Goal: Task Accomplishment & Management: Manage account settings

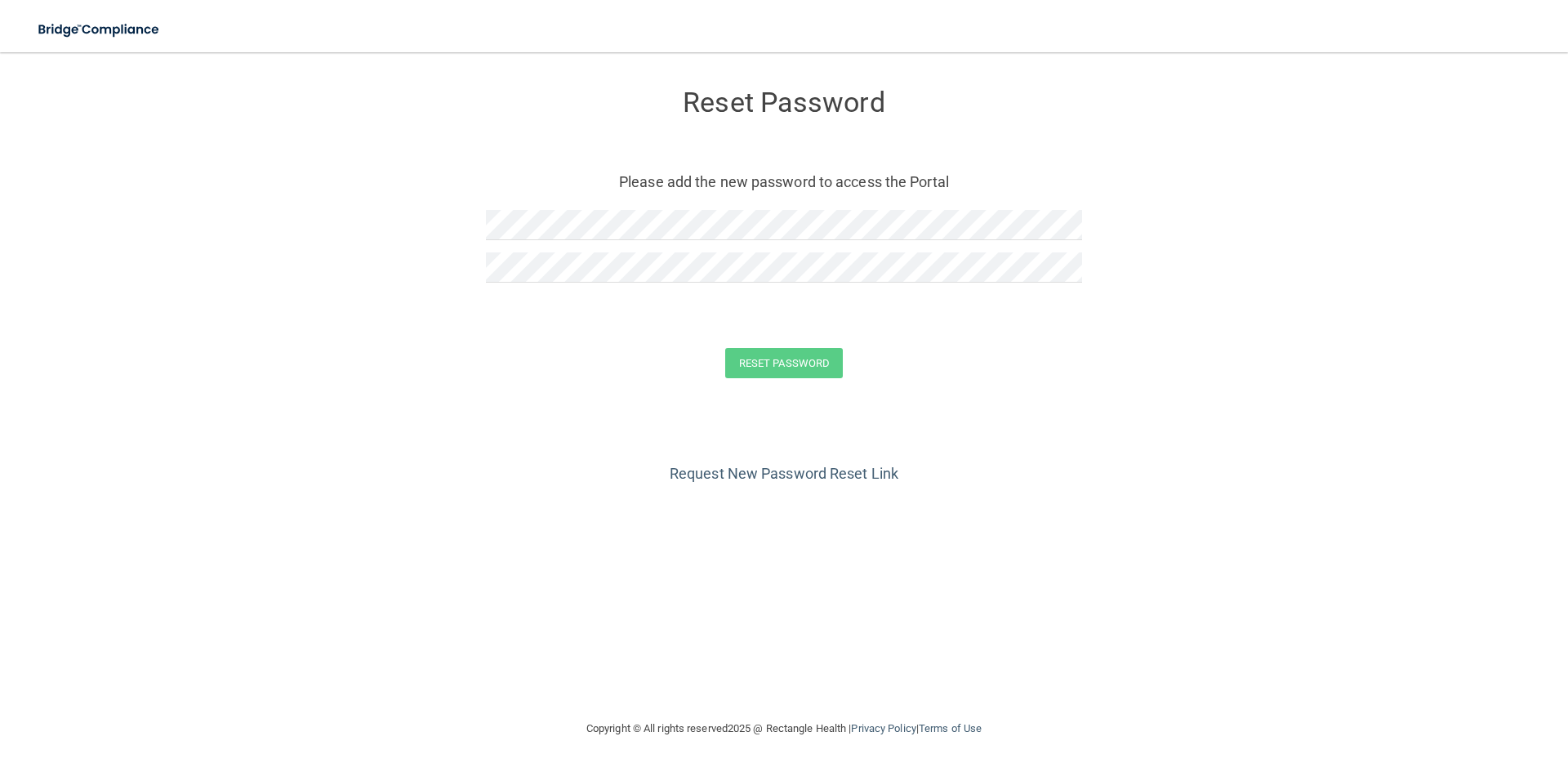
click at [475, 373] on div "Reset Password" at bounding box center [784, 363] width 1527 height 30
click at [803, 371] on button "Reset Password" at bounding box center [784, 363] width 118 height 30
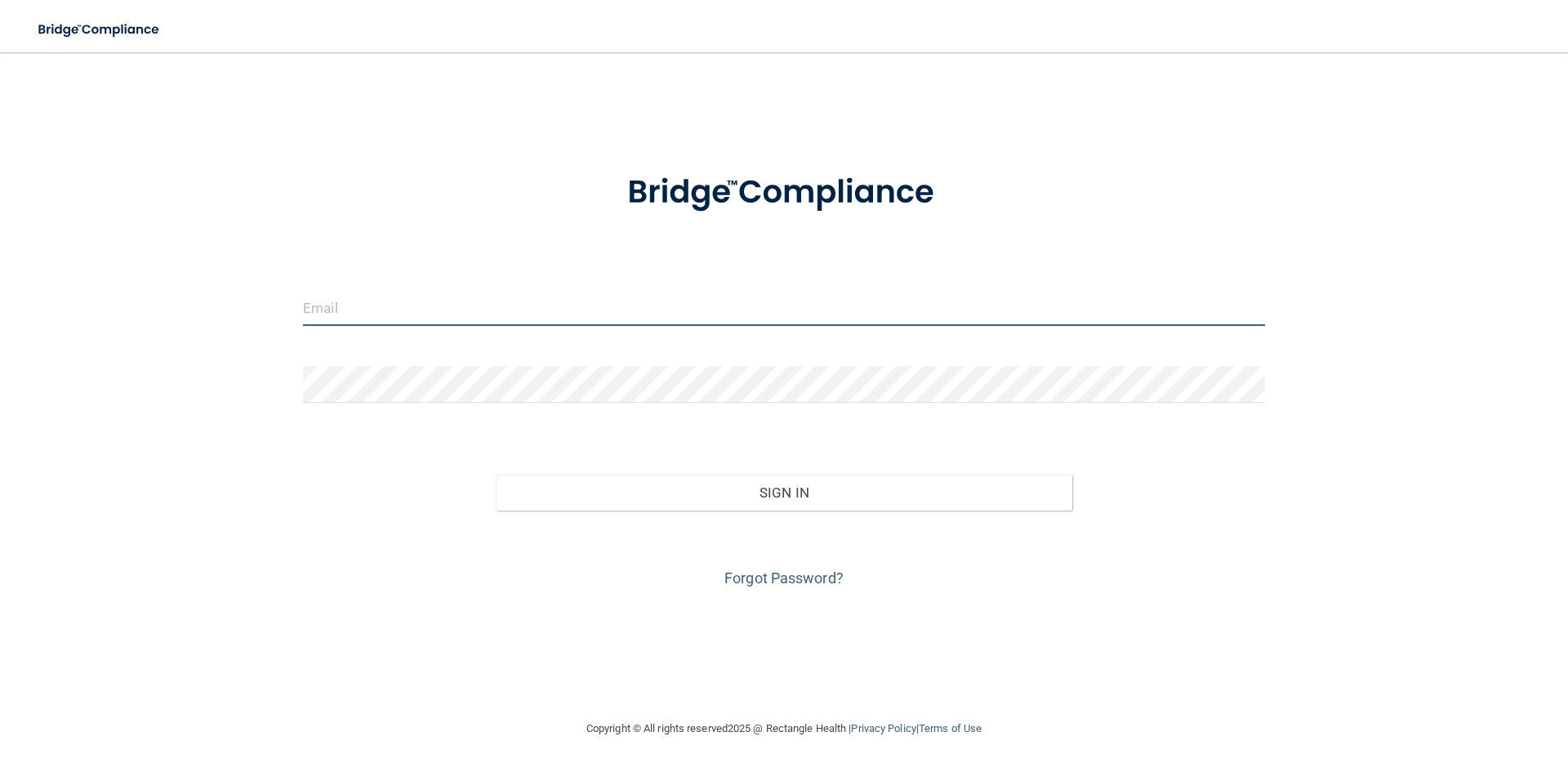
click at [446, 317] on input "email" at bounding box center [784, 307] width 962 height 36
type input "[EMAIL_ADDRESS][DOMAIN_NAME]"
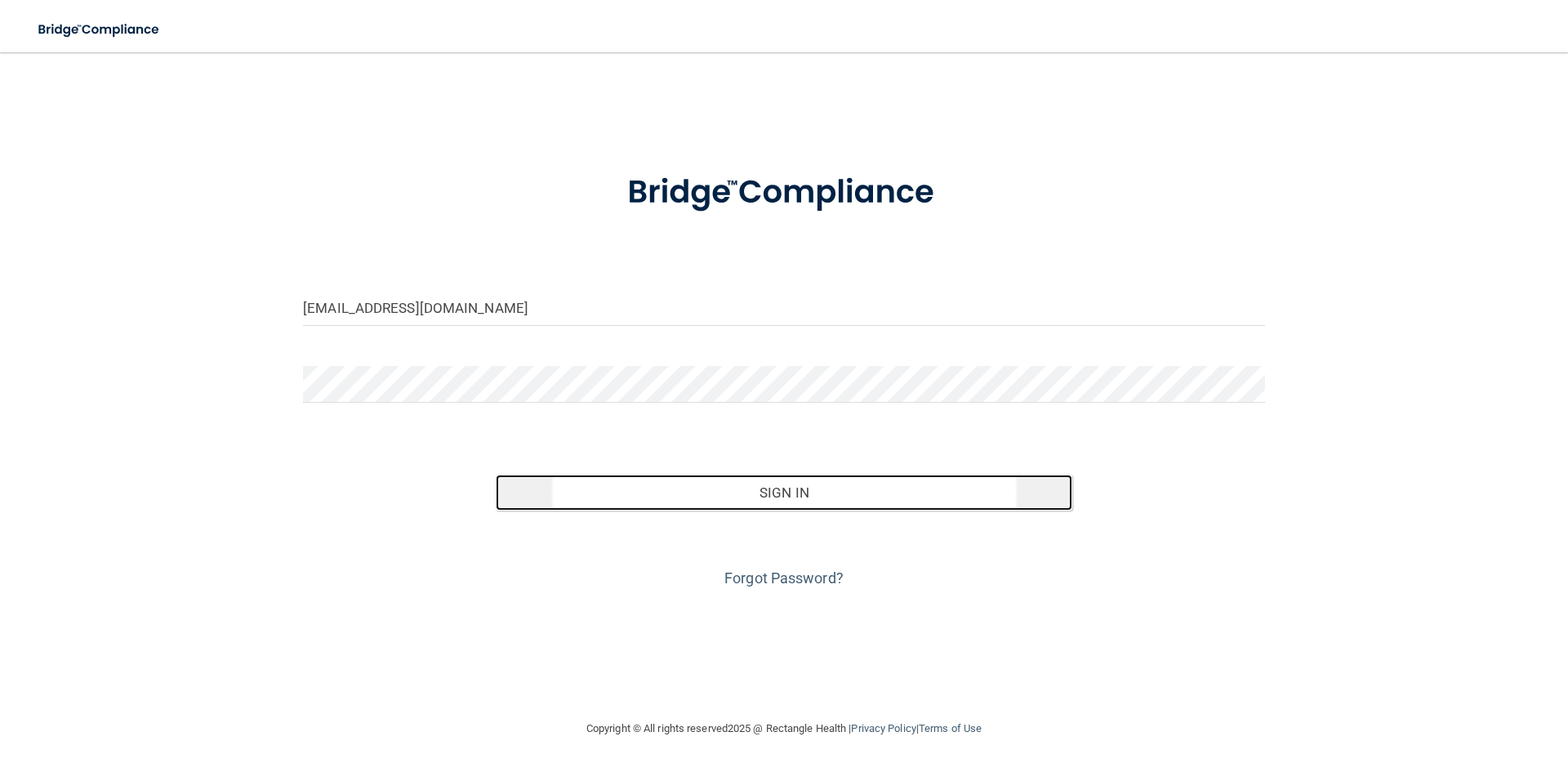
click at [698, 496] on button "Sign In" at bounding box center [784, 492] width 577 height 36
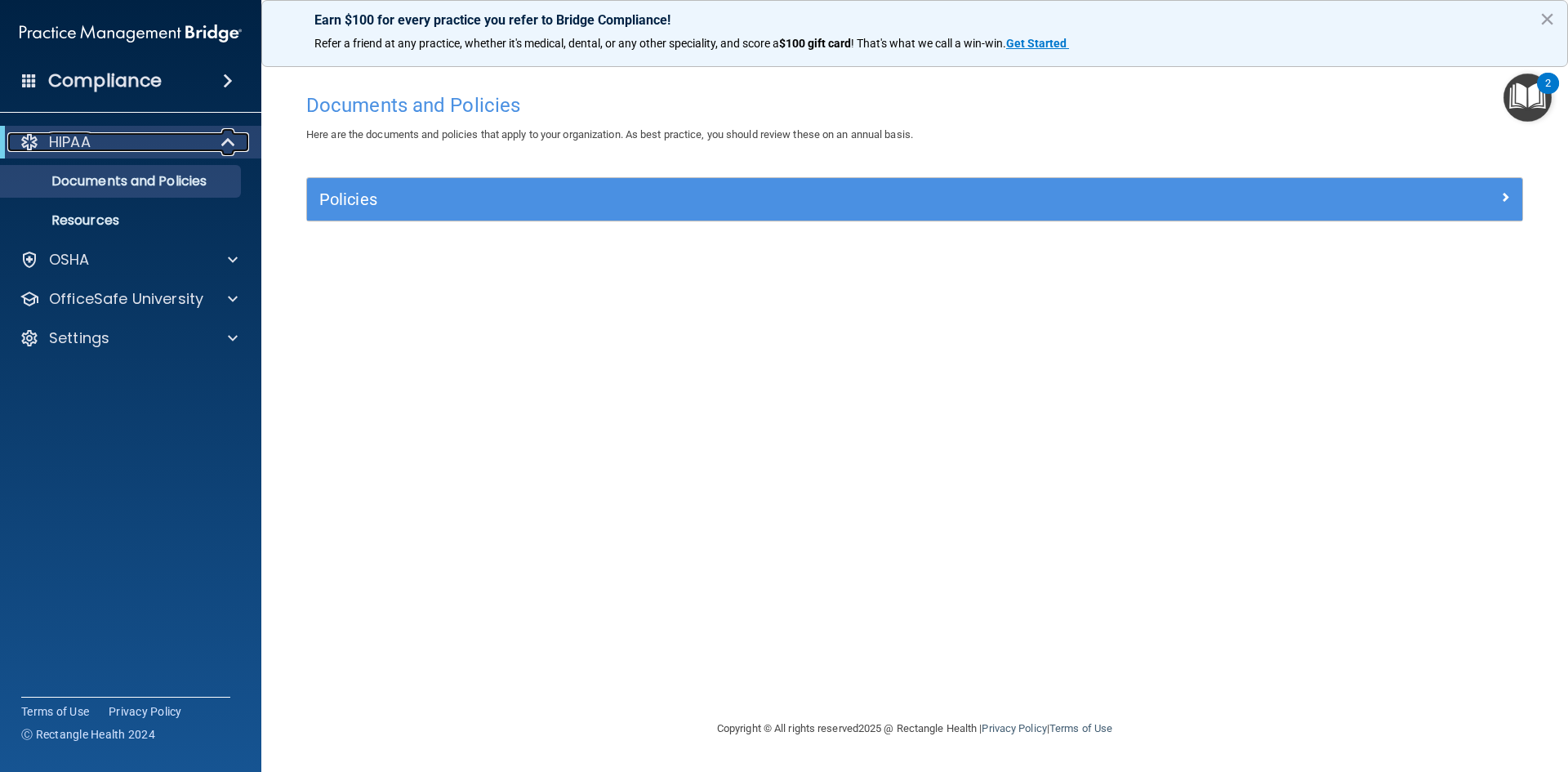
click at [159, 138] on div "HIPAA" at bounding box center [109, 142] width 202 height 20
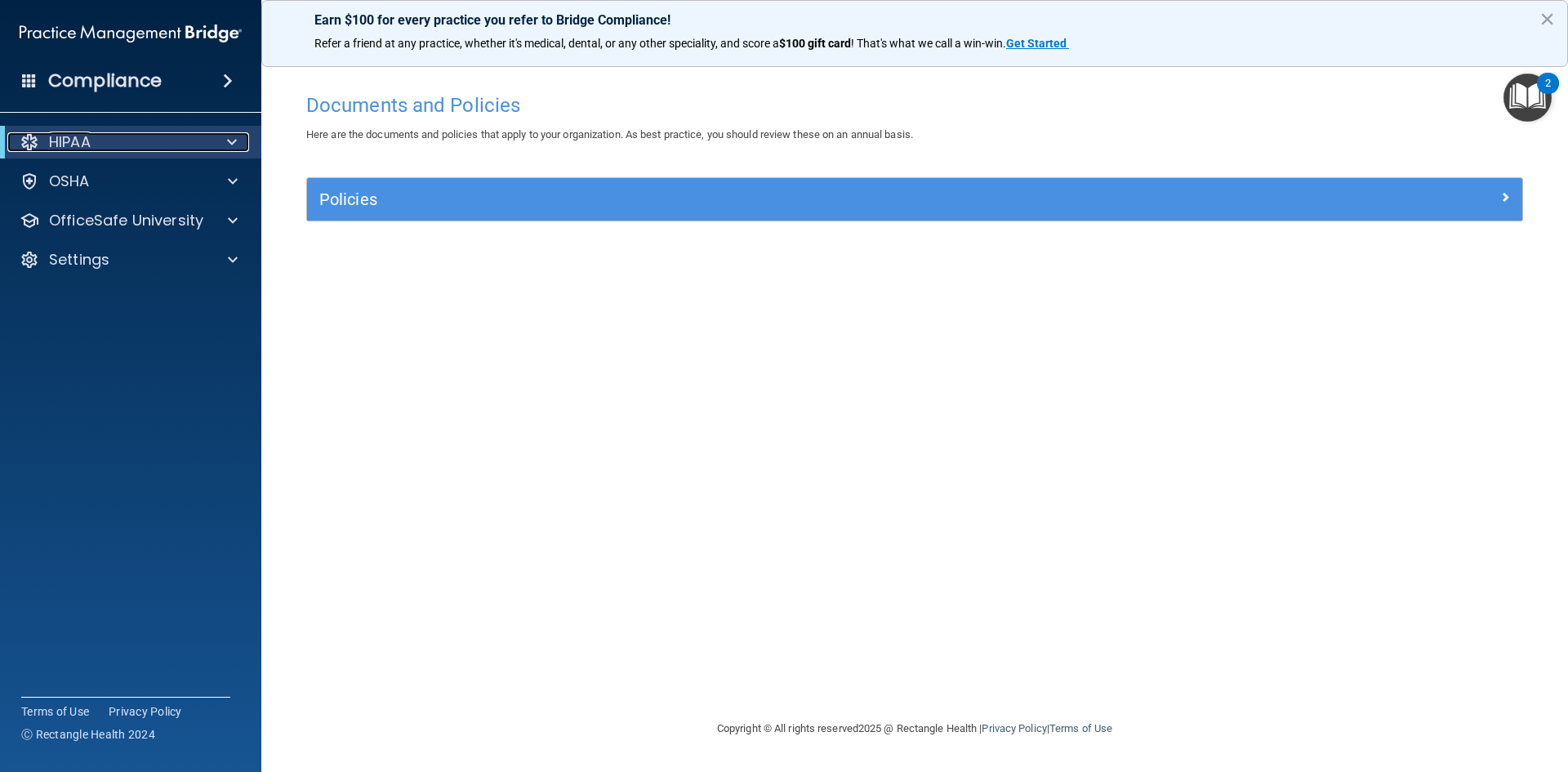
click at [229, 144] on span at bounding box center [232, 142] width 10 height 20
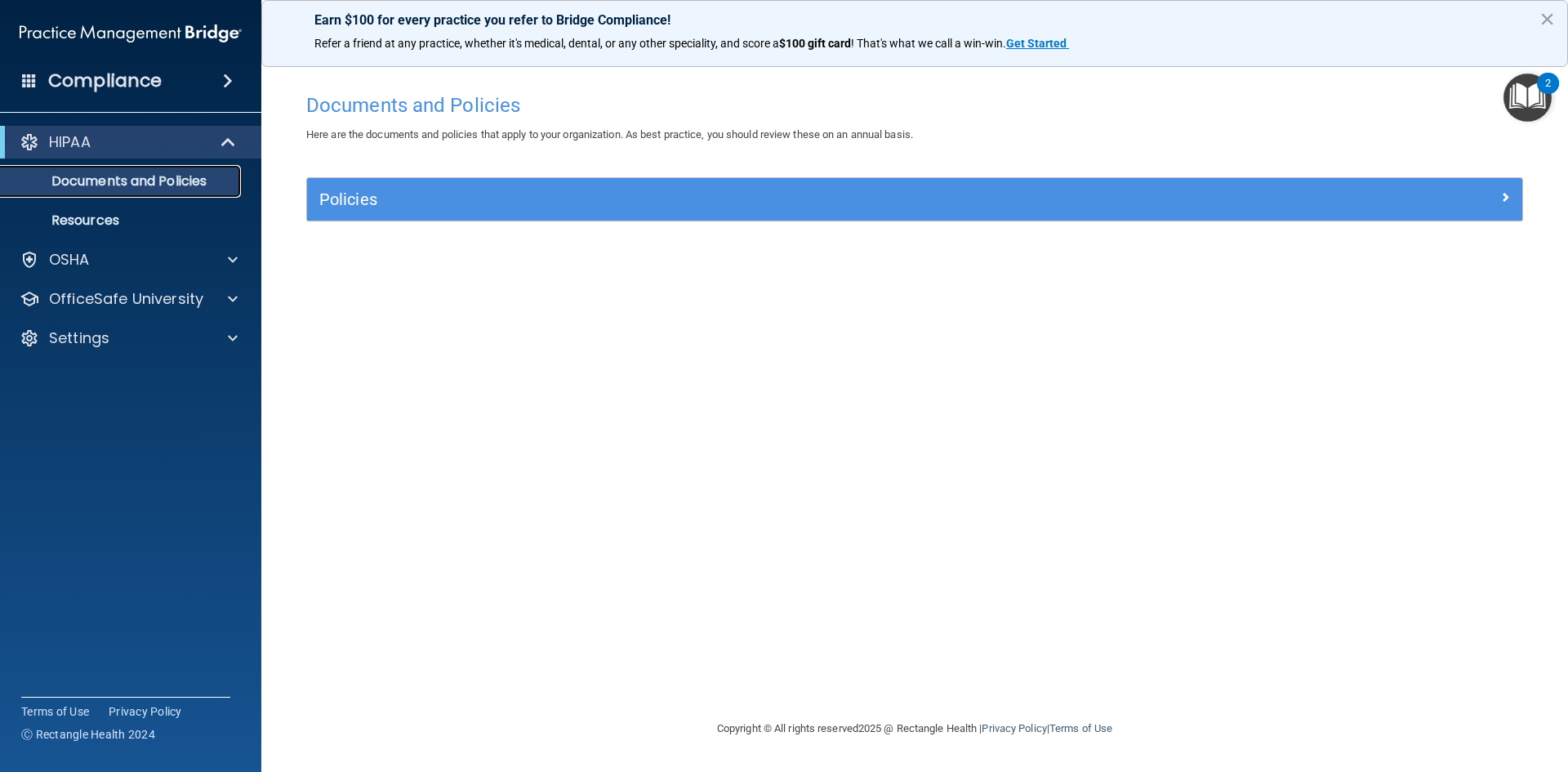
click at [184, 185] on p "Documents and Policies" at bounding box center [122, 181] width 223 height 17
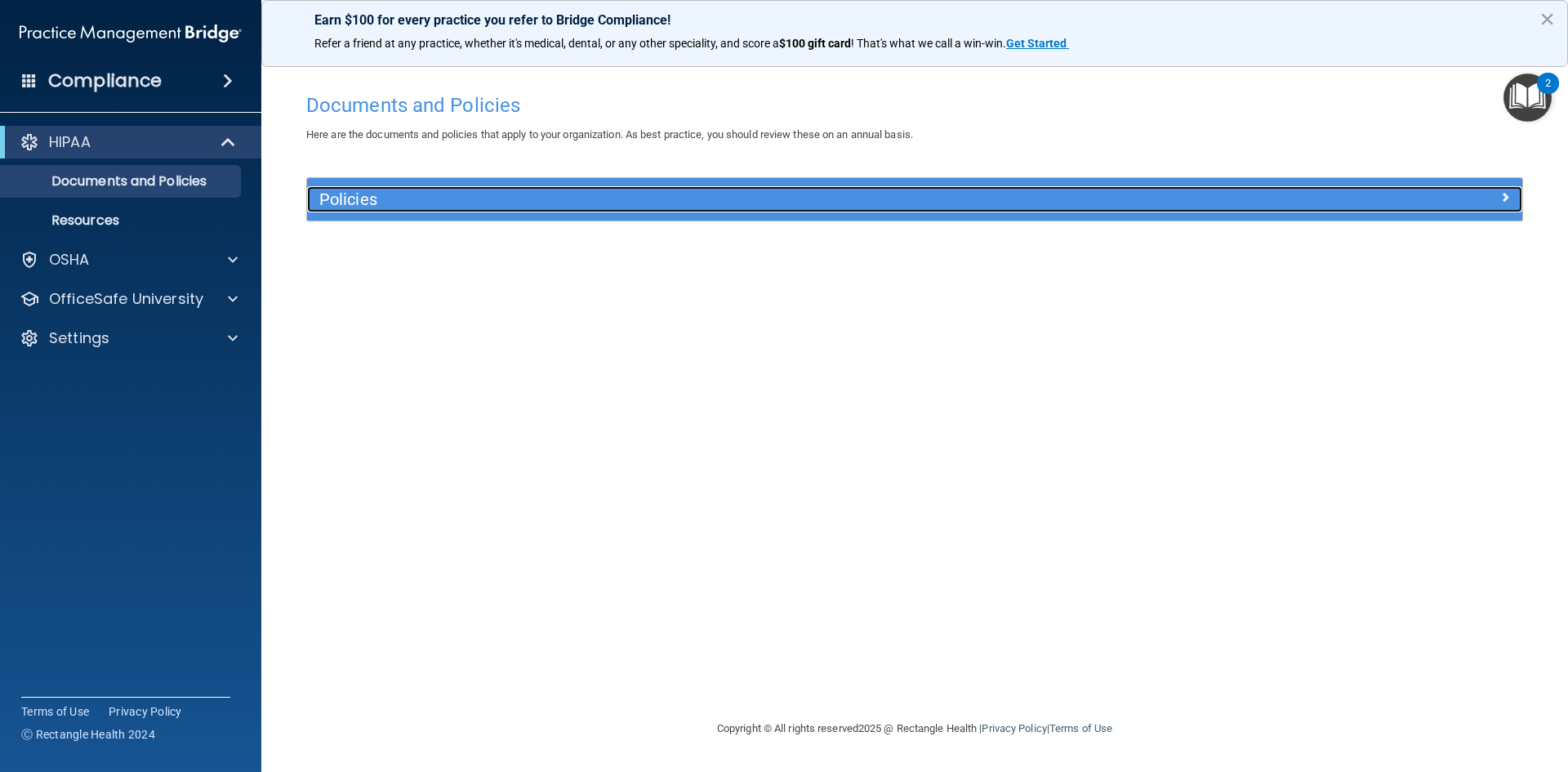
click at [464, 204] on h5 "Policies" at bounding box center [762, 200] width 887 height 18
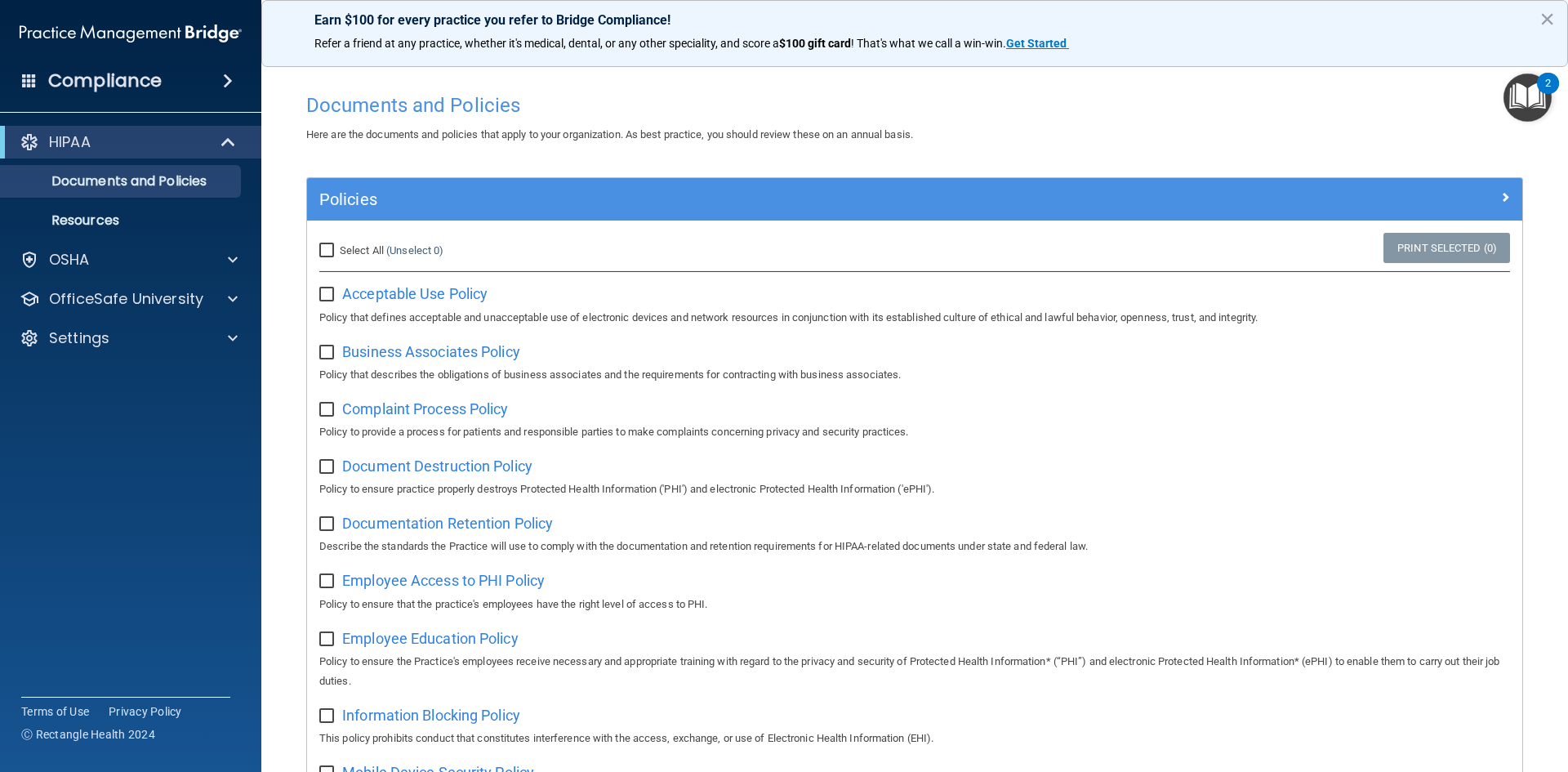
click at [331, 253] on input "Select All (Unselect 0) Unselect All" at bounding box center [328, 251] width 19 height 13
checkbox input "true"
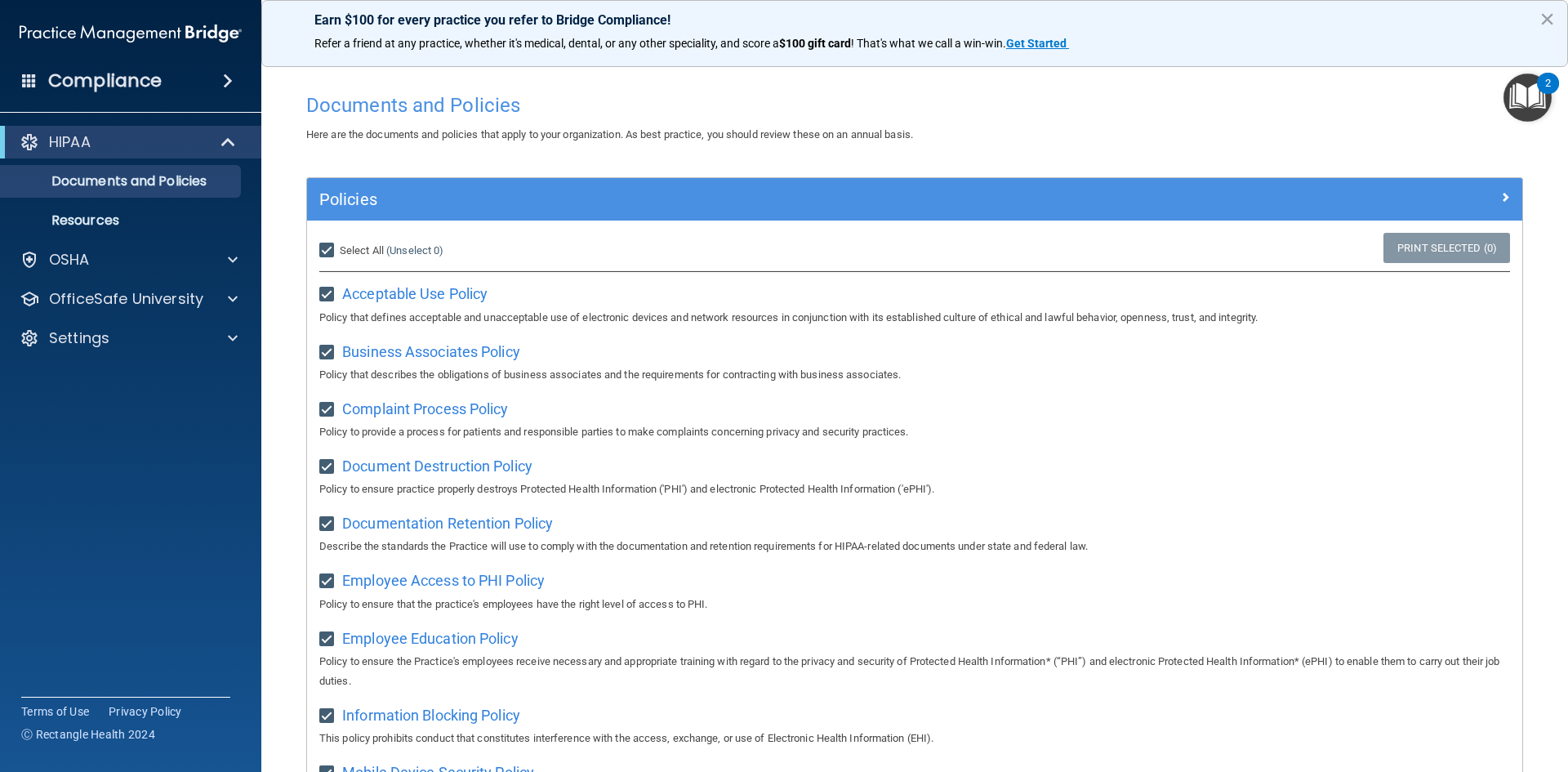
checkbox input "true"
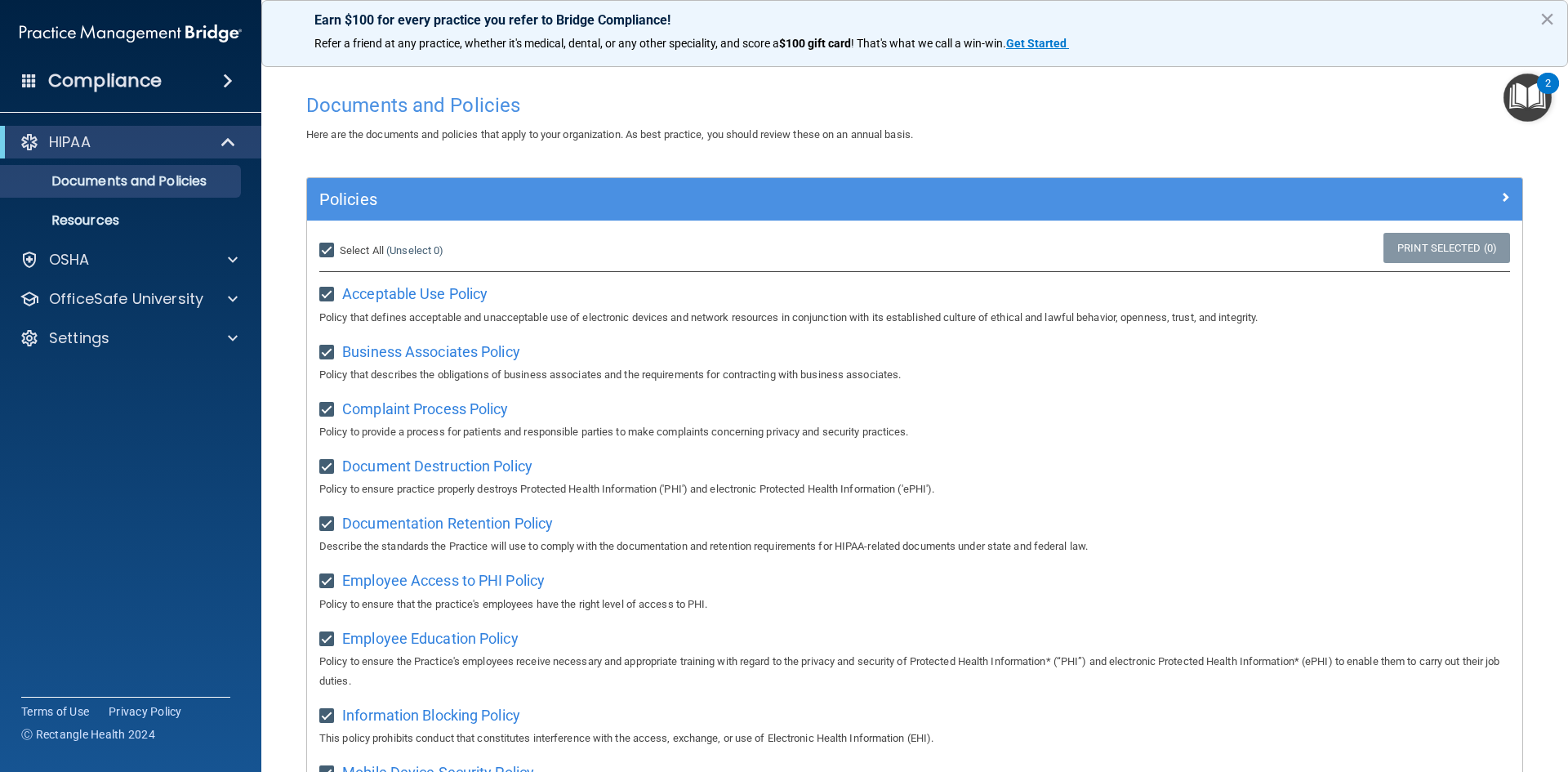
checkbox input "true"
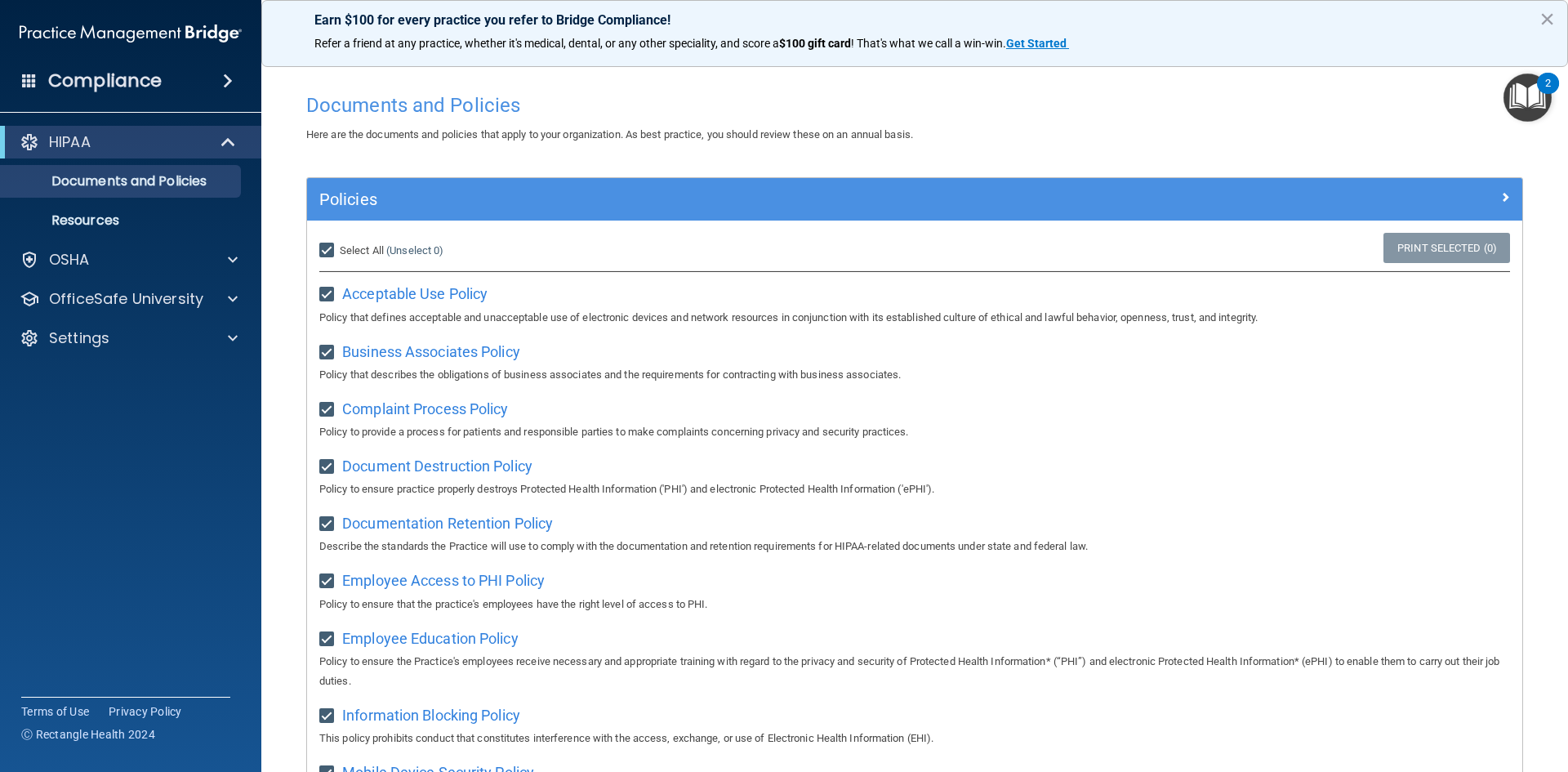
checkbox input "true"
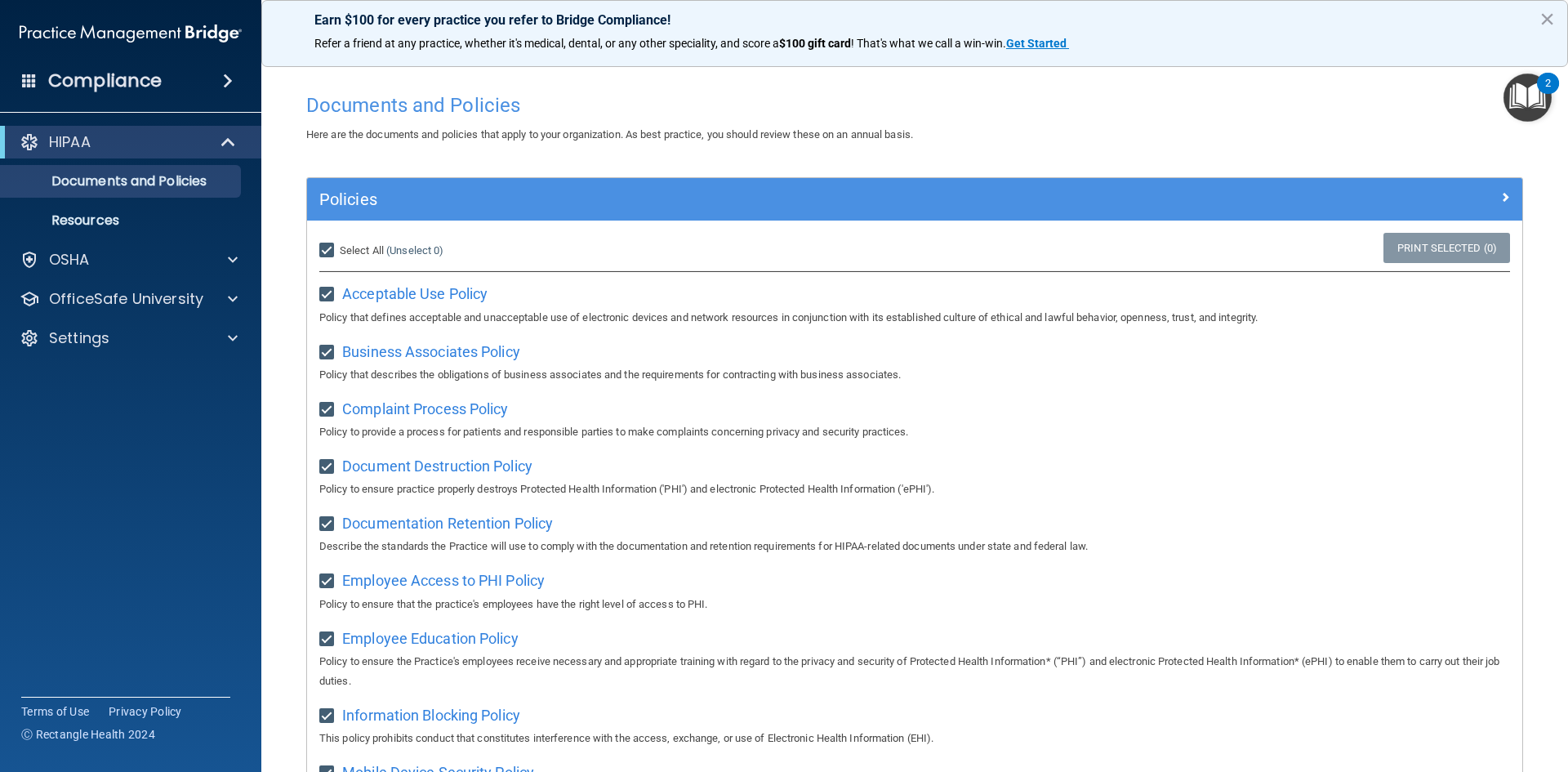
checkbox input "true"
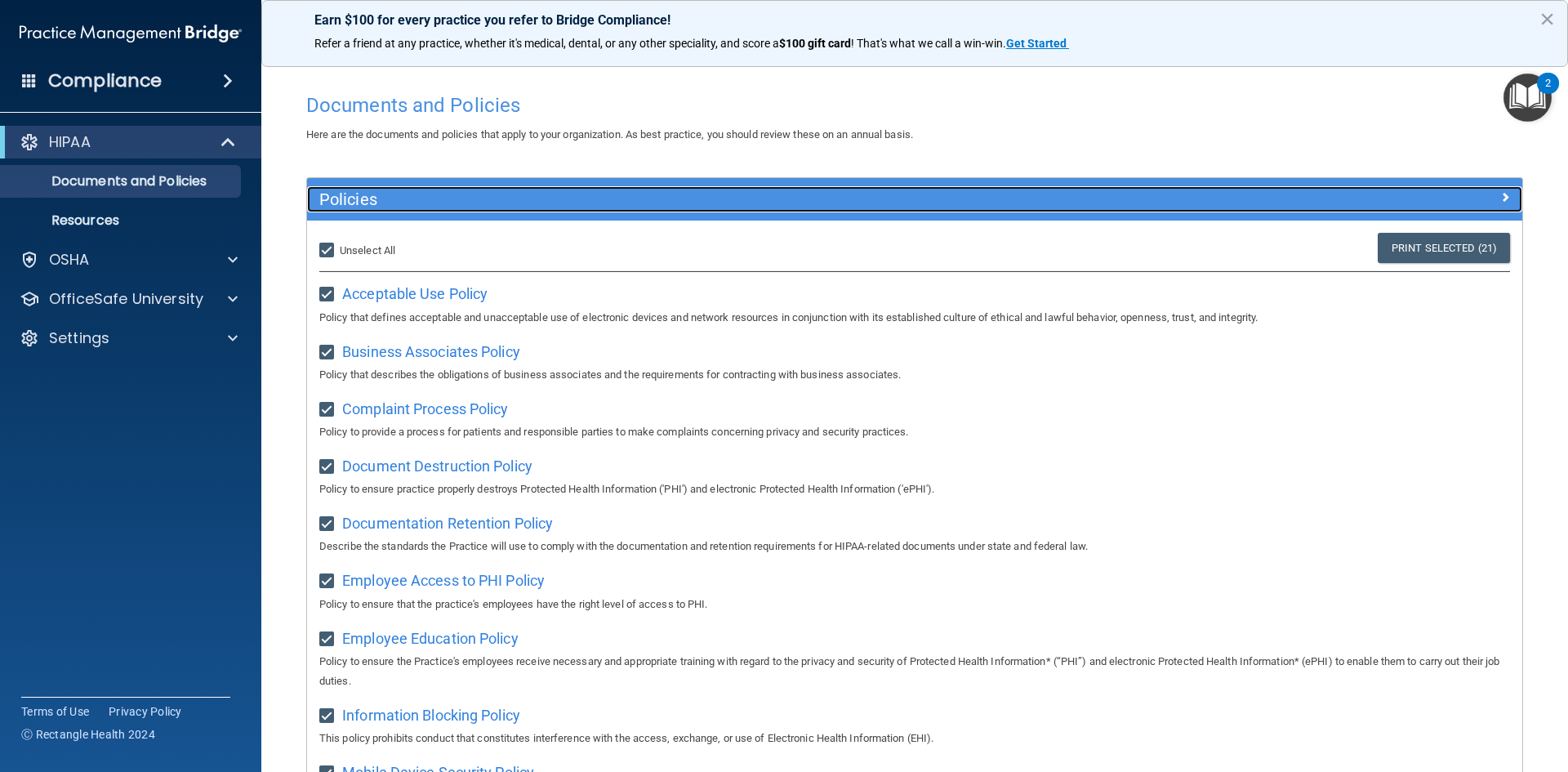
click at [1484, 205] on div at bounding box center [1370, 196] width 304 height 20
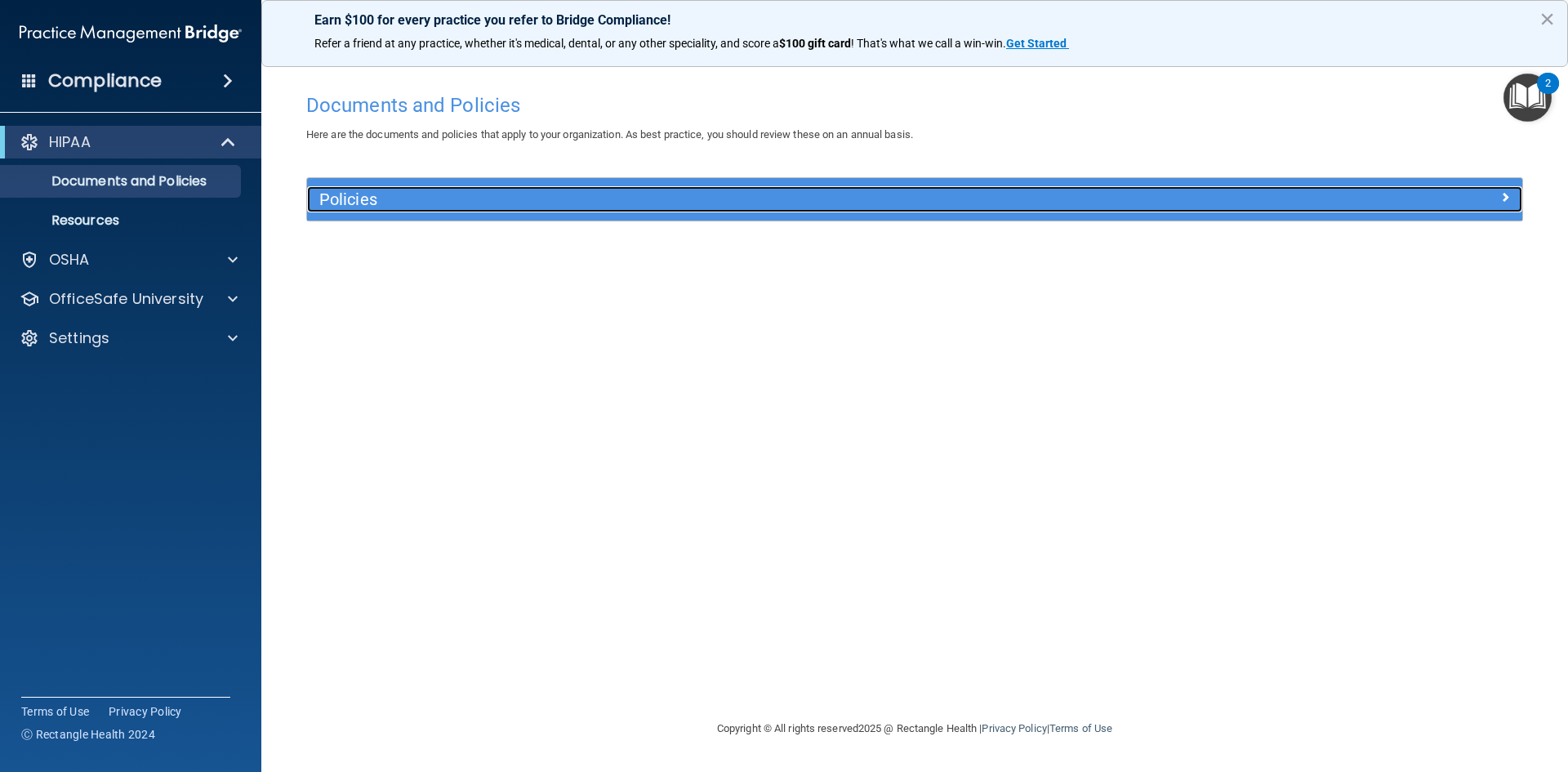
click at [1504, 199] on span at bounding box center [1505, 197] width 10 height 20
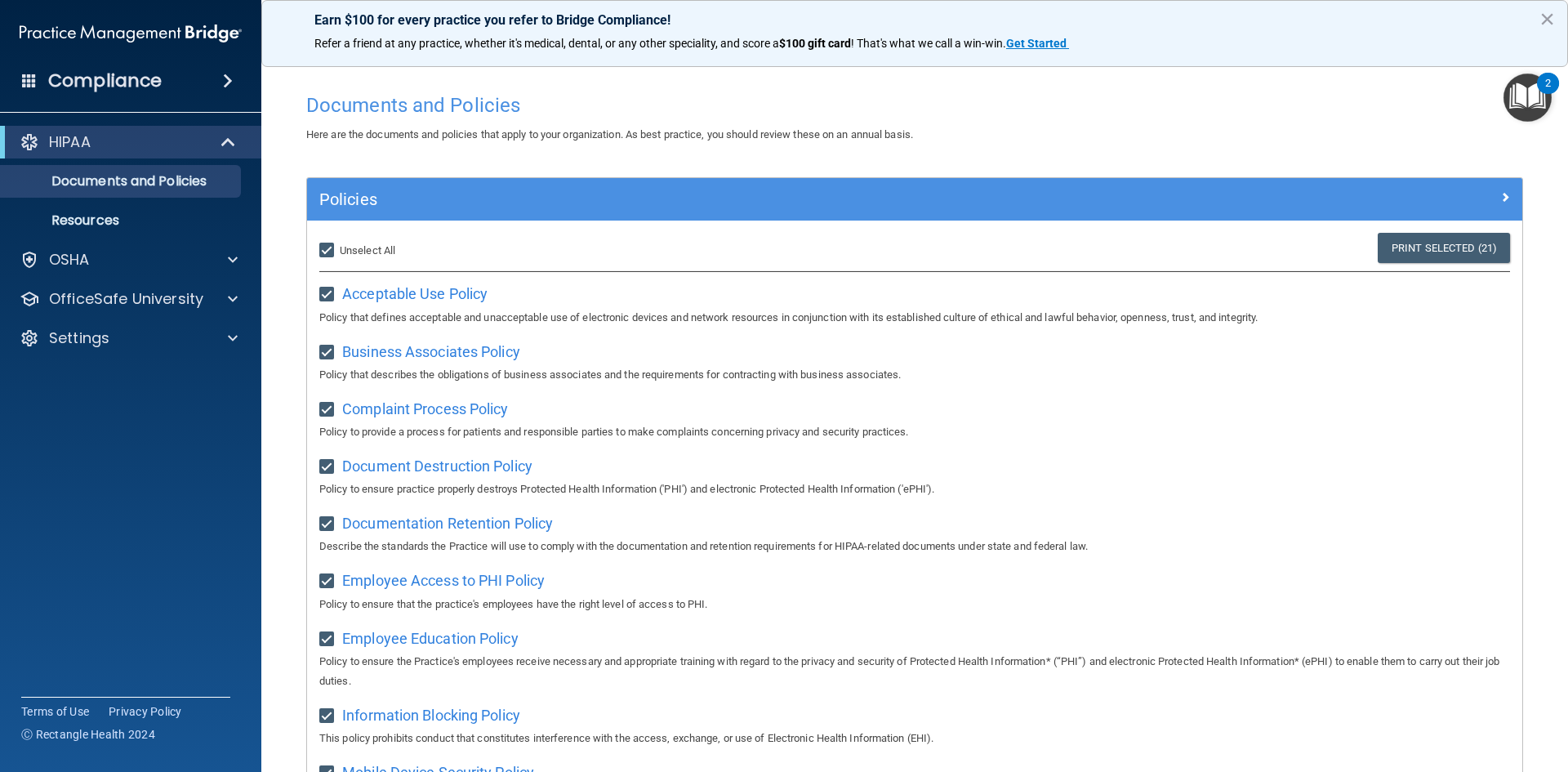
click at [1529, 102] on img "Open Resource Center, 2 new notifications" at bounding box center [1527, 98] width 48 height 48
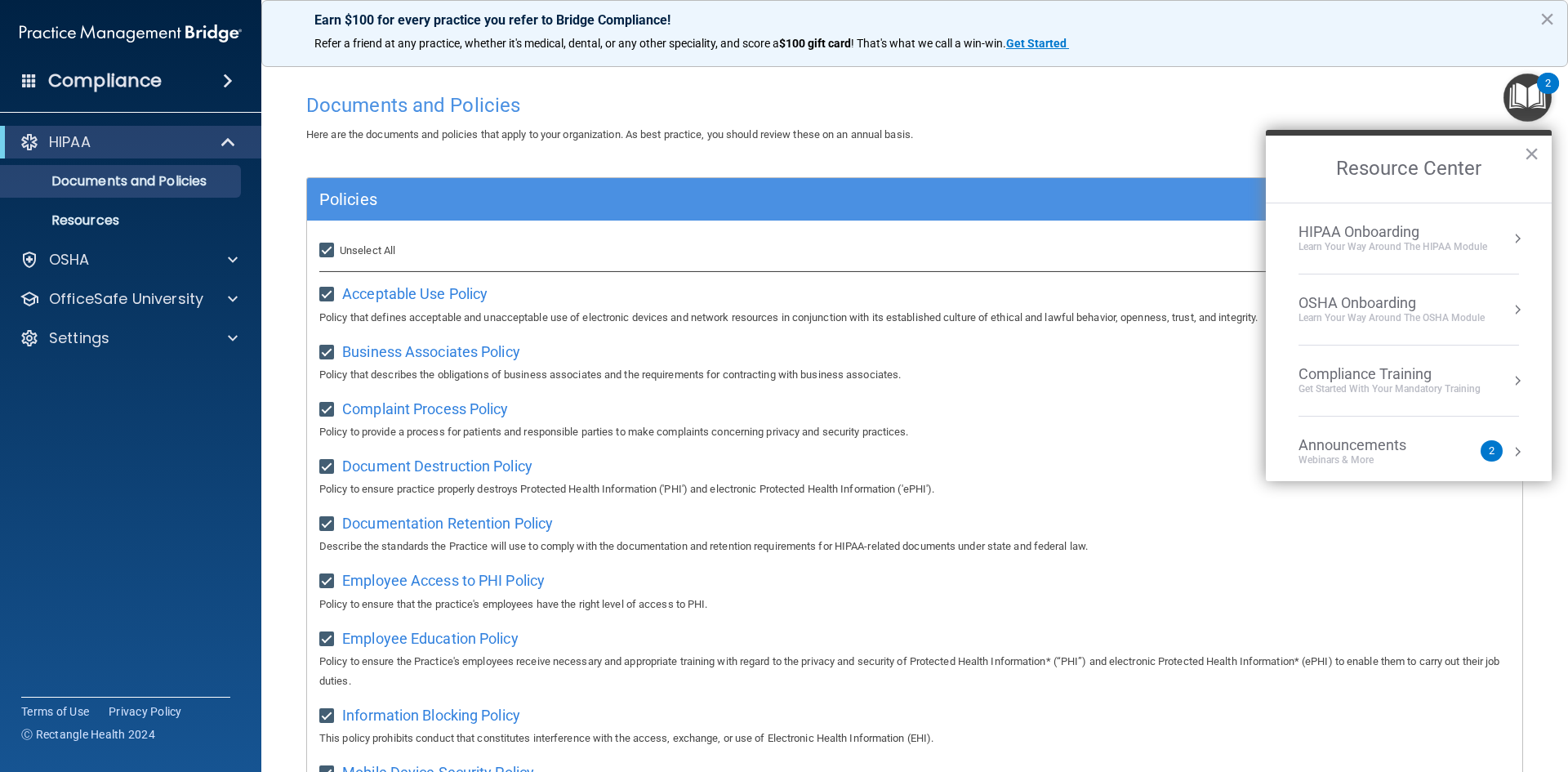
click at [1409, 245] on div "Learn Your Way around the HIPAA module" at bounding box center [1392, 247] width 189 height 14
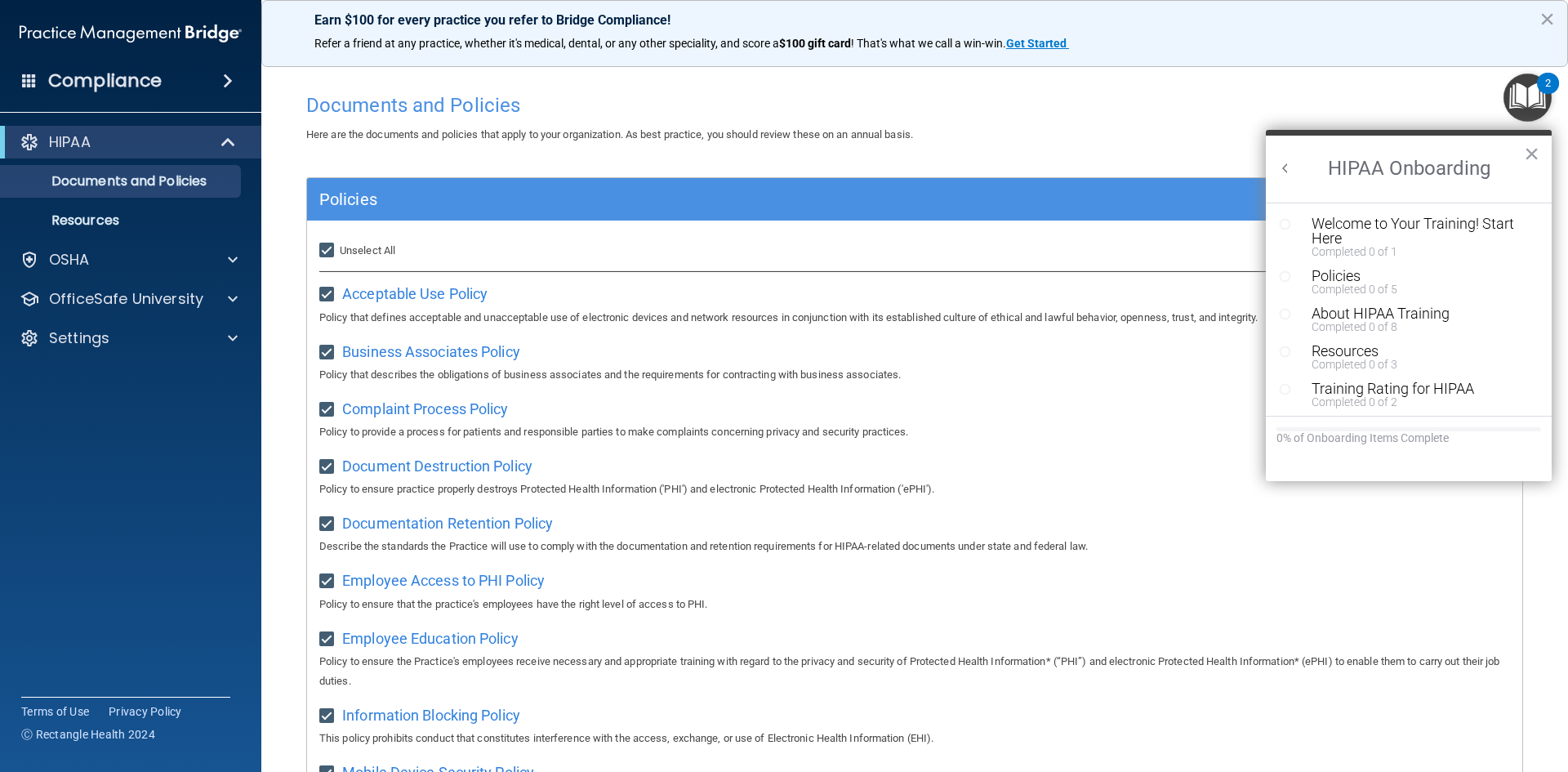
click at [1286, 225] on icon "Resource Center" at bounding box center [1285, 224] width 12 height 12
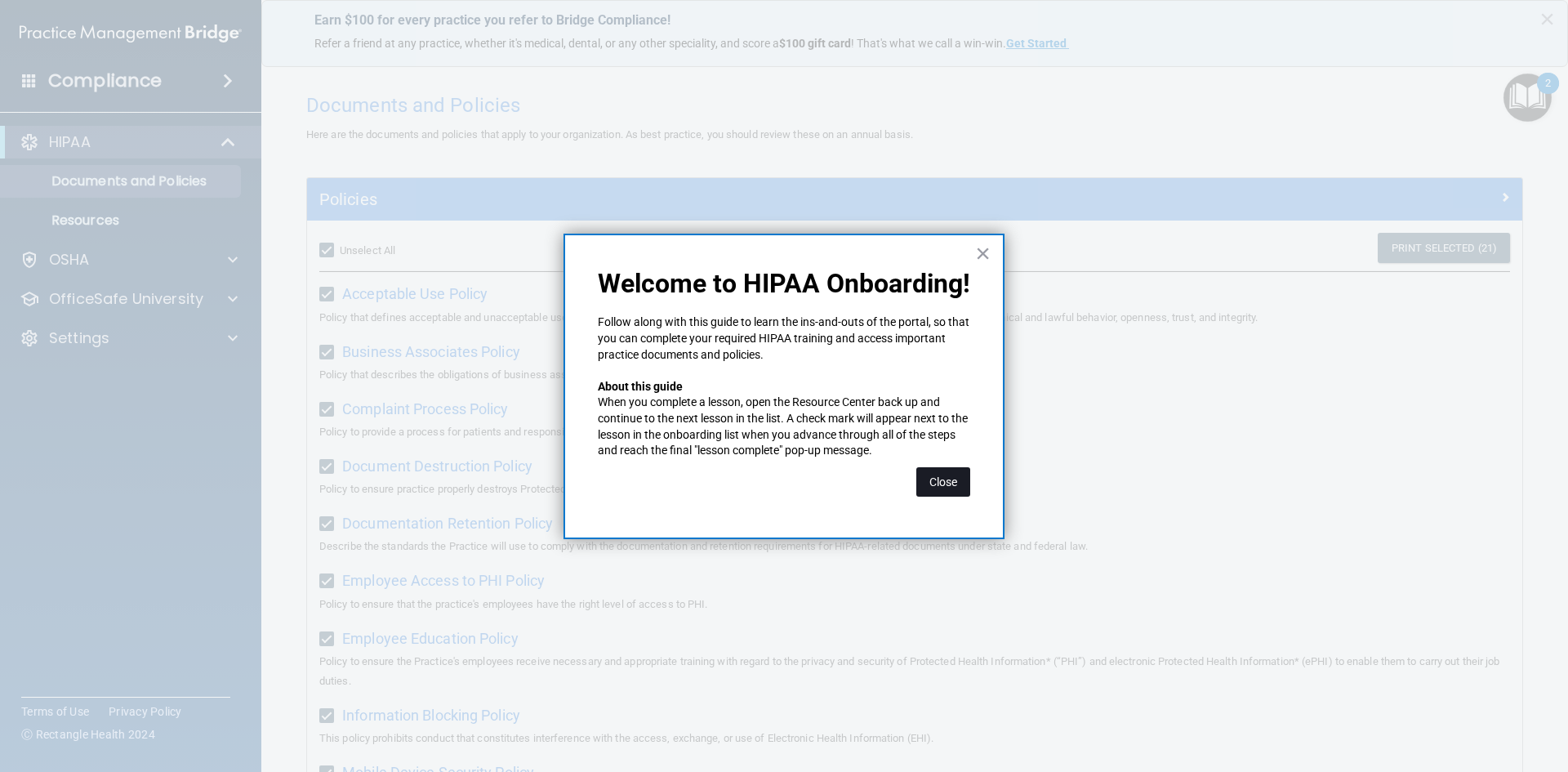
click at [953, 482] on button "Close" at bounding box center [943, 481] width 54 height 29
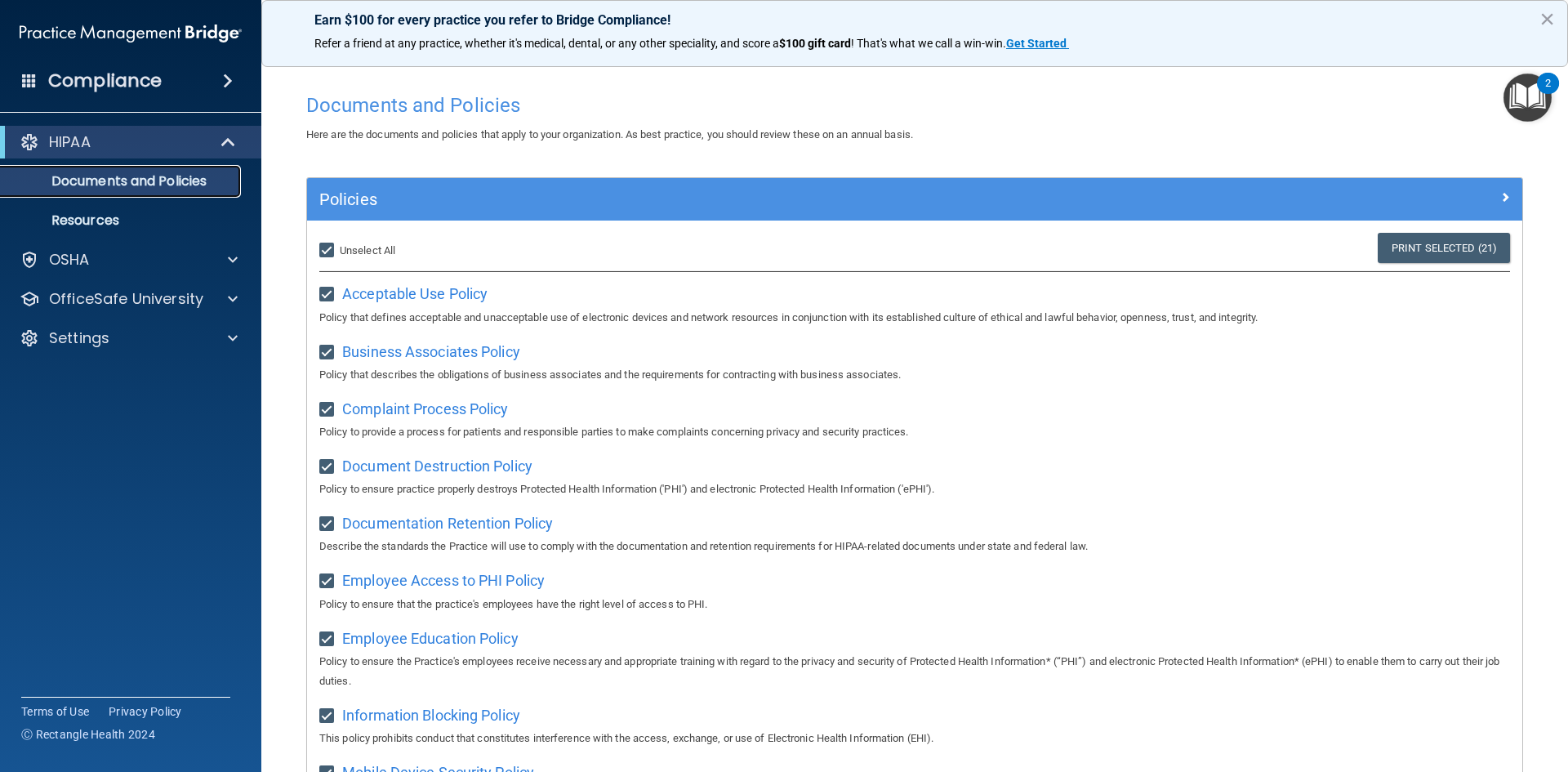
click at [106, 182] on p "Documents and Policies" at bounding box center [122, 181] width 223 height 17
click at [55, 220] on p "Resources" at bounding box center [122, 220] width 223 height 17
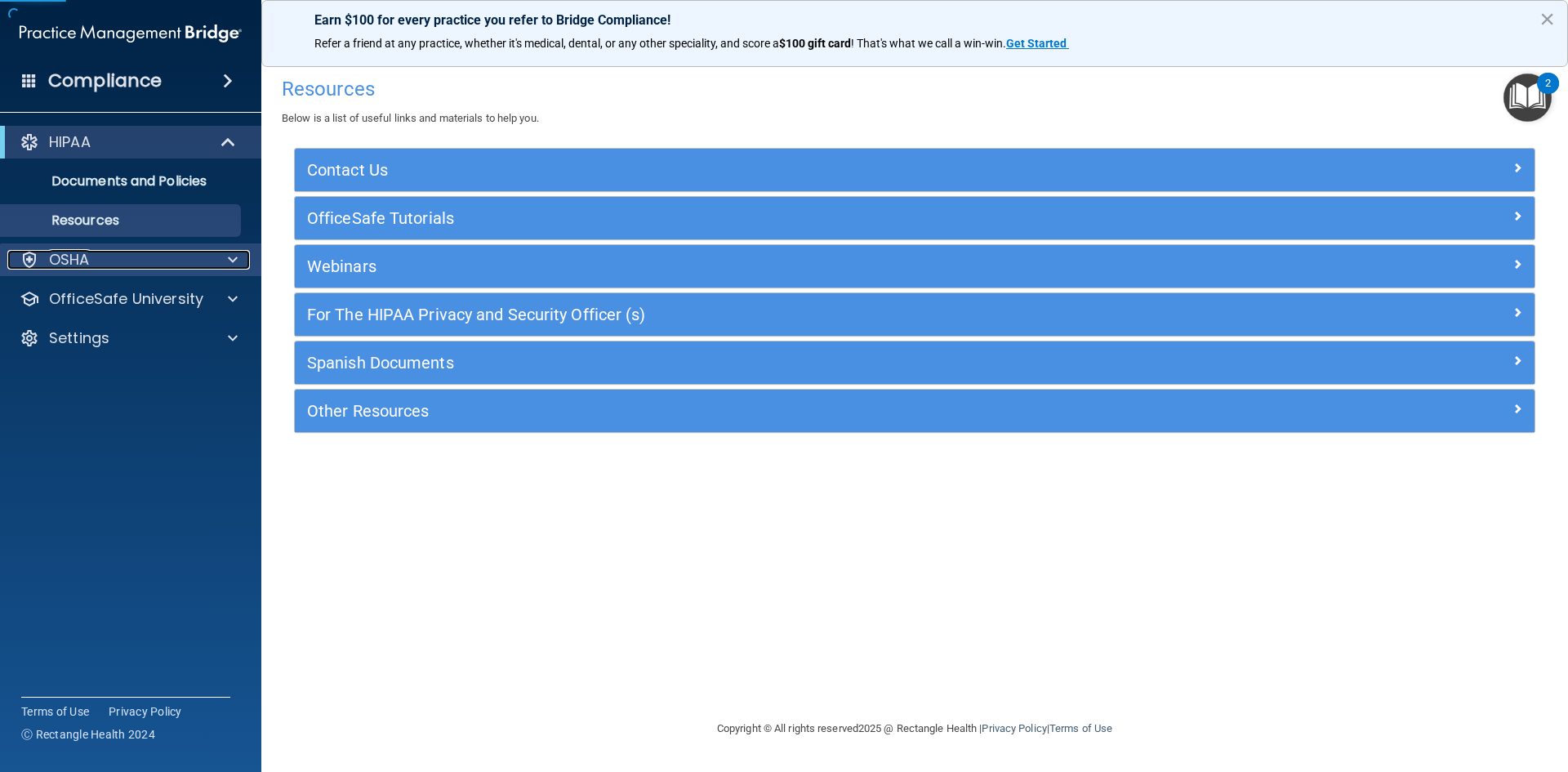
click at [133, 264] on div "OSHA" at bounding box center [109, 260] width 202 height 20
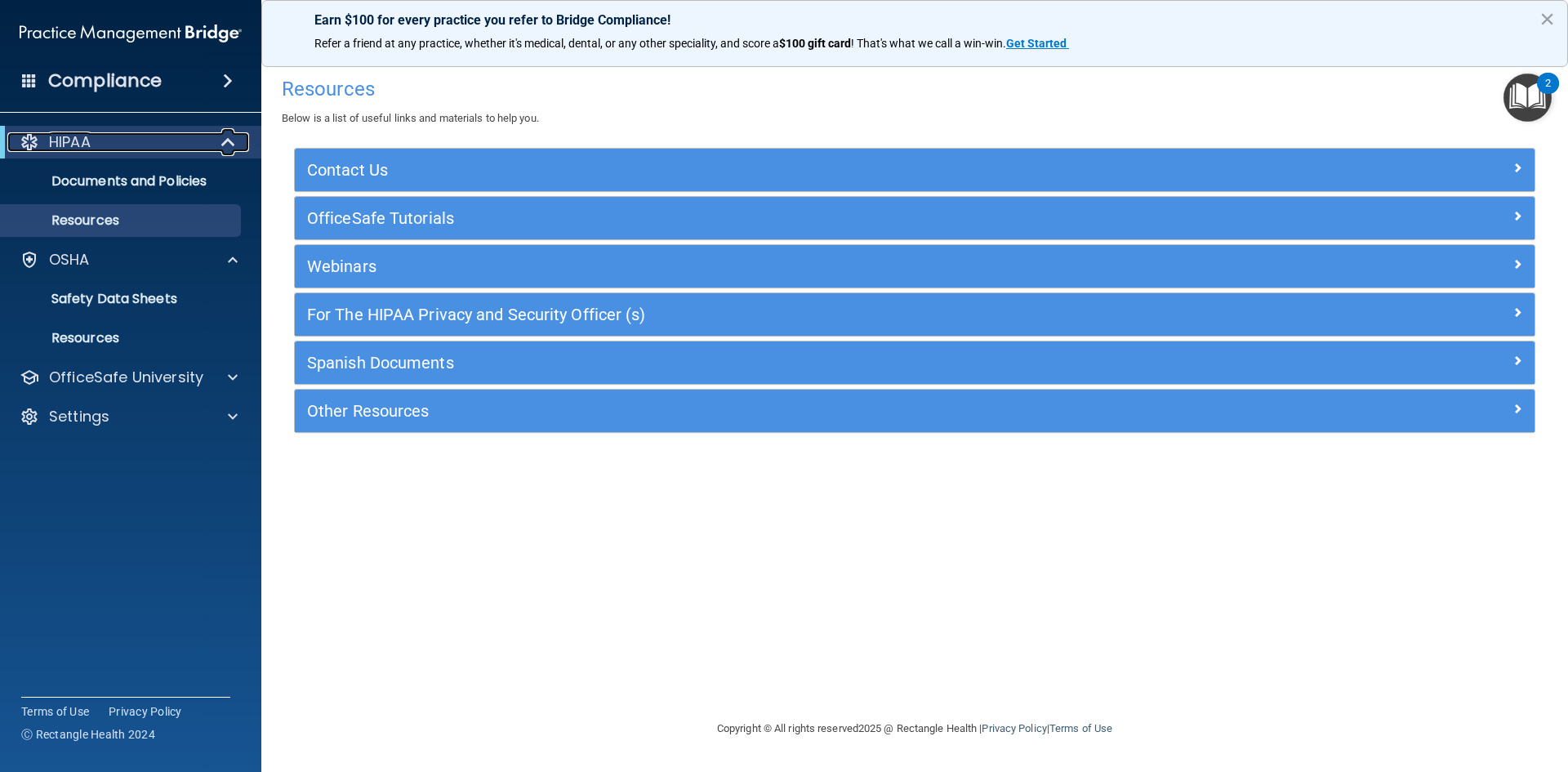
click at [190, 144] on div "HIPAA" at bounding box center [109, 142] width 202 height 20
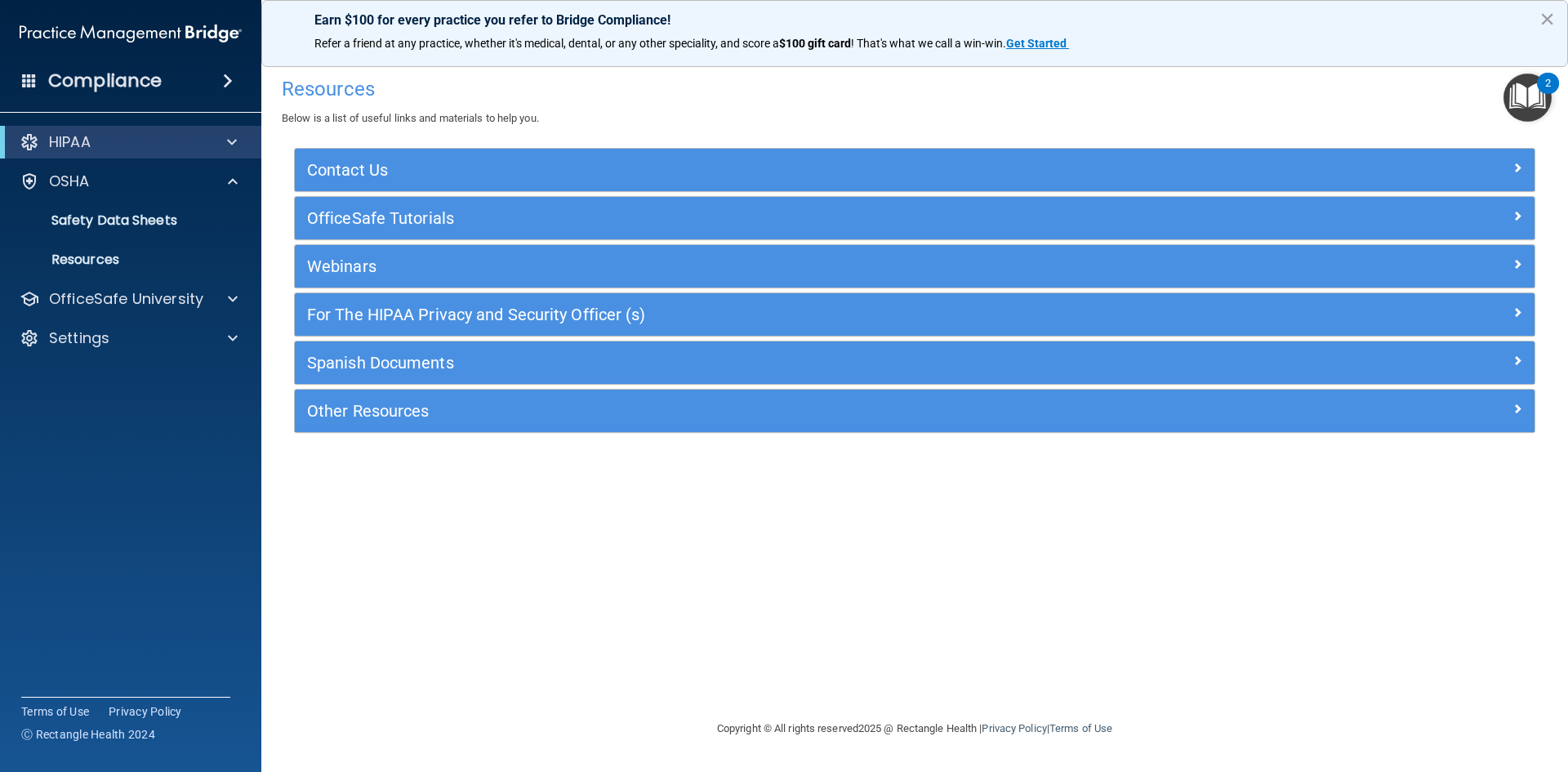
click at [1521, 100] on img "Open Resource Center, 2 new notifications" at bounding box center [1527, 98] width 48 height 48
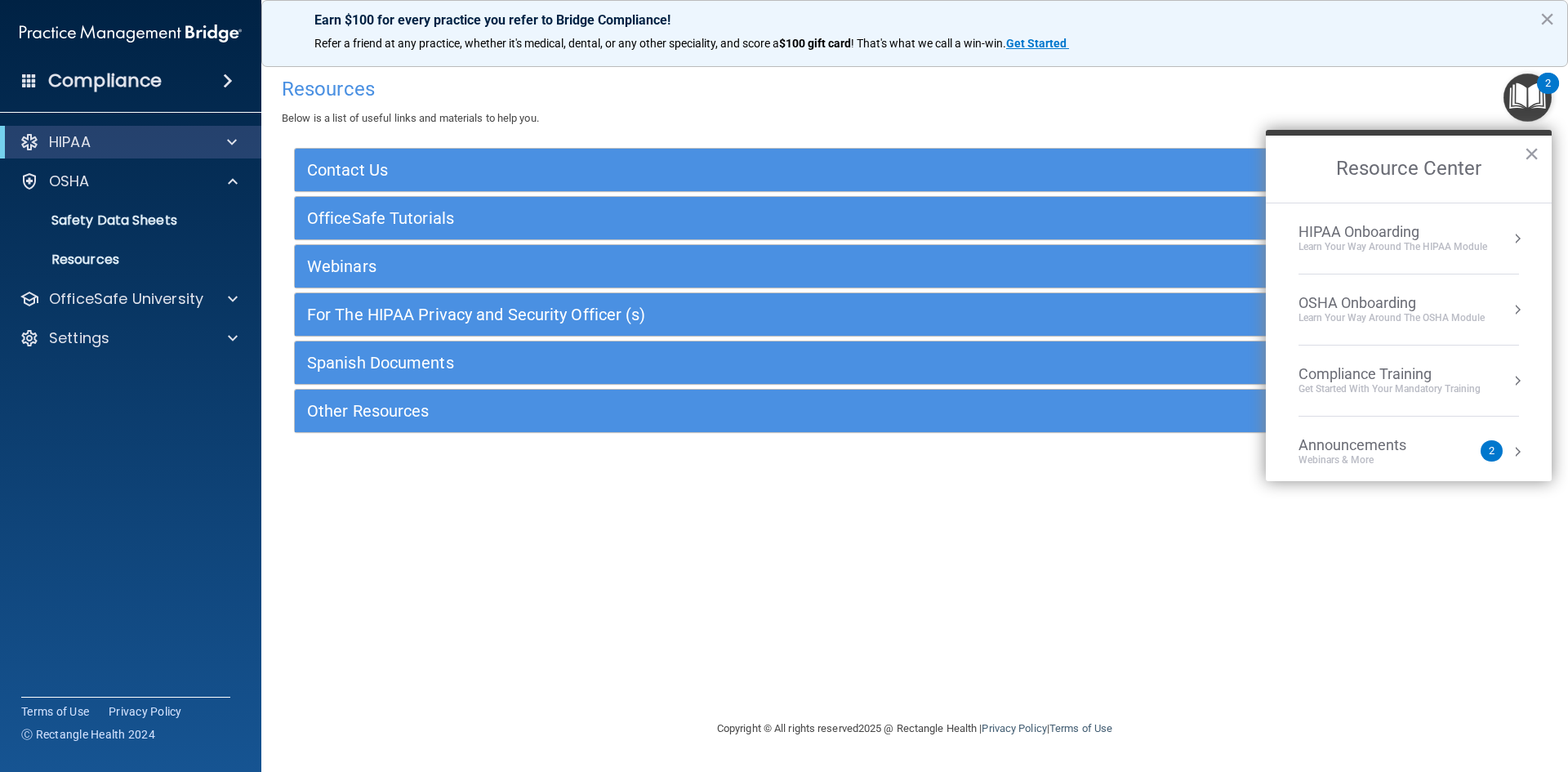
click at [1469, 460] on div "Announcements Webinars & More" at bounding box center [1384, 451] width 173 height 31
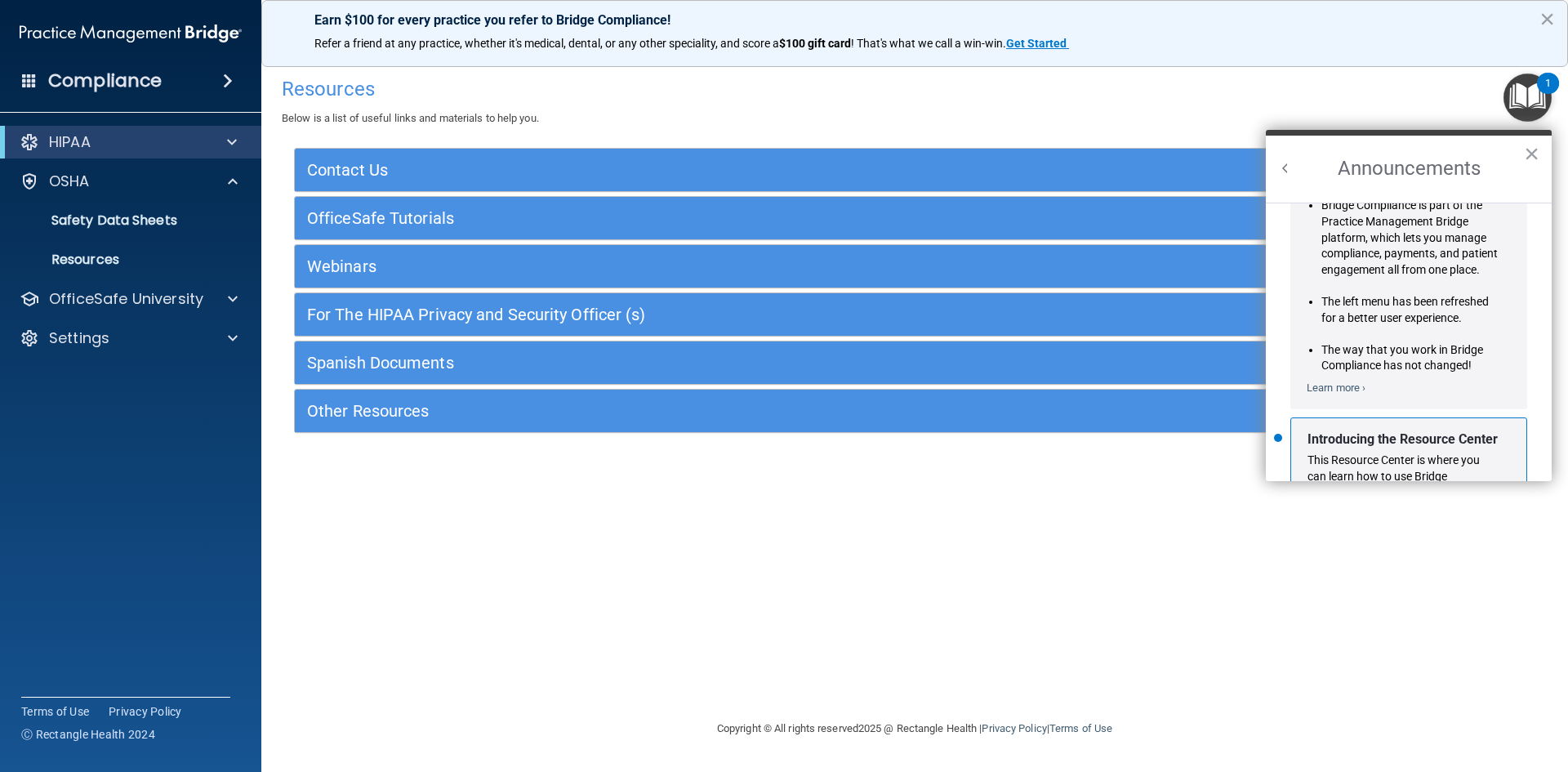
scroll to position [287, 0]
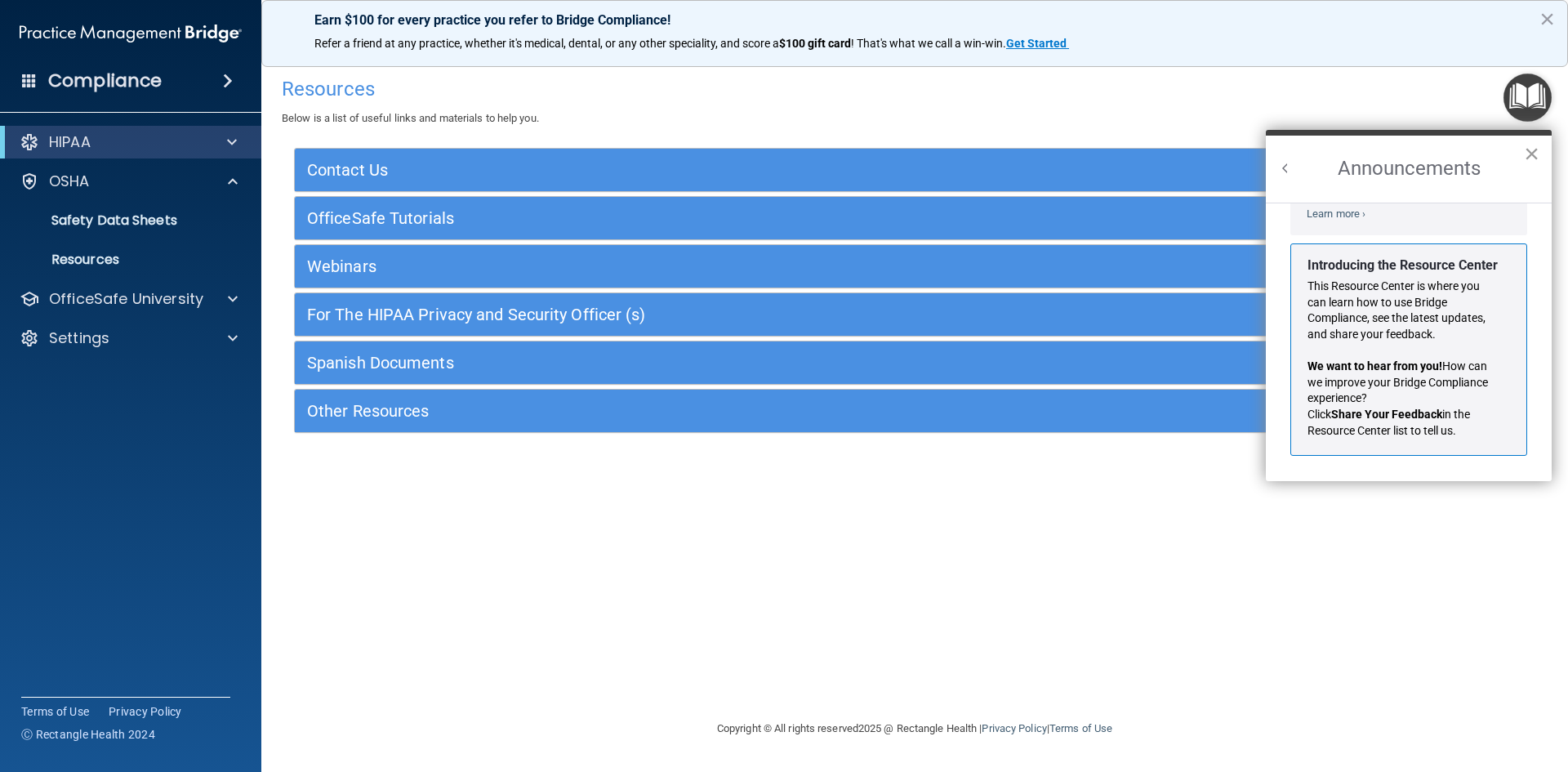
click at [1536, 157] on button "×" at bounding box center [1532, 154] width 16 height 27
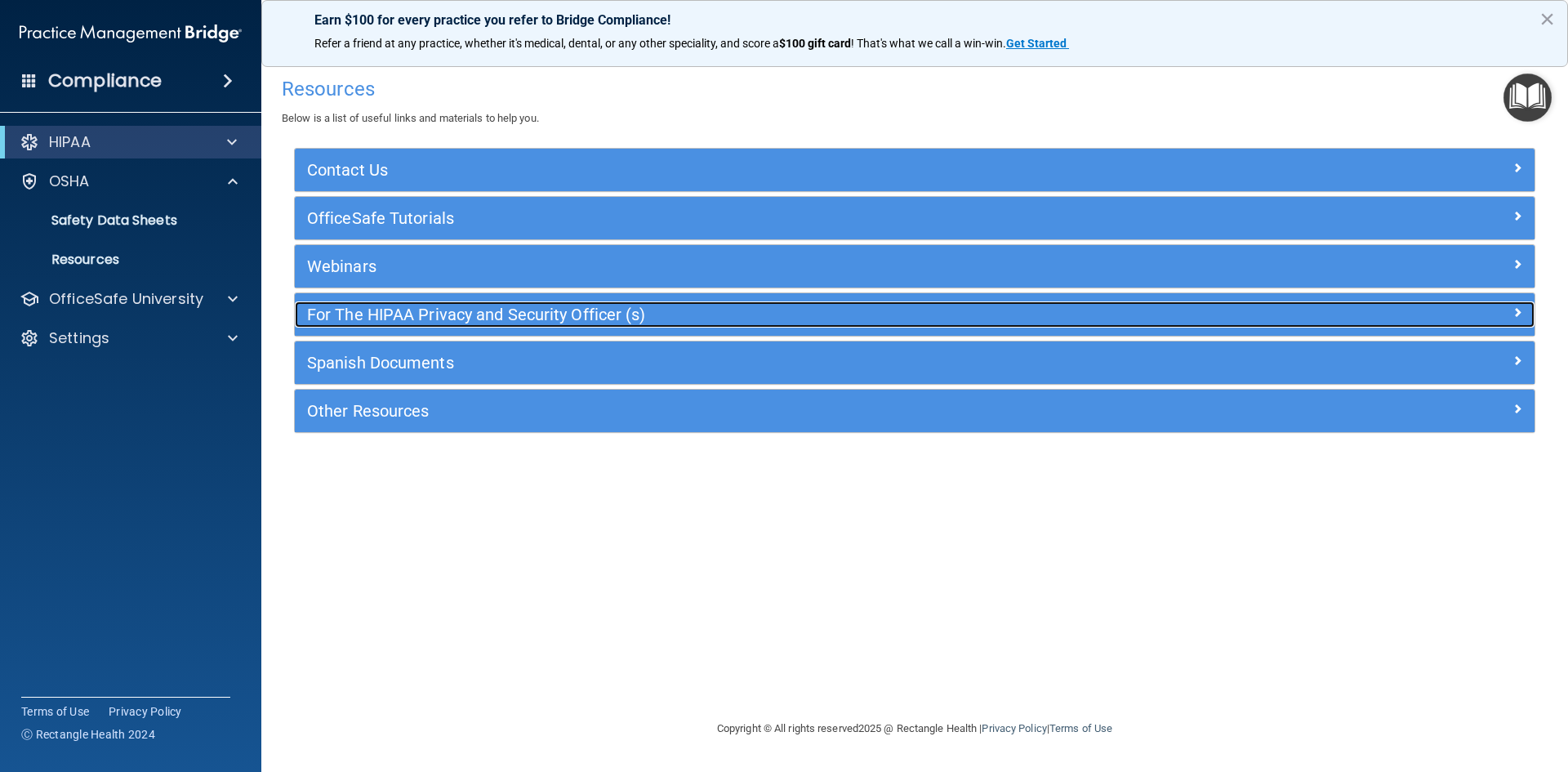
click at [567, 317] on h5 "For The HIPAA Privacy and Security Officer (s)" at bounding box center [760, 315] width 905 height 18
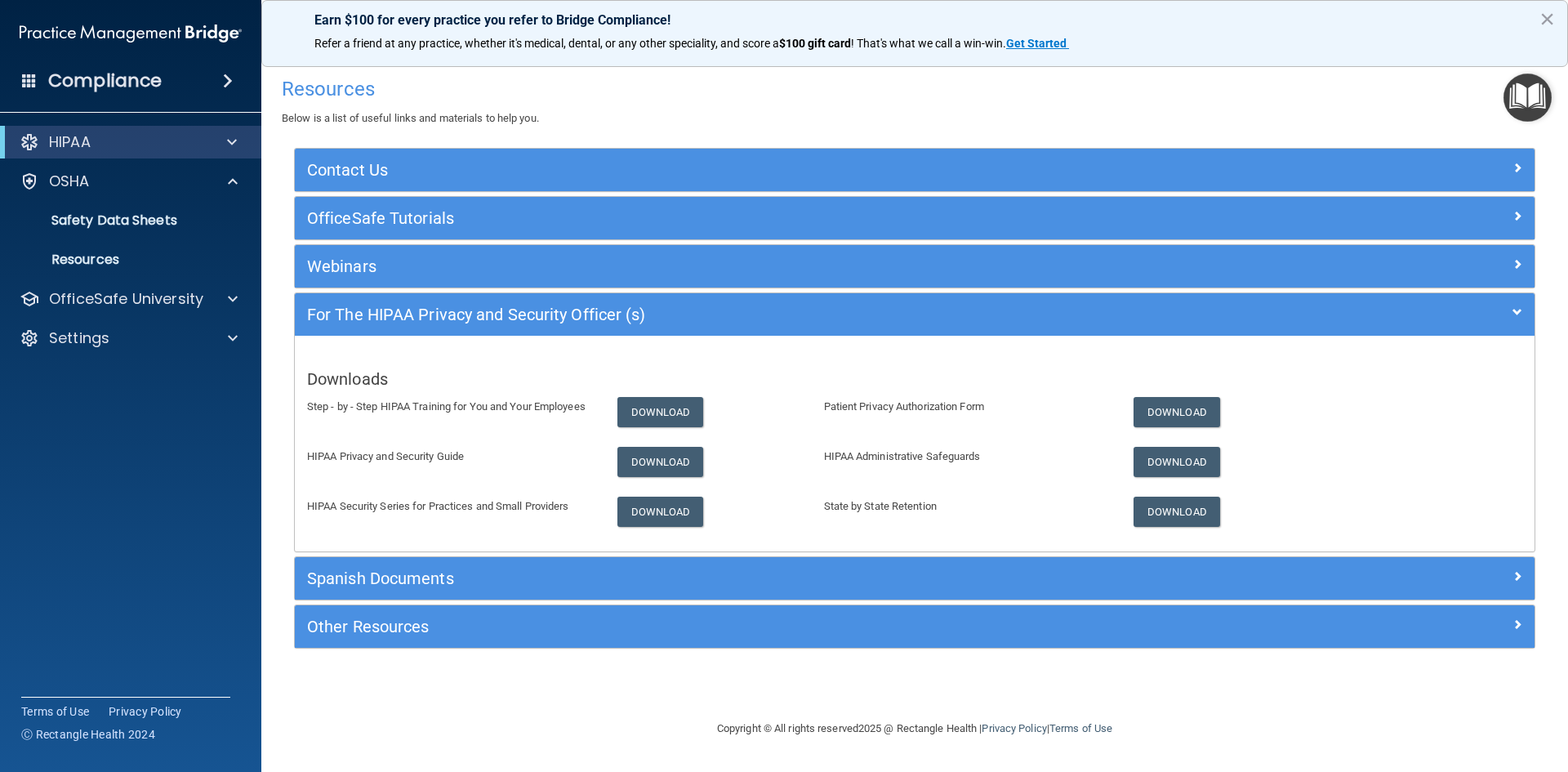
drag, startPoint x: 1167, startPoint y: 113, endPoint x: 1567, endPoint y: 59, distance: 403.6
click at [1172, 113] on div "Resources Below is a list of useful links and materials to help you." at bounding box center [914, 99] width 1266 height 60
click at [1517, 107] on img "Open Resource Center" at bounding box center [1527, 98] width 48 height 48
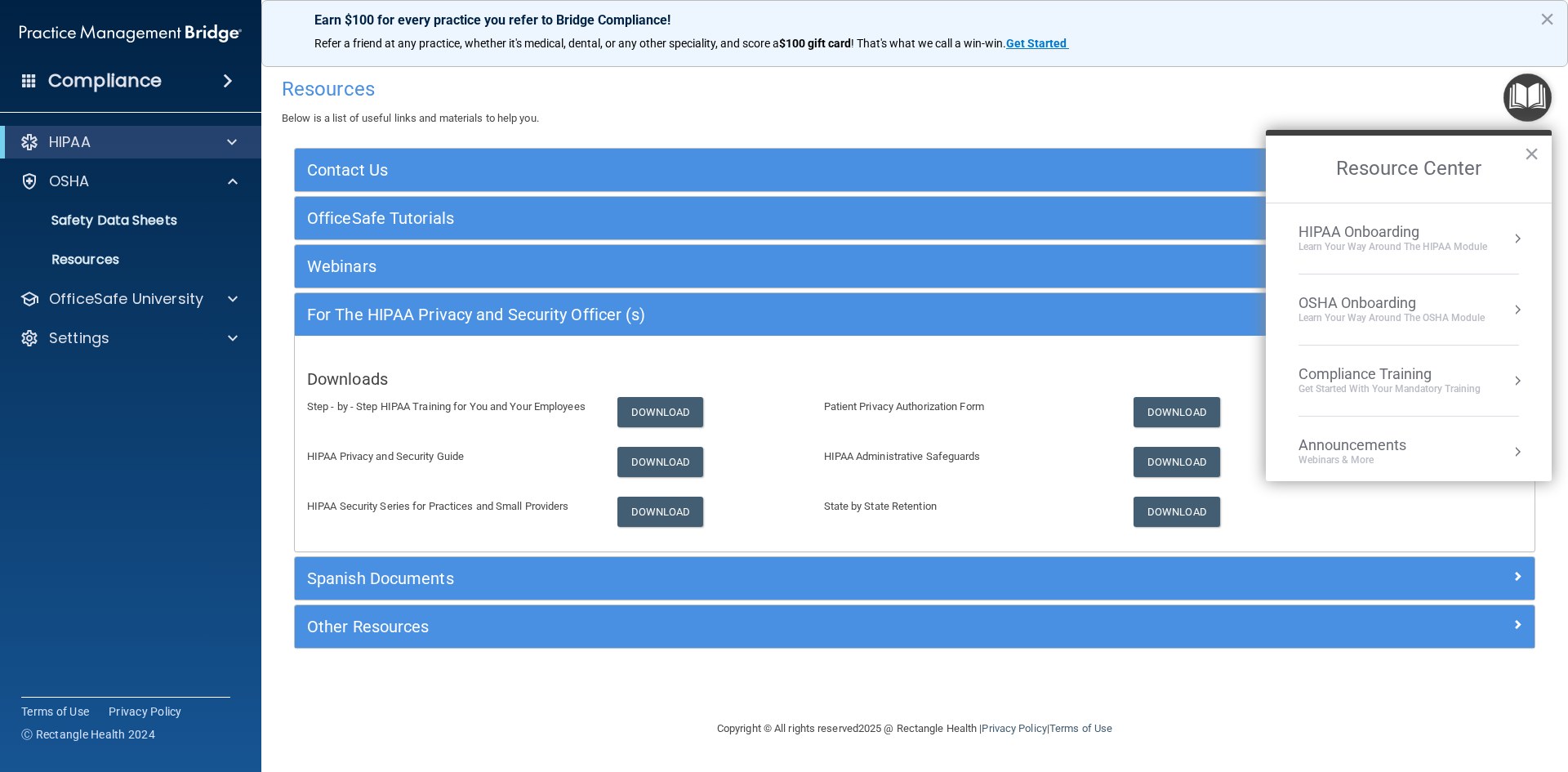
click at [1509, 242] on button "Resource Center" at bounding box center [1517, 239] width 17 height 17
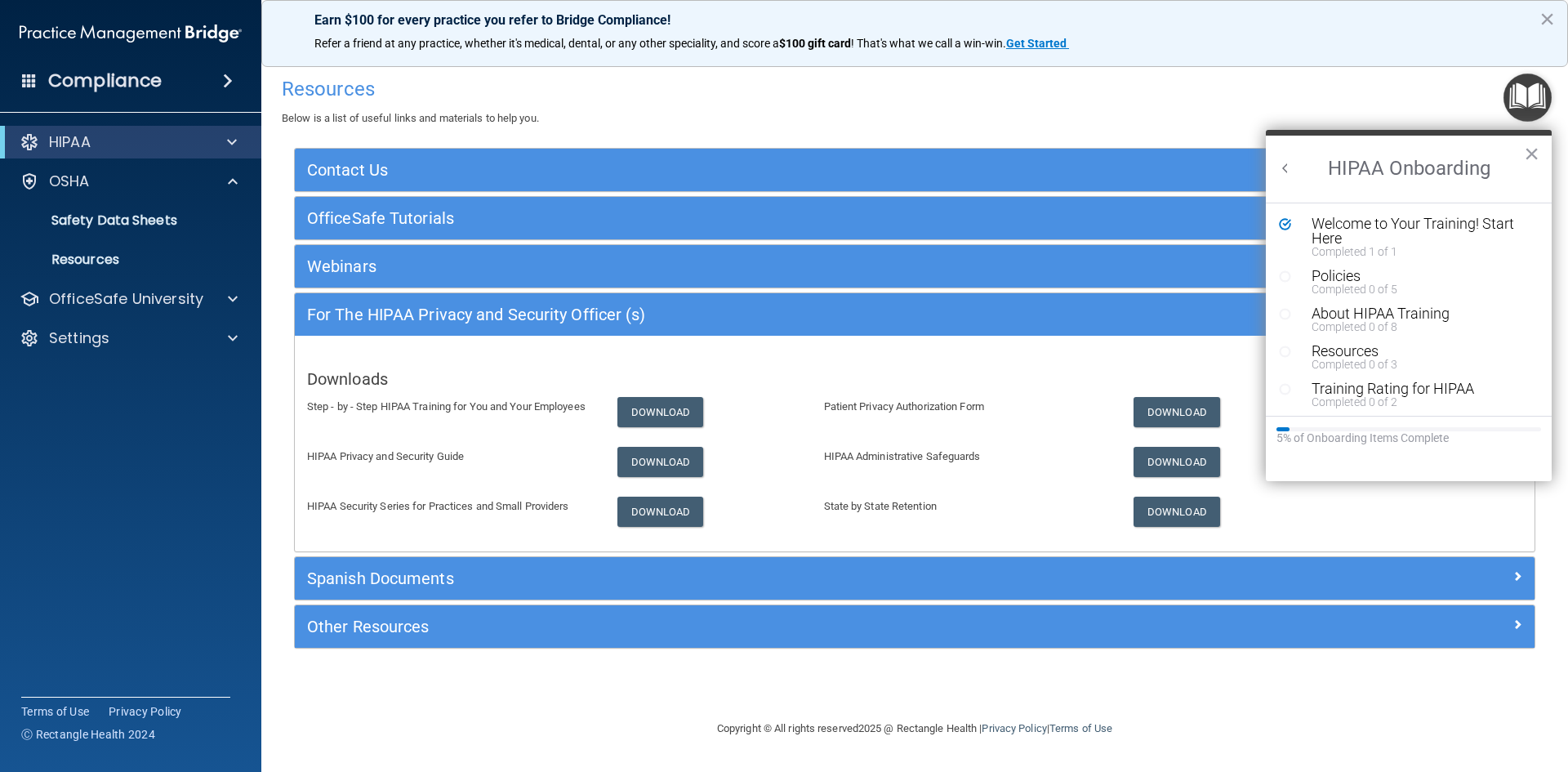
scroll to position [0, 0]
click at [1355, 229] on div "Welcome to Your Training! Start Here" at bounding box center [1414, 230] width 206 height 29
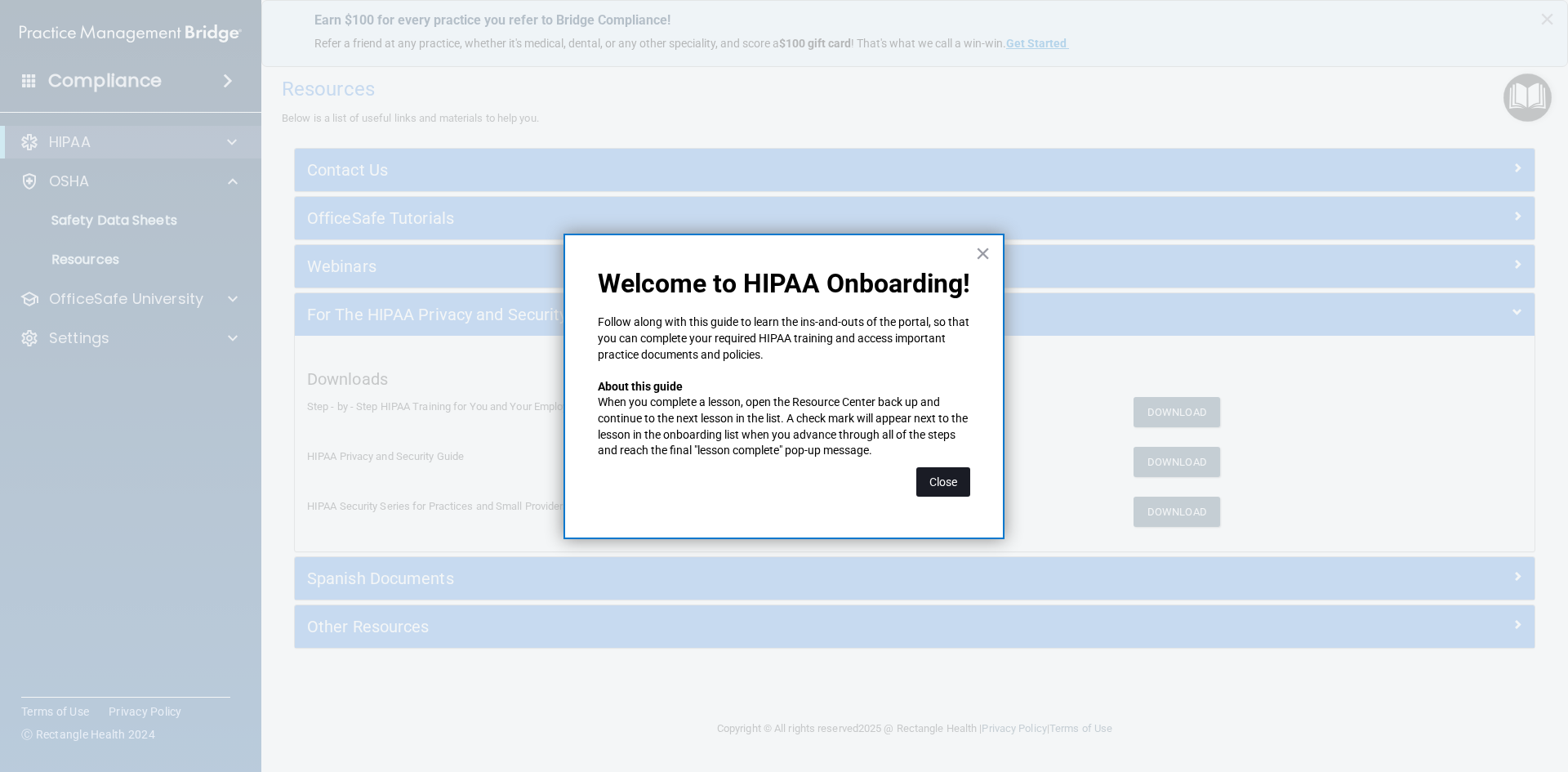
click at [948, 481] on button "Close" at bounding box center [943, 481] width 54 height 29
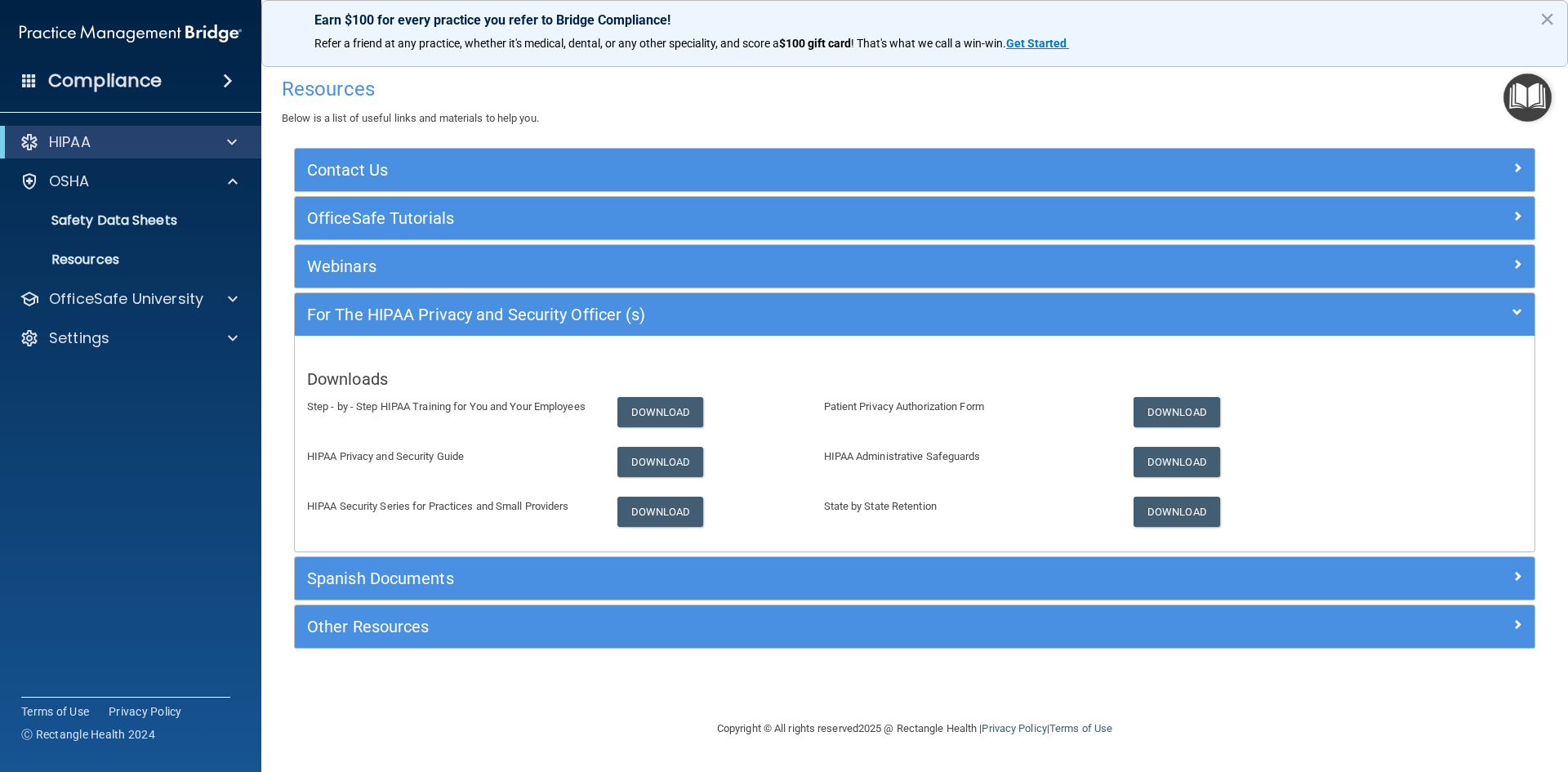
click at [1532, 91] on img "Open Resource Center" at bounding box center [1527, 98] width 48 height 48
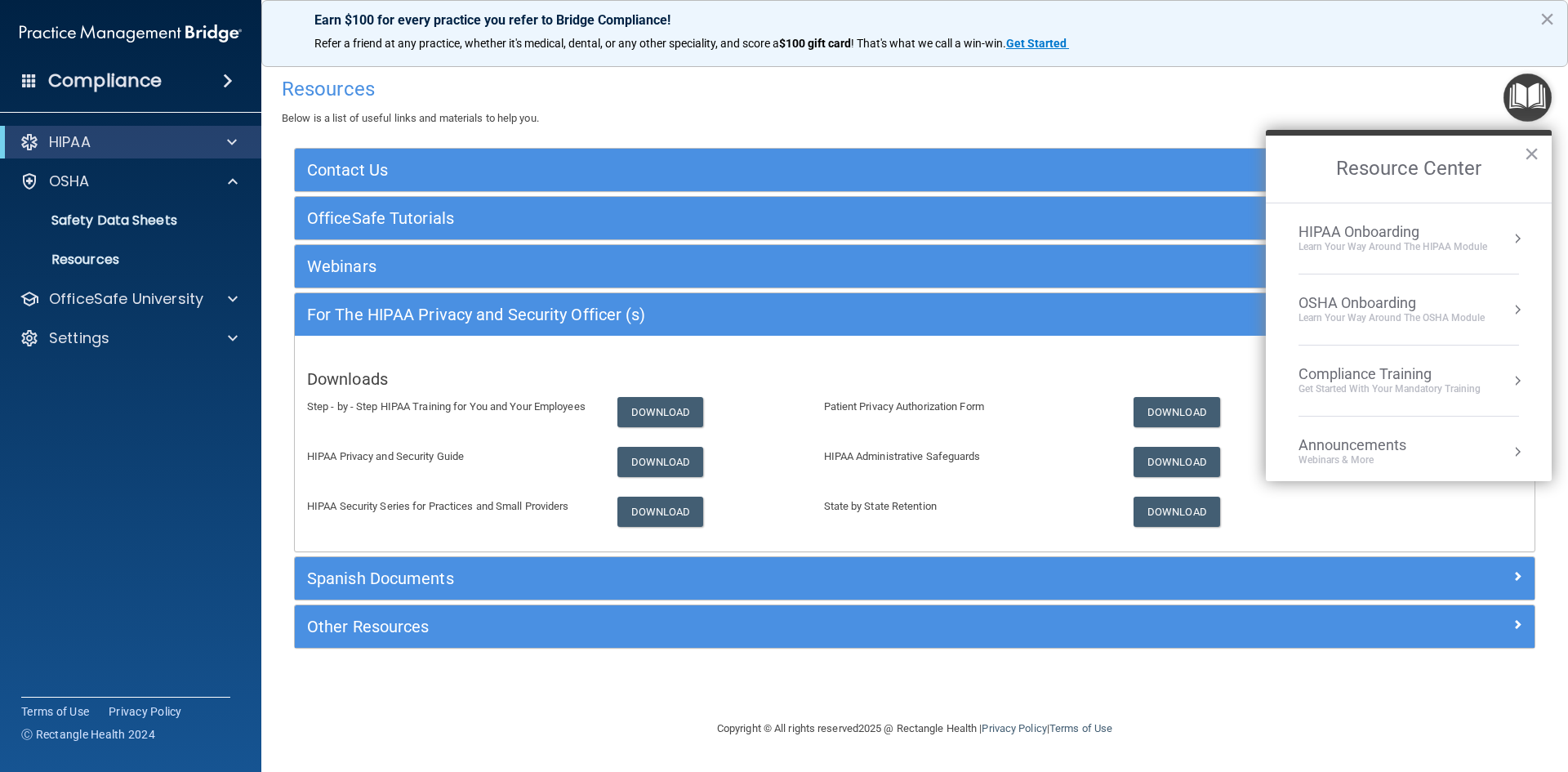
click at [1492, 233] on div "HIPAA Onboarding Learn Your Way around the HIPAA module" at bounding box center [1408, 238] width 220 height 31
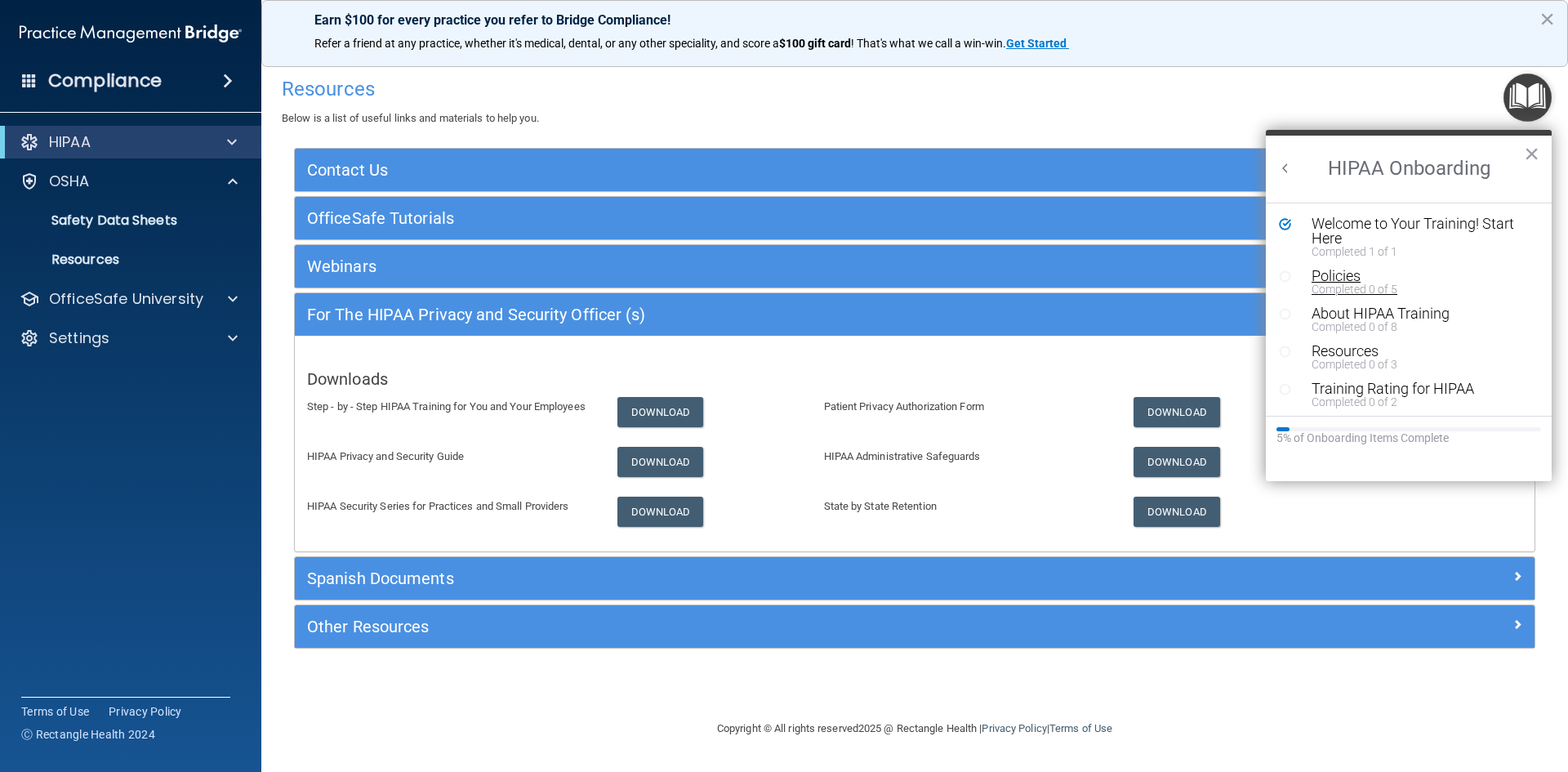
click at [1325, 283] on div "Completed 0 of 5" at bounding box center [1414, 289] width 206 height 12
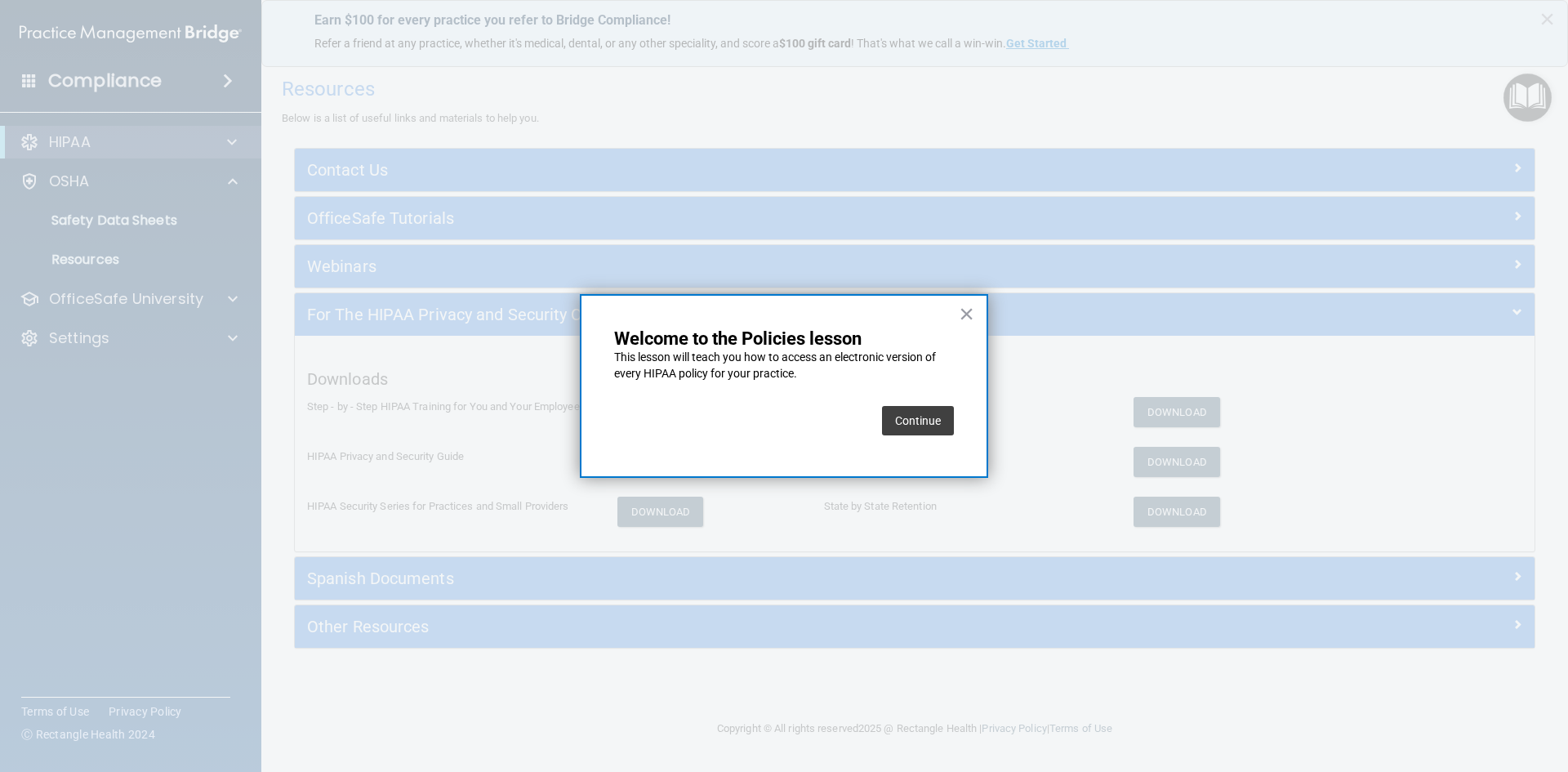
click at [913, 427] on button "Continue" at bounding box center [918, 420] width 72 height 29
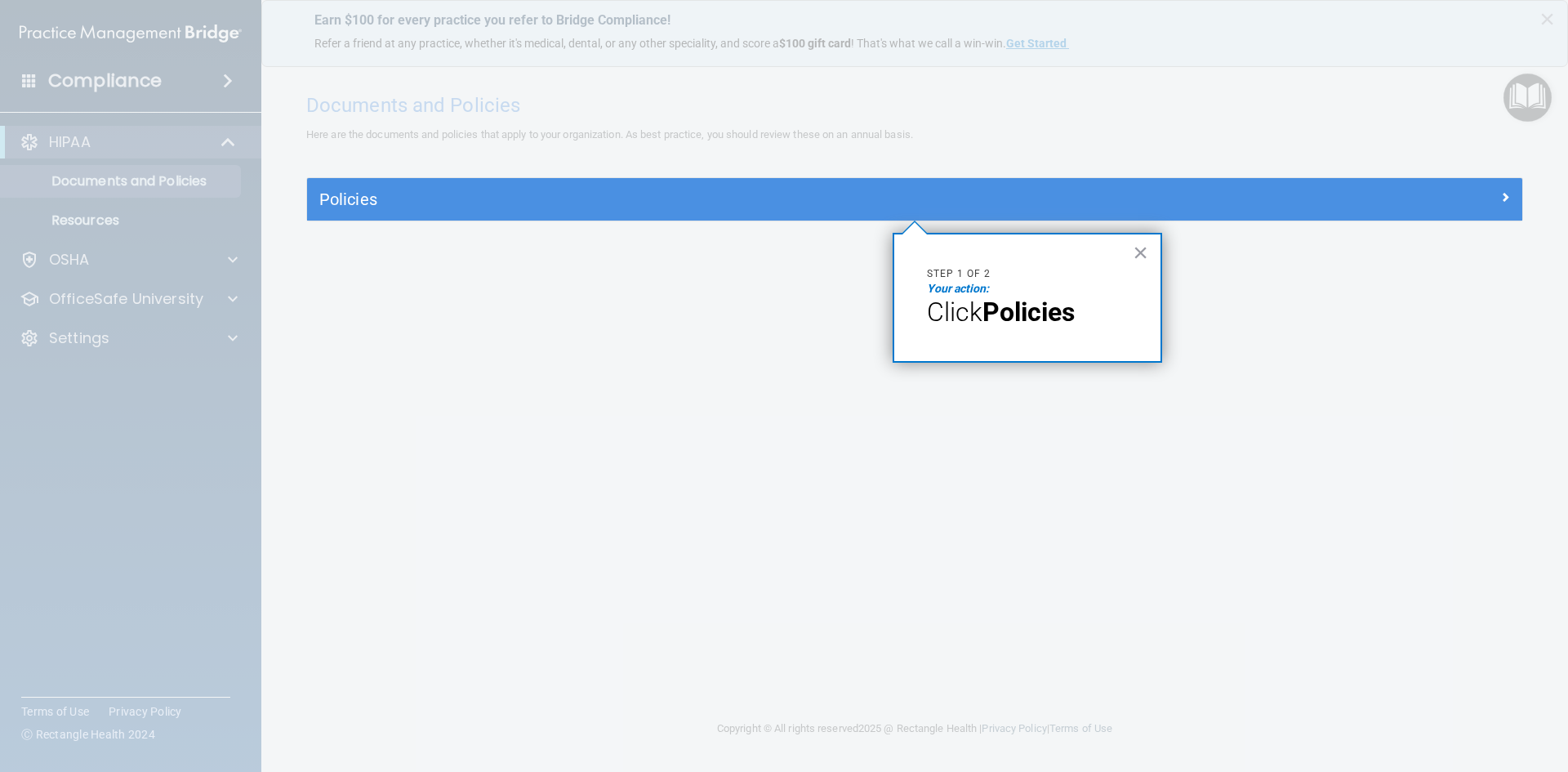
click at [1044, 304] on strong "Policies" at bounding box center [1028, 311] width 92 height 31
click at [1136, 251] on button "×" at bounding box center [1140, 253] width 16 height 27
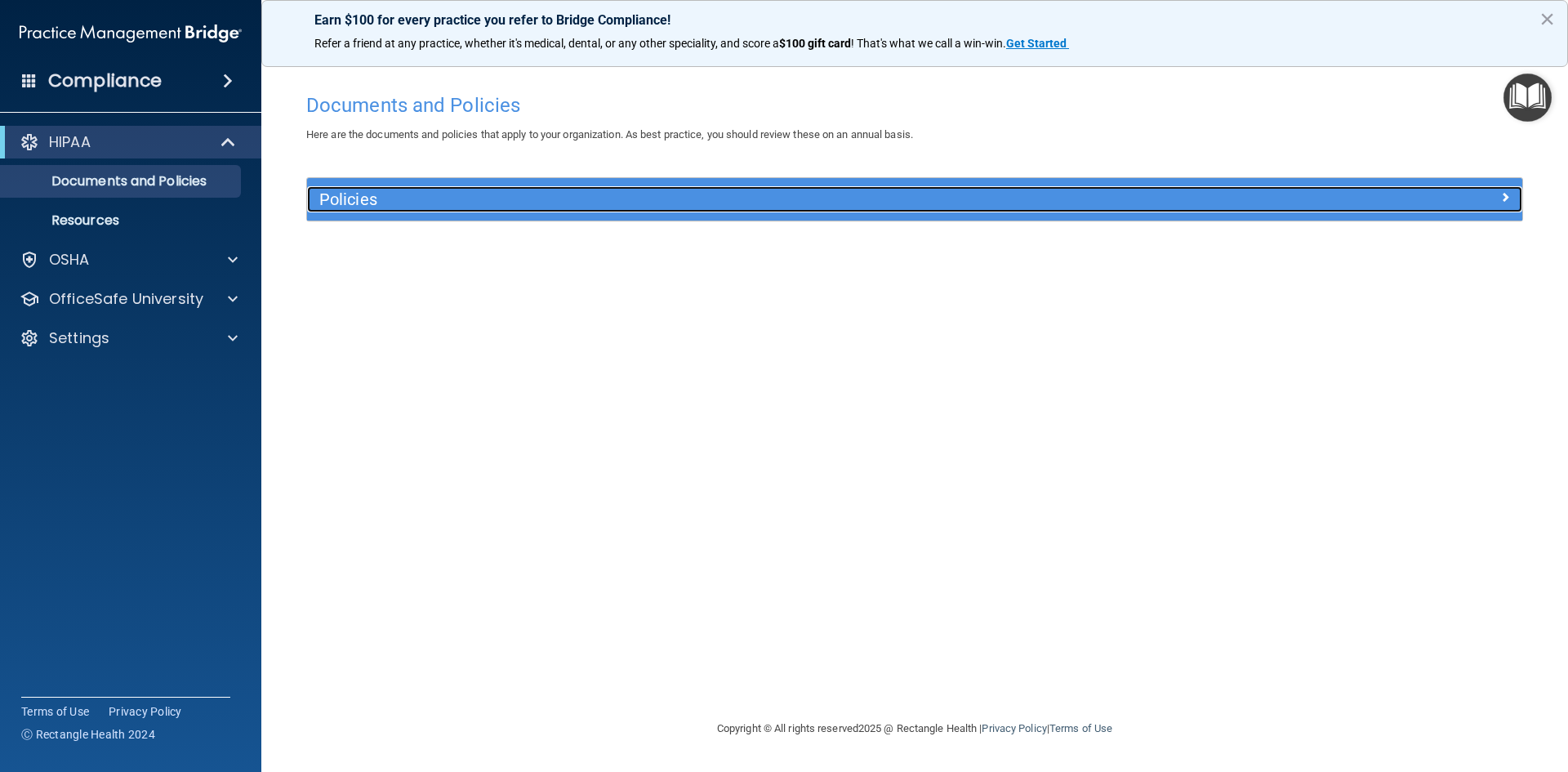
click at [618, 207] on h5 "Policies" at bounding box center [762, 200] width 887 height 18
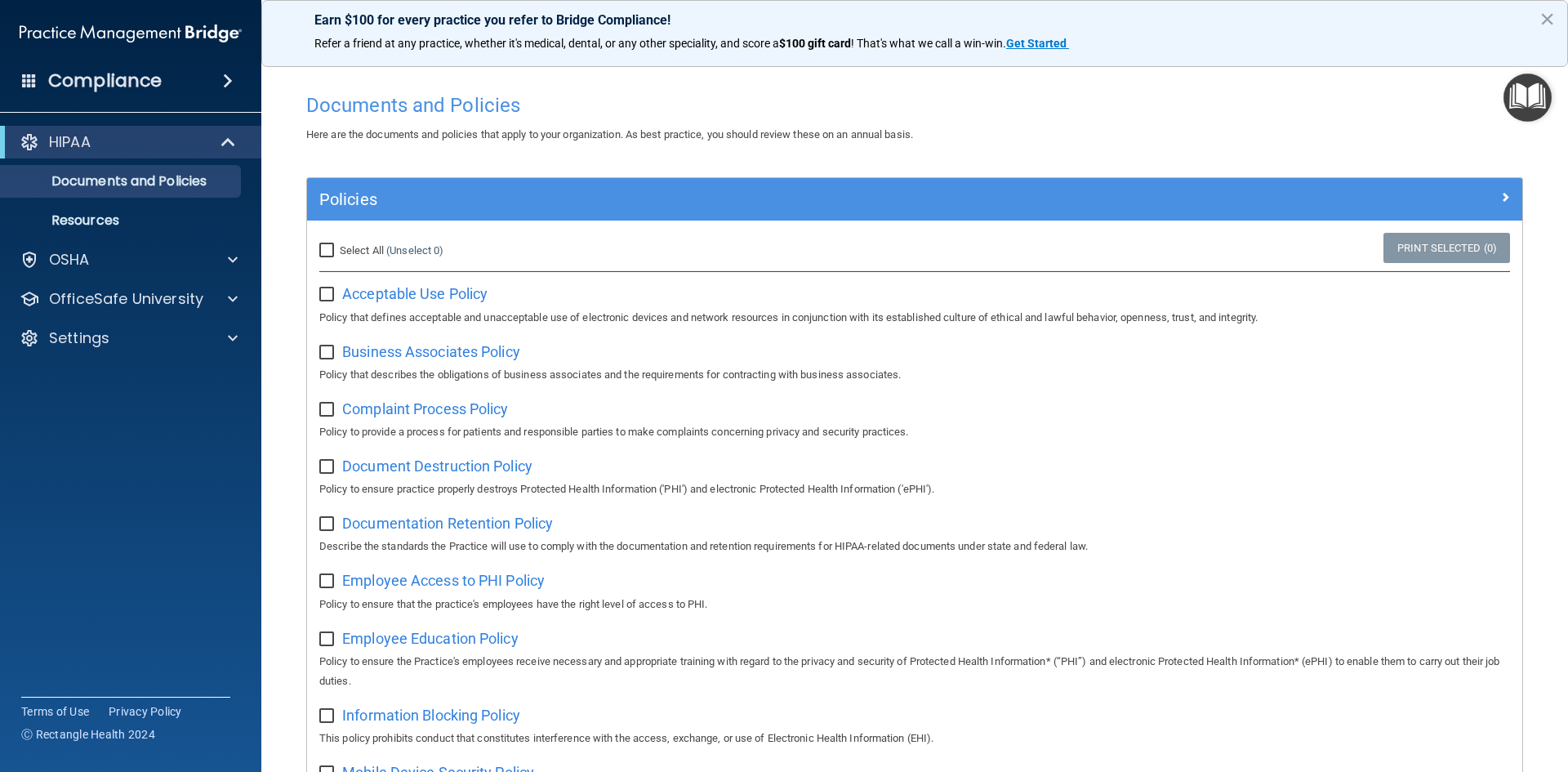
click at [329, 254] on input "Select All (Unselect 0) Unselect All" at bounding box center [328, 251] width 19 height 13
checkbox input "true"
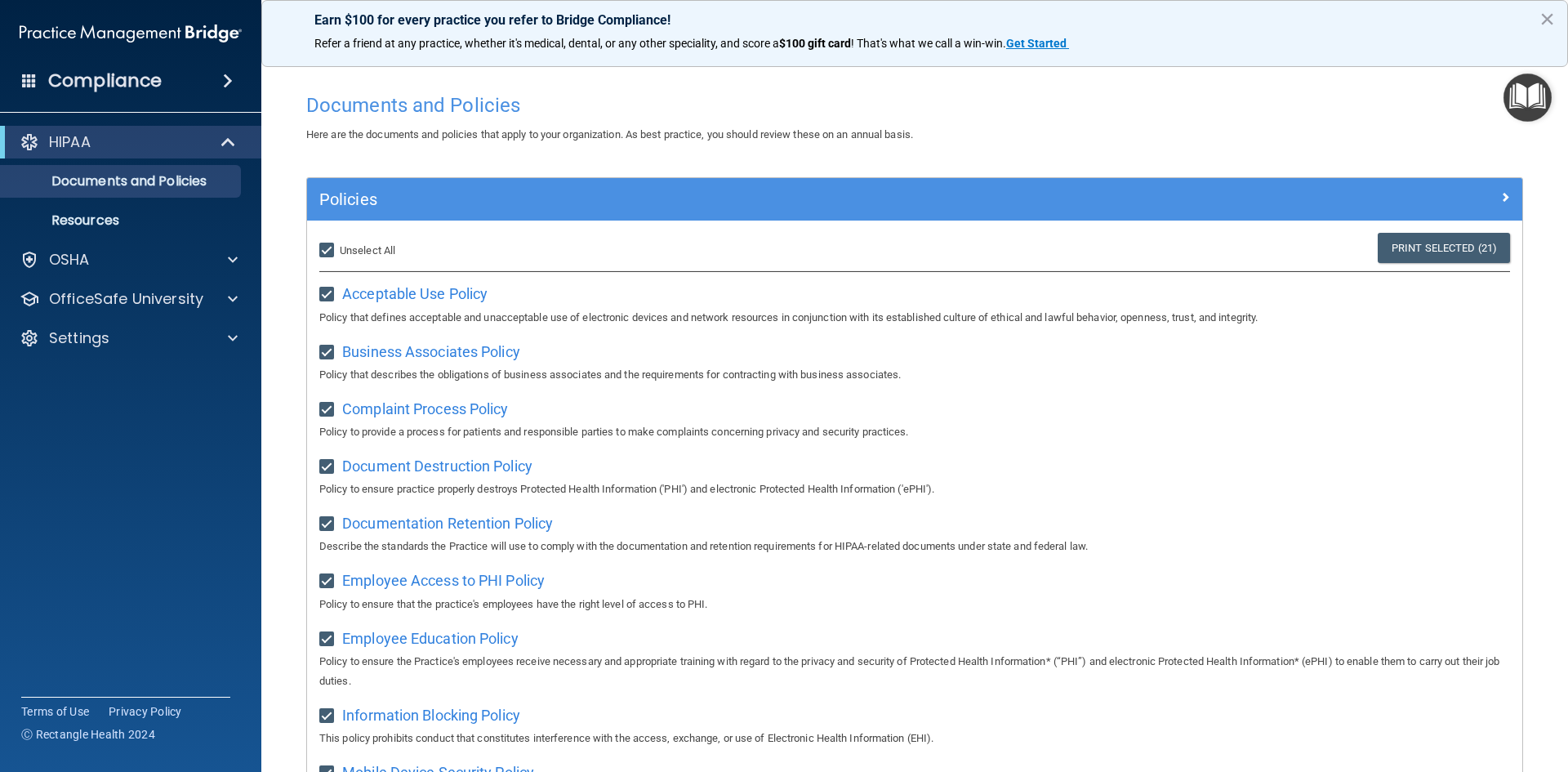
checkbox input "true"
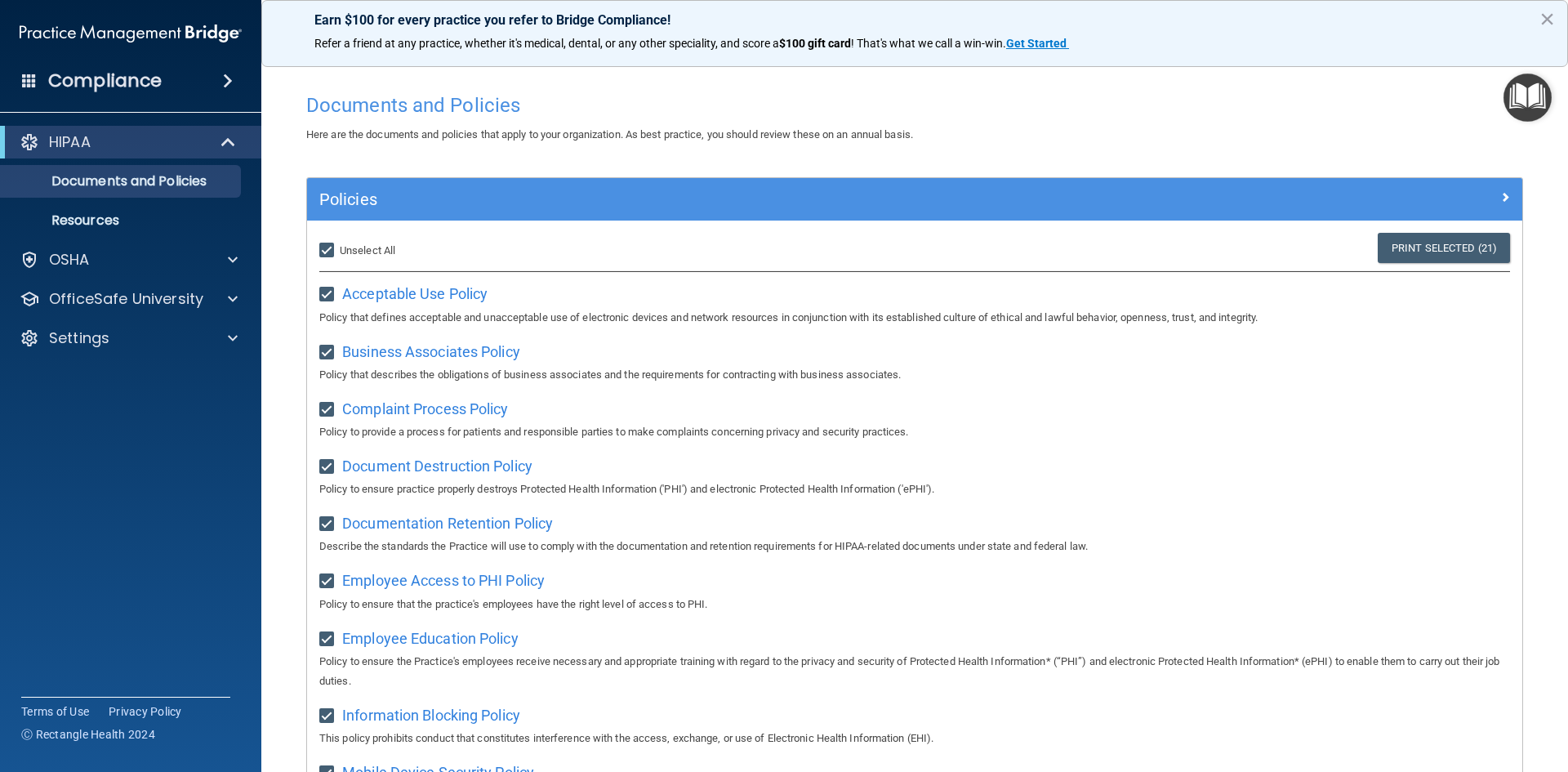
checkbox input "true"
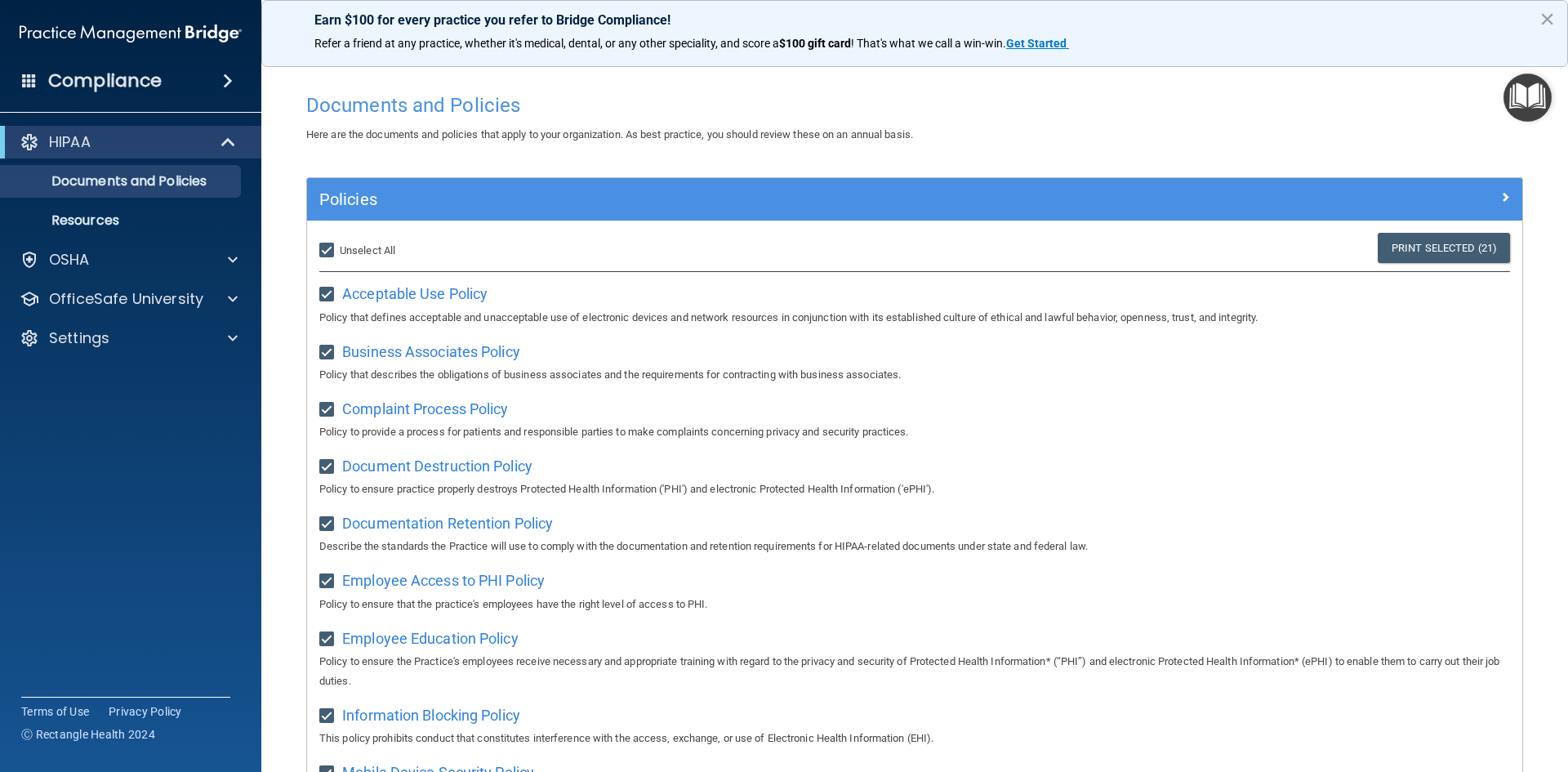
checkbox input "true"
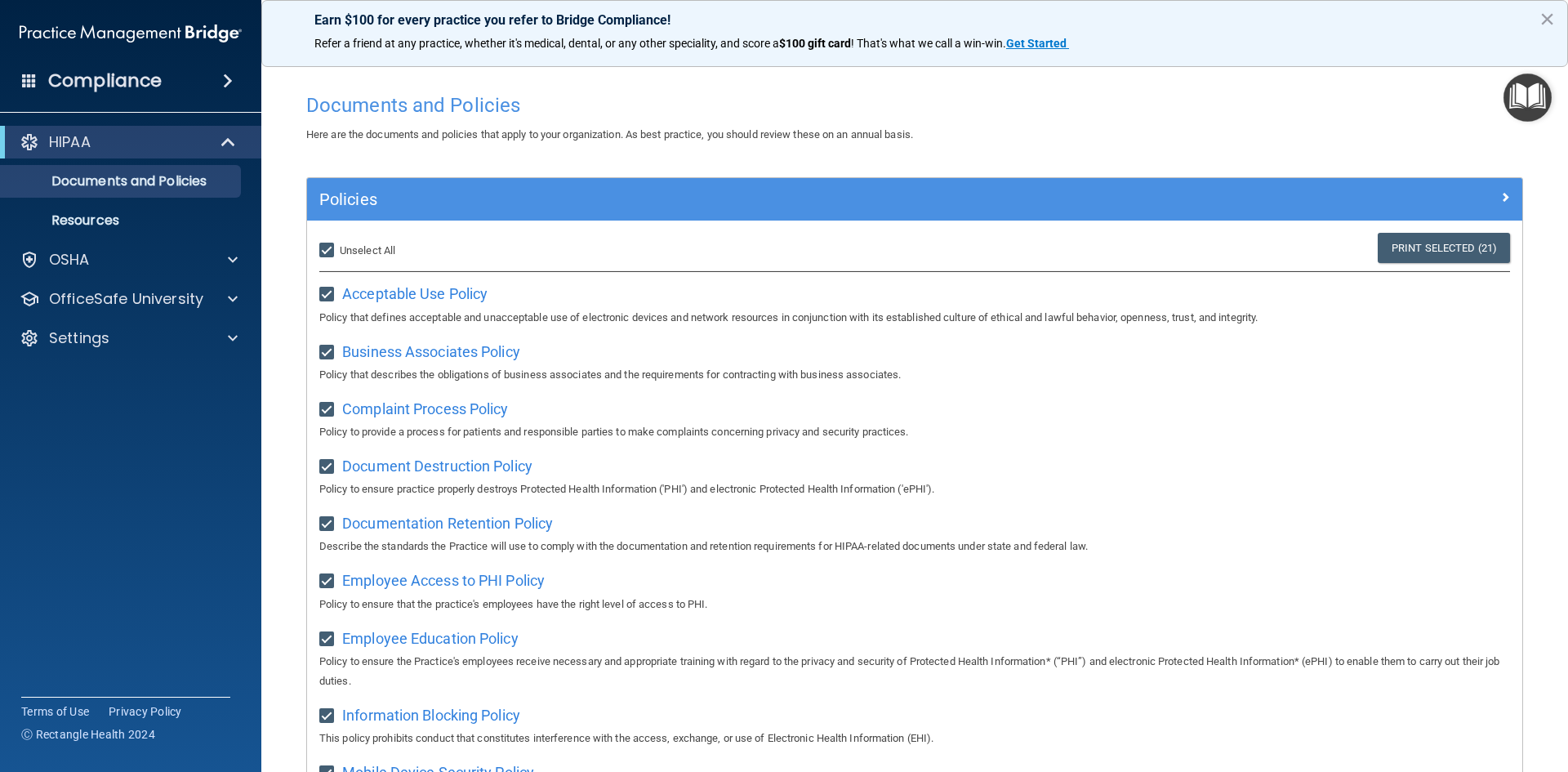
checkbox input "true"
click at [1451, 248] on link "Print Selected (21)" at bounding box center [1444, 248] width 133 height 30
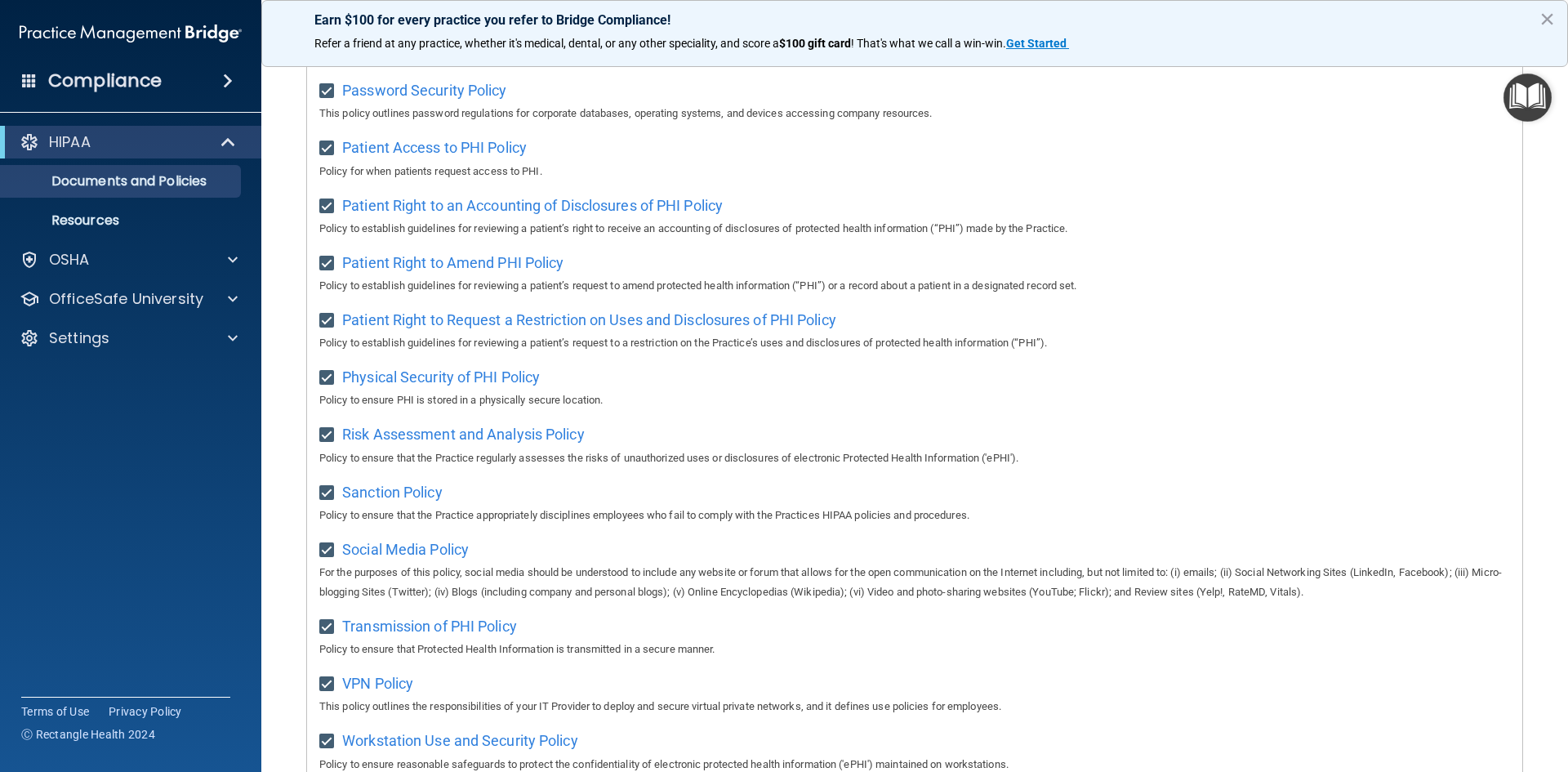
scroll to position [866, 0]
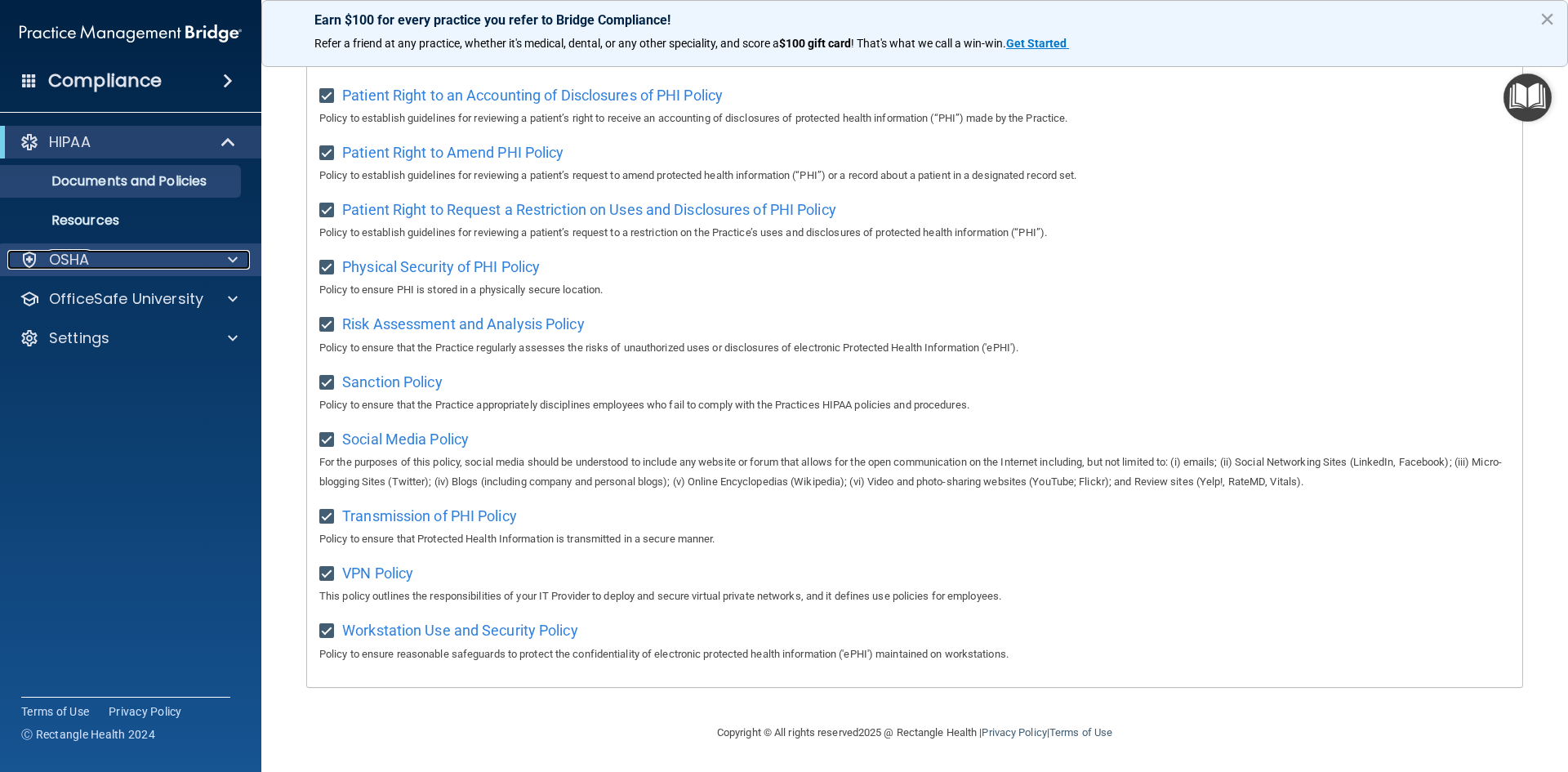
click at [115, 265] on div "OSHA" at bounding box center [109, 260] width 202 height 20
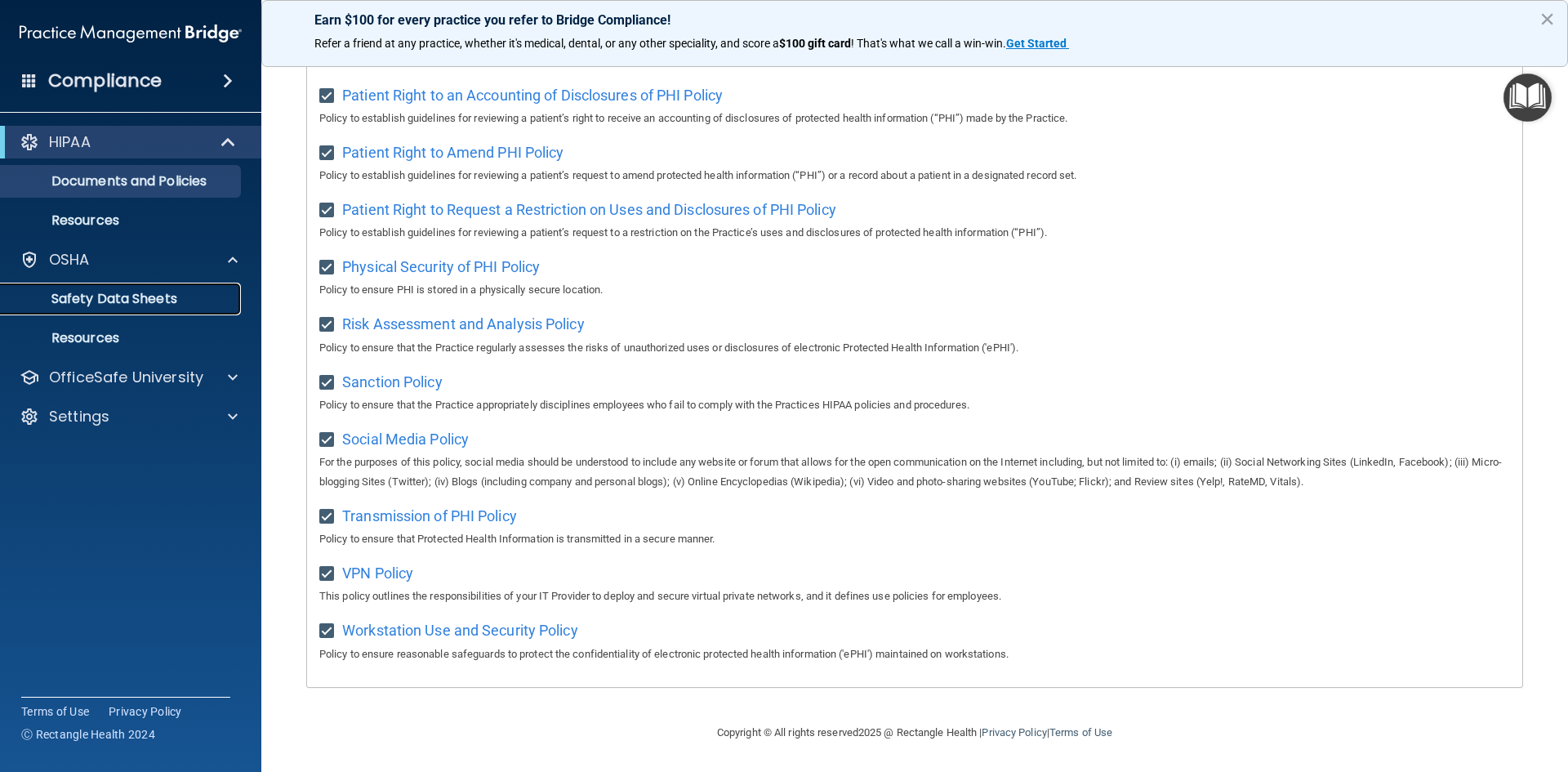
click at [116, 302] on p "Safety Data Sheets" at bounding box center [122, 299] width 223 height 17
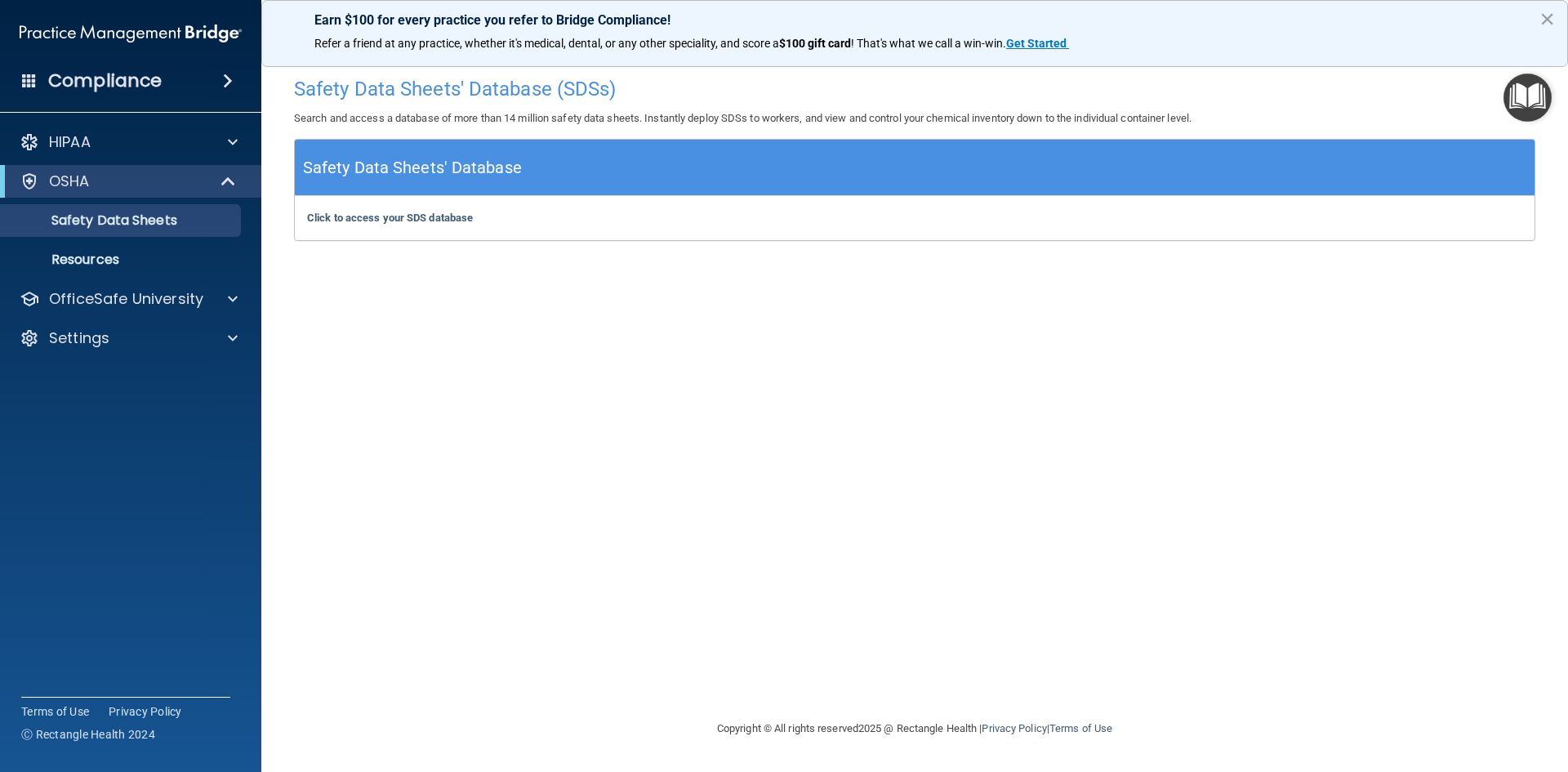
click at [1482, 165] on div "Safety Data Sheets' Database" at bounding box center [914, 168] width 1240 height 56
click at [443, 181] on h5 "Safety Data Sheets' Database" at bounding box center [413, 167] width 219 height 29
click at [414, 211] on b "Click to access your SDS database" at bounding box center [390, 217] width 166 height 12
click at [1517, 103] on img "Open Resource Center" at bounding box center [1527, 98] width 48 height 48
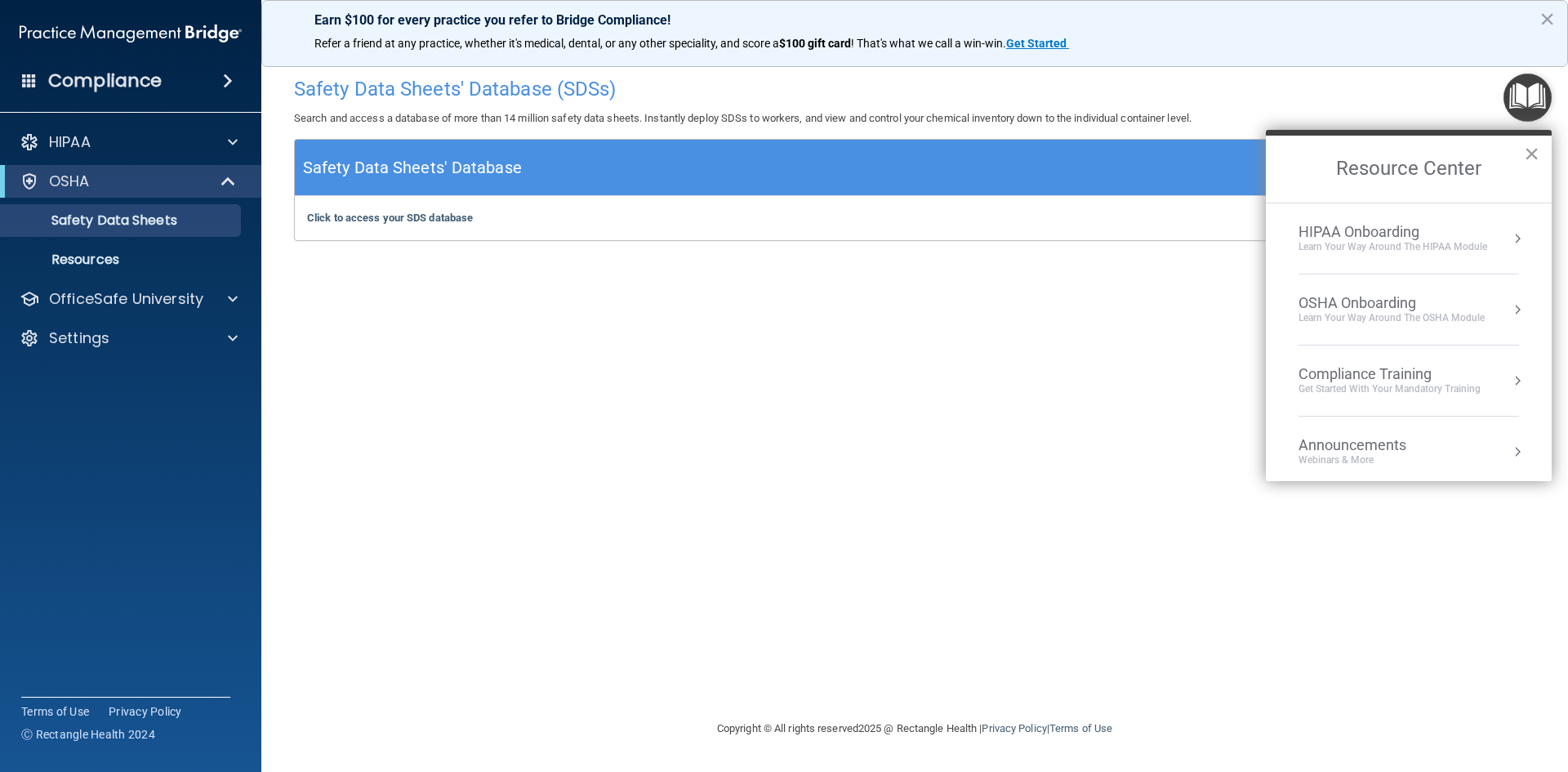
click at [1532, 146] on button "×" at bounding box center [1532, 154] width 16 height 27
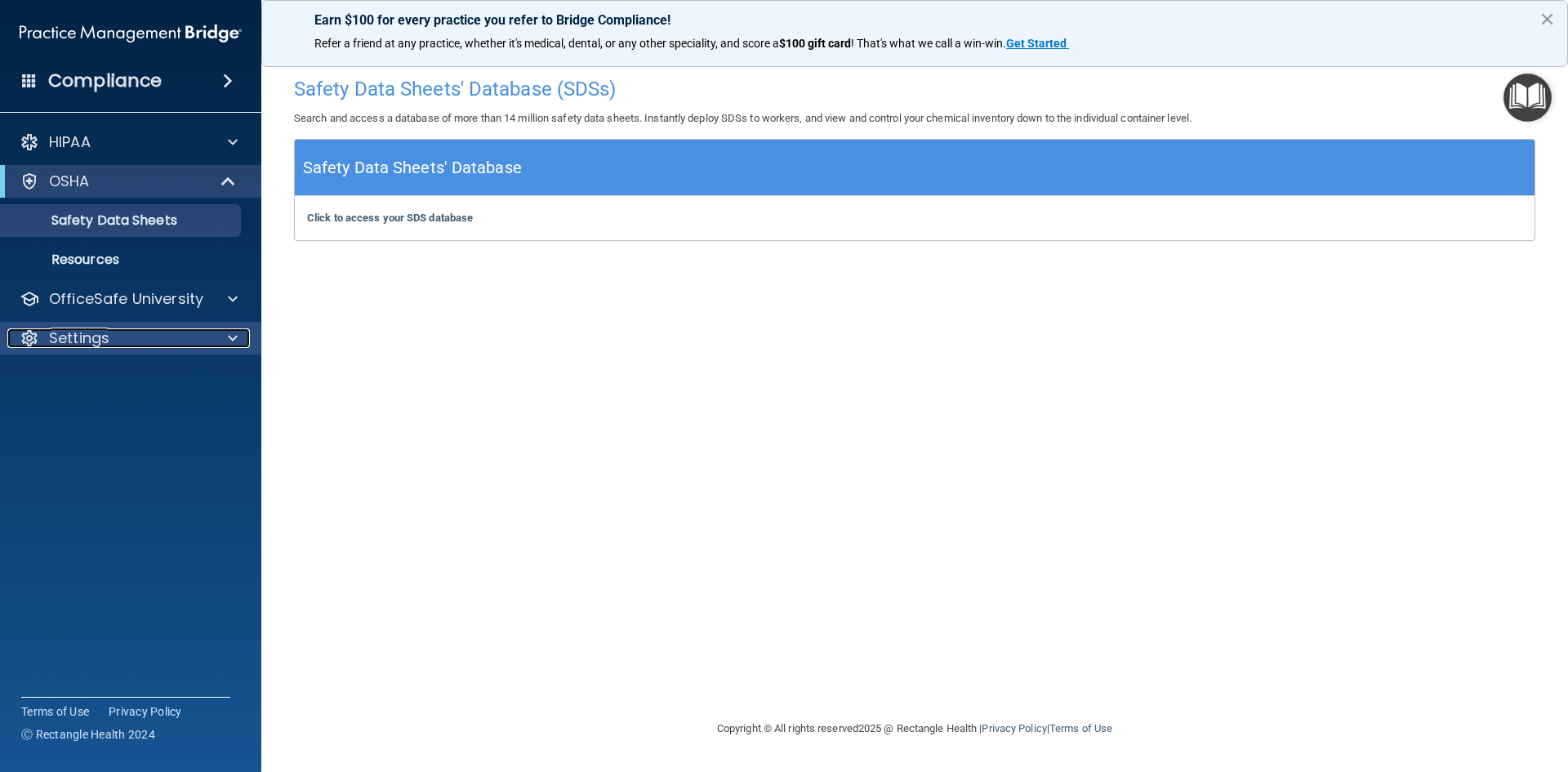
click at [180, 333] on div "Settings" at bounding box center [109, 338] width 202 height 20
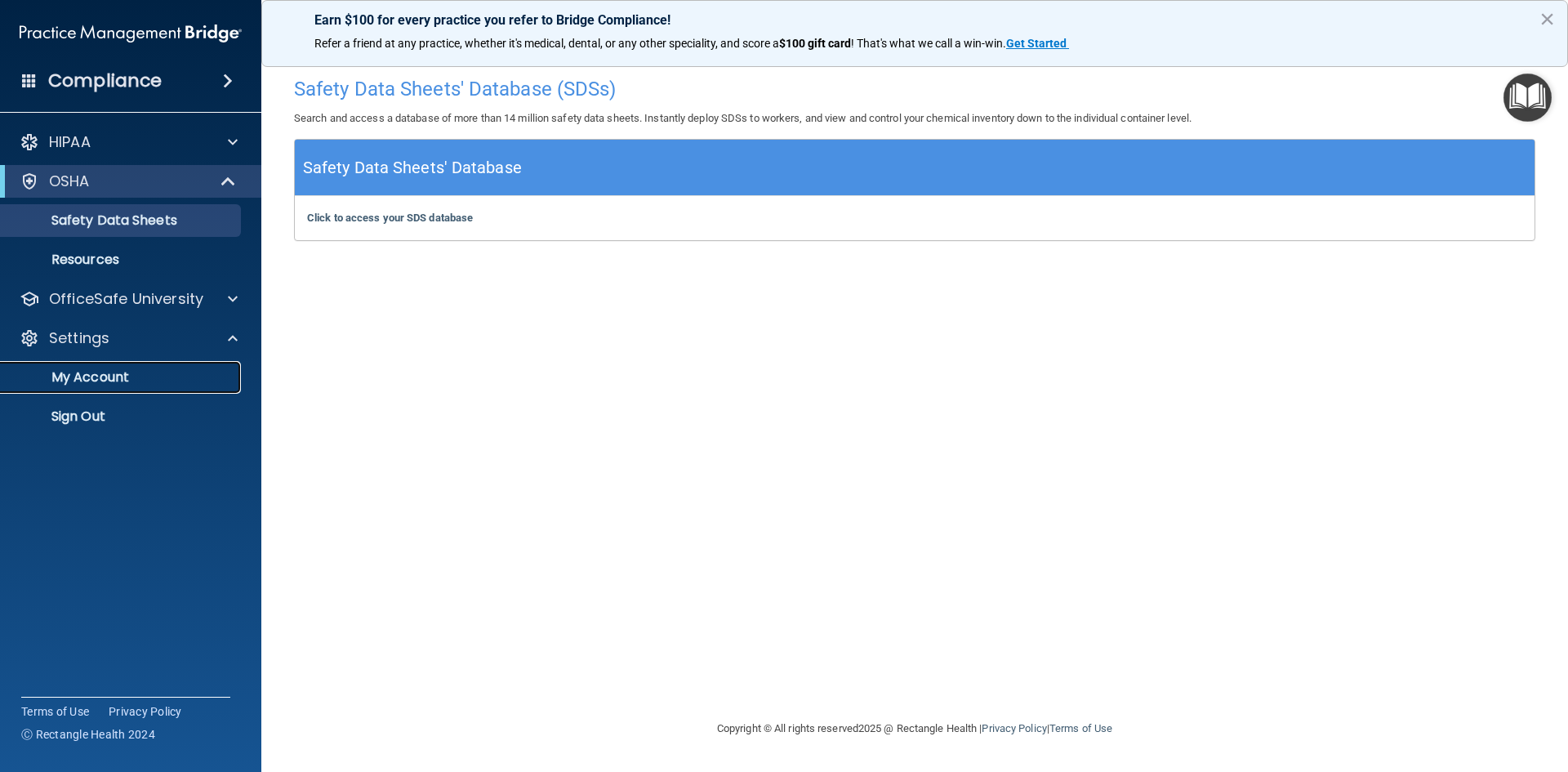
click at [127, 379] on p "My Account" at bounding box center [122, 378] width 223 height 17
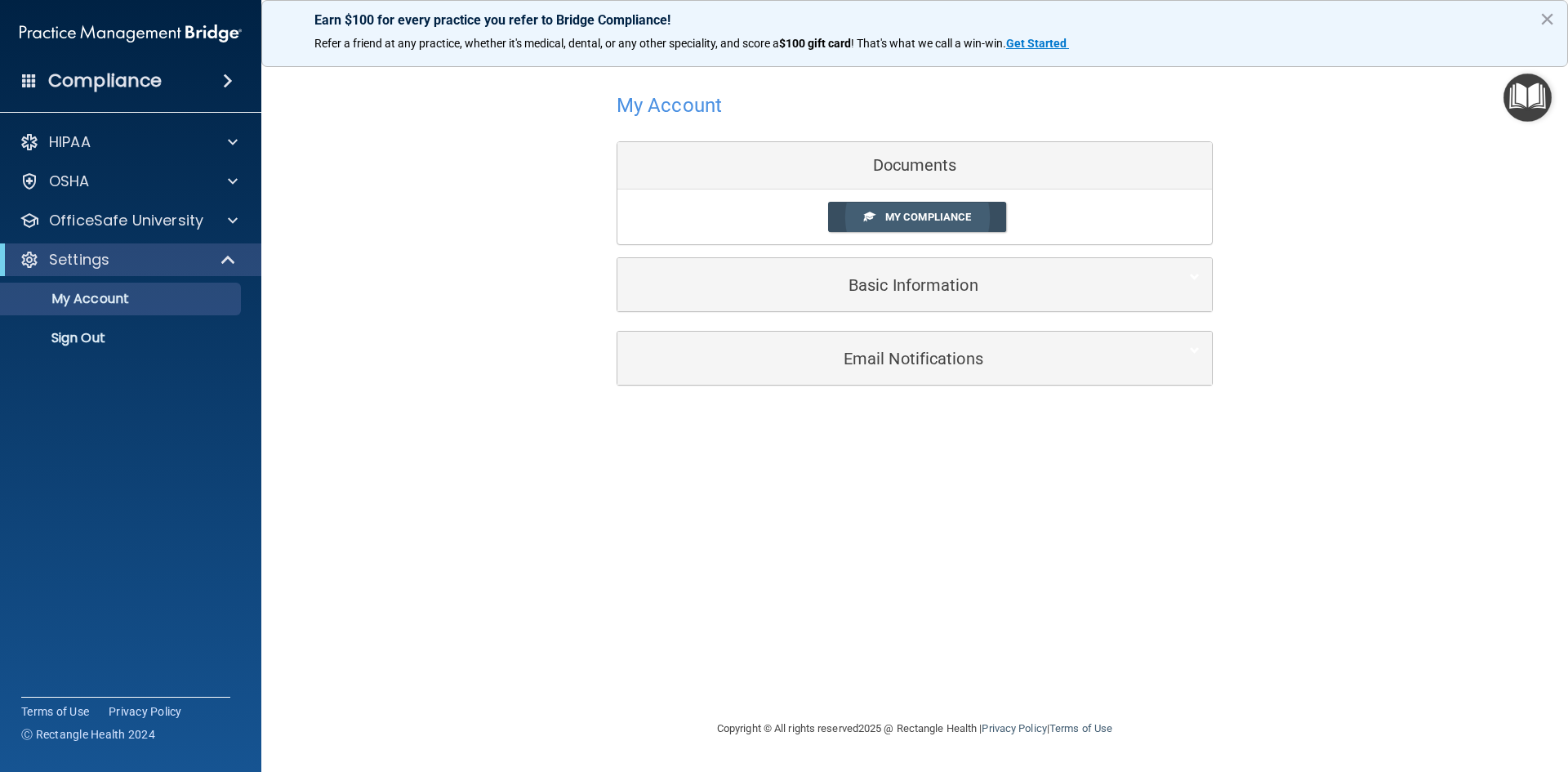
click at [935, 210] on span "My Compliance" at bounding box center [929, 216] width 86 height 12
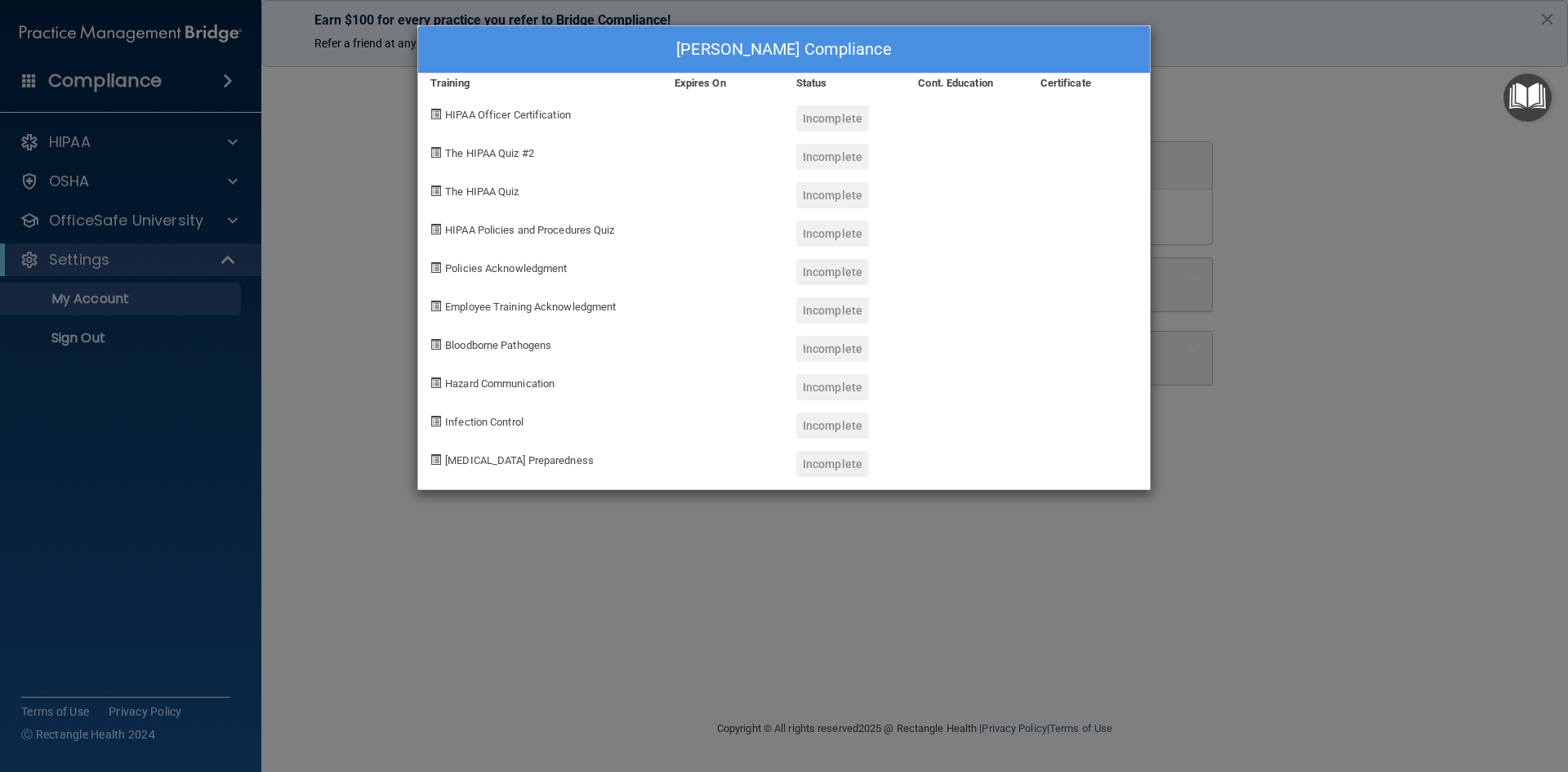
click at [472, 110] on span "HIPAA Officer Certification" at bounding box center [508, 114] width 126 height 12
click at [502, 125] on div "HIPAA Officer Certification" at bounding box center [540, 112] width 244 height 38
click at [465, 459] on span "[MEDICAL_DATA] Preparedness" at bounding box center [519, 460] width 148 height 12
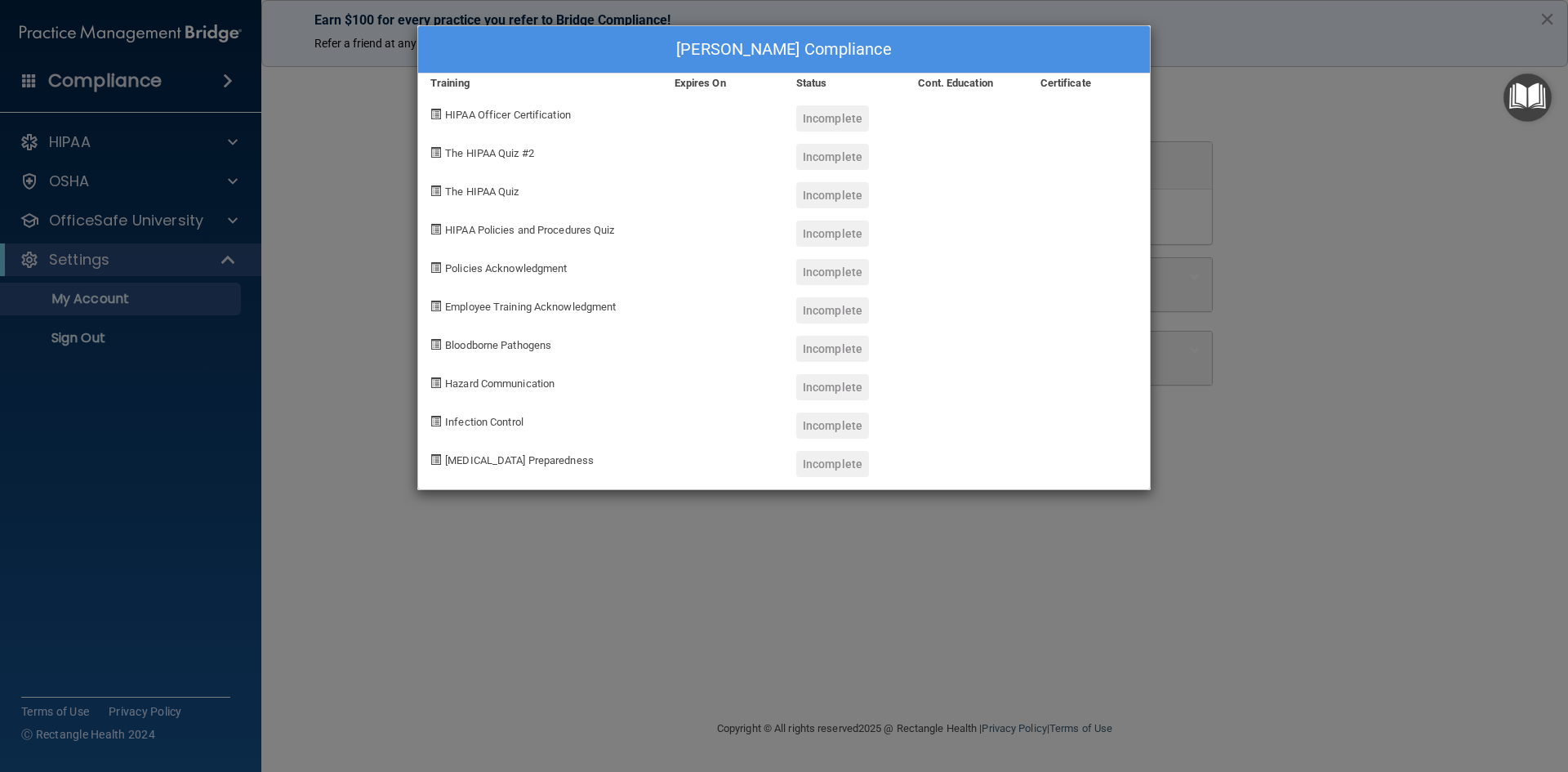
click at [465, 429] on div "Infection Control" at bounding box center [540, 419] width 244 height 38
click at [466, 427] on span "Infection Control" at bounding box center [484, 422] width 79 height 12
click at [746, 401] on div at bounding box center [723, 419] width 122 height 38
click at [346, 352] on div "[PERSON_NAME] Compliance Training Expires On Status Cont. Education Certificate…" at bounding box center [784, 386] width 1568 height 772
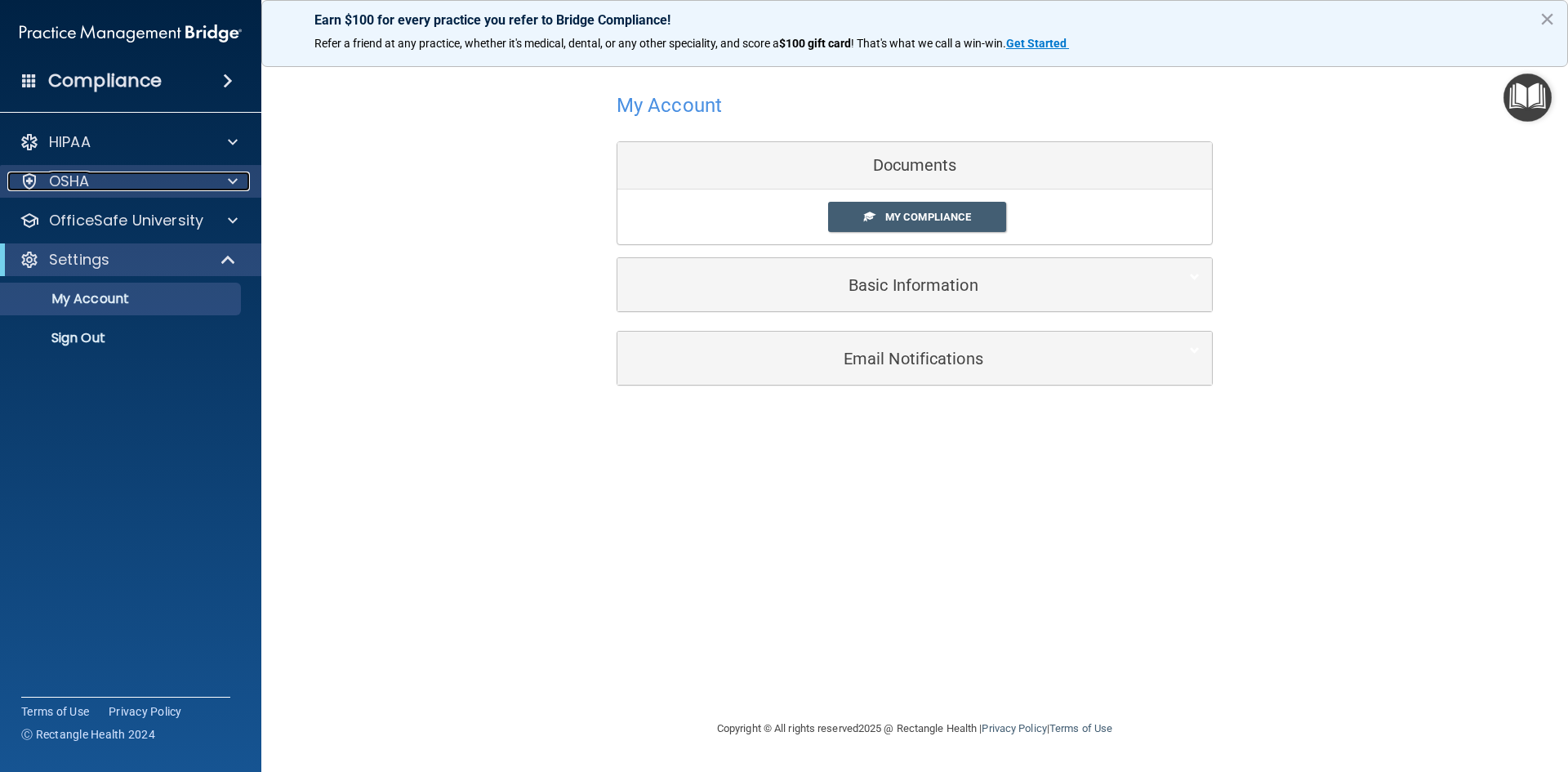
click at [214, 181] on div at bounding box center [229, 181] width 41 height 20
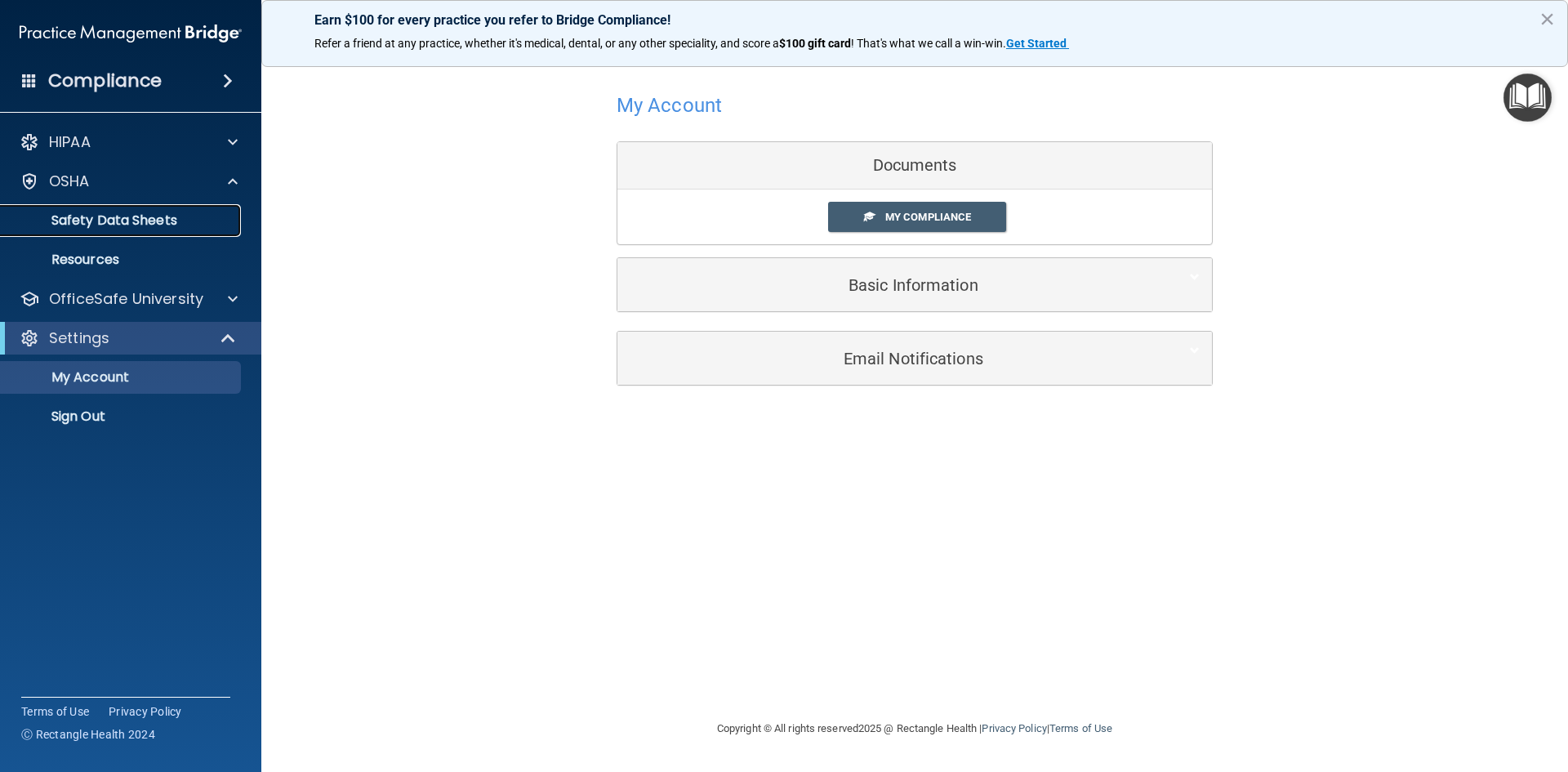
click at [159, 217] on p "Safety Data Sheets" at bounding box center [122, 220] width 223 height 17
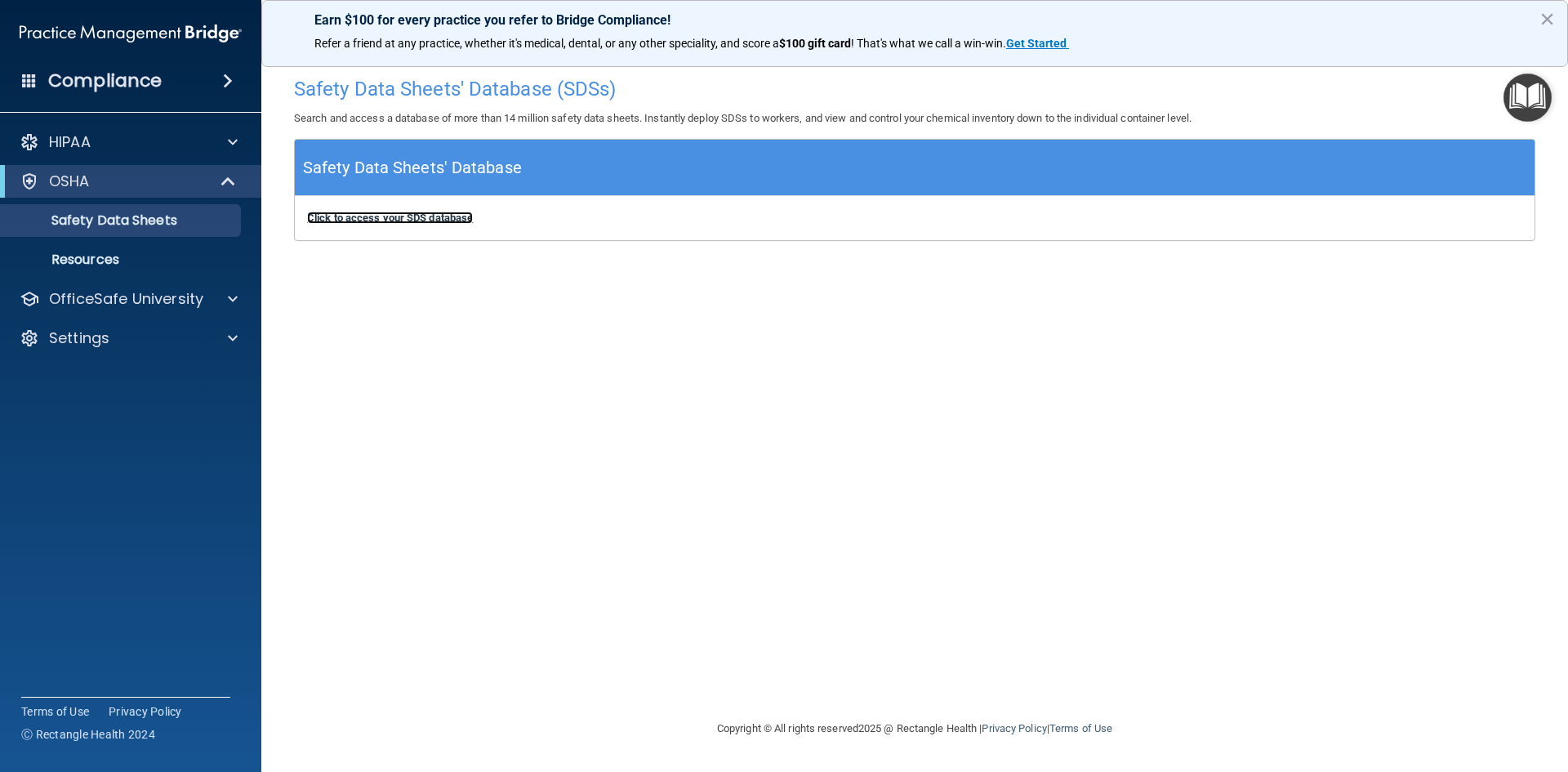
click at [452, 218] on b "Click to access your SDS database" at bounding box center [390, 217] width 166 height 12
click at [225, 83] on span at bounding box center [228, 81] width 10 height 20
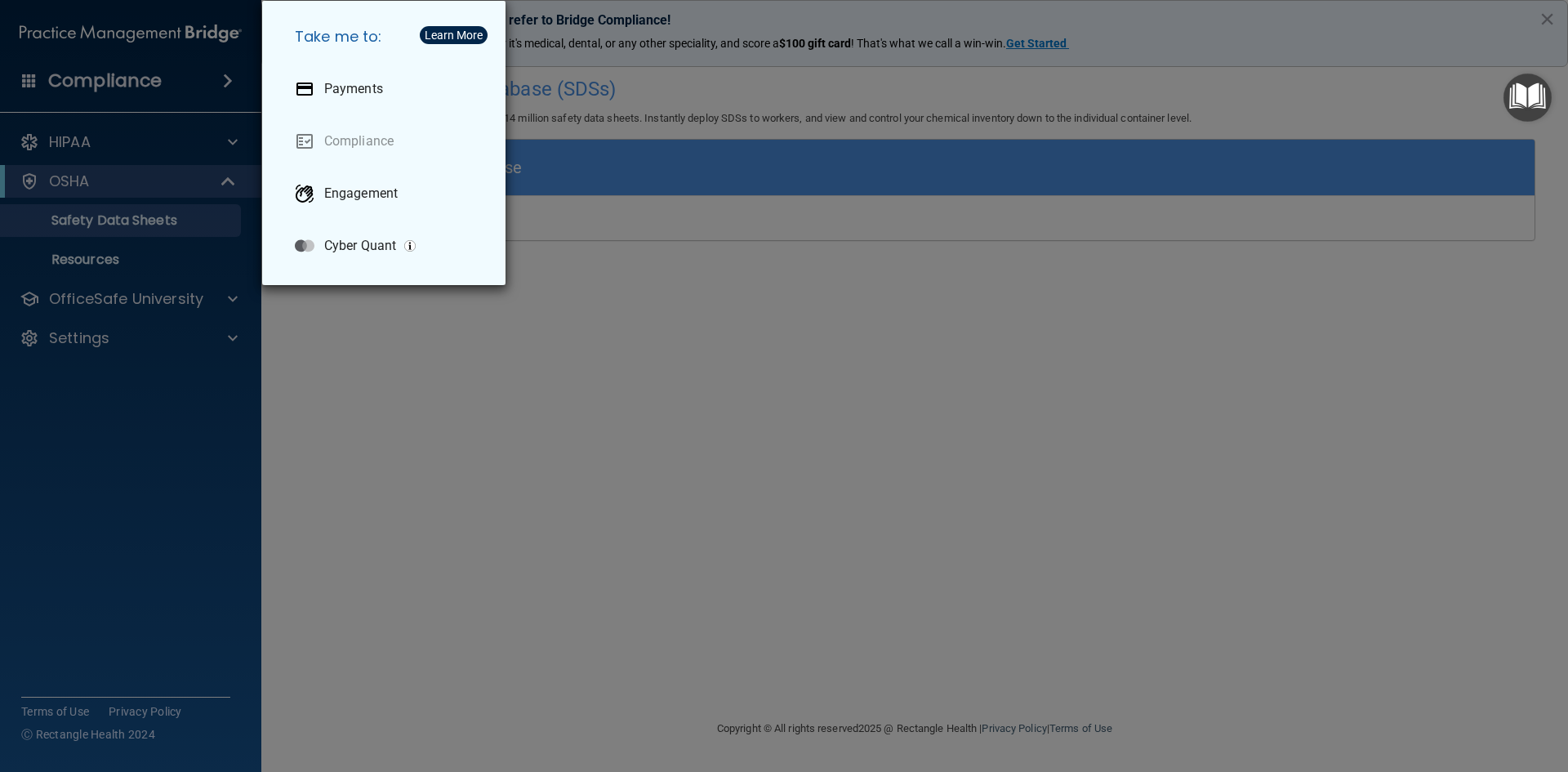
click at [115, 140] on div "Take me to: Payments Compliance Engagement Cyber Quant" at bounding box center [784, 386] width 1568 height 772
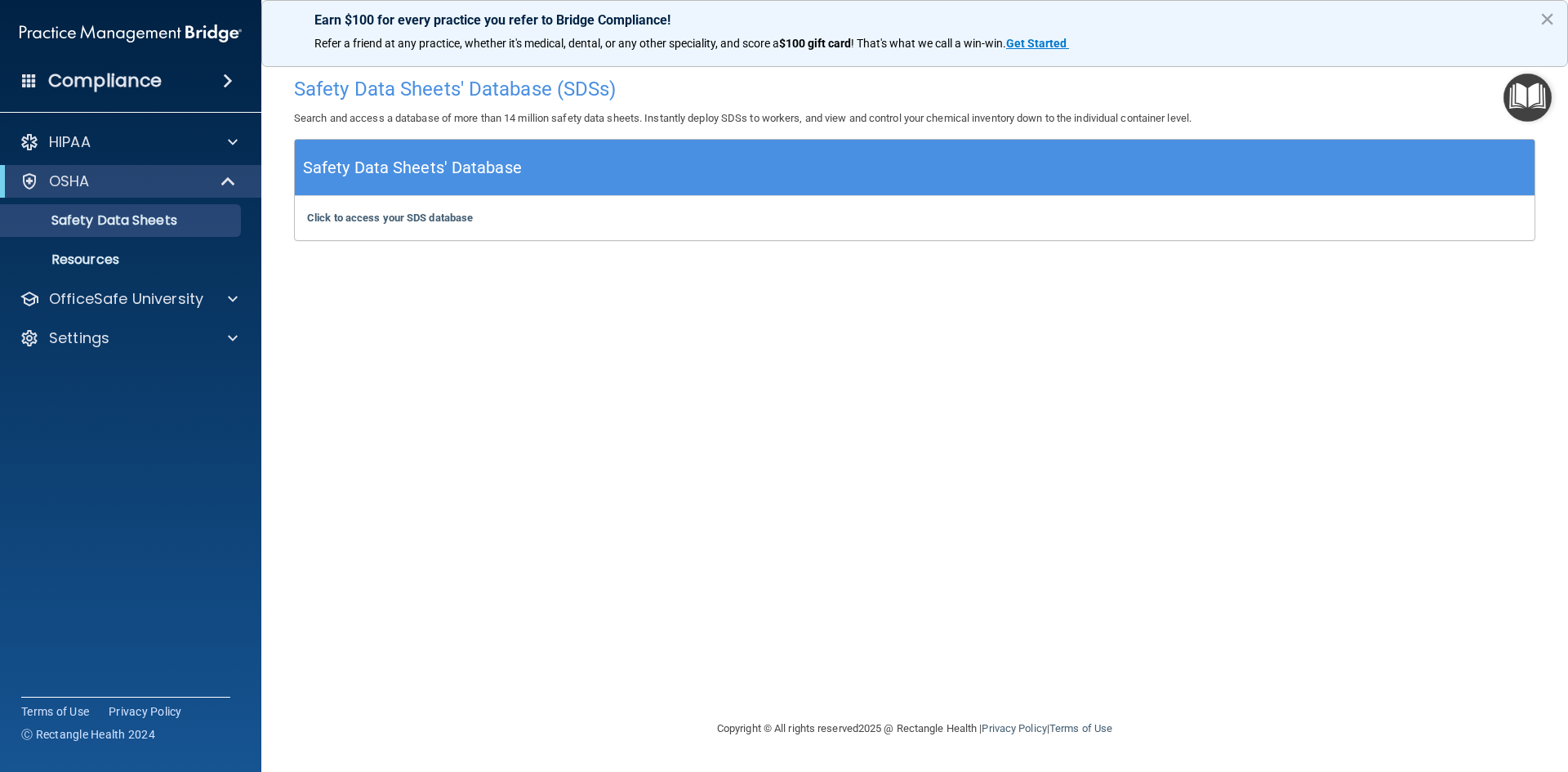
drag, startPoint x: 210, startPoint y: 138, endPoint x: 263, endPoint y: 146, distance: 53.6
click at [231, 145] on span at bounding box center [233, 142] width 10 height 20
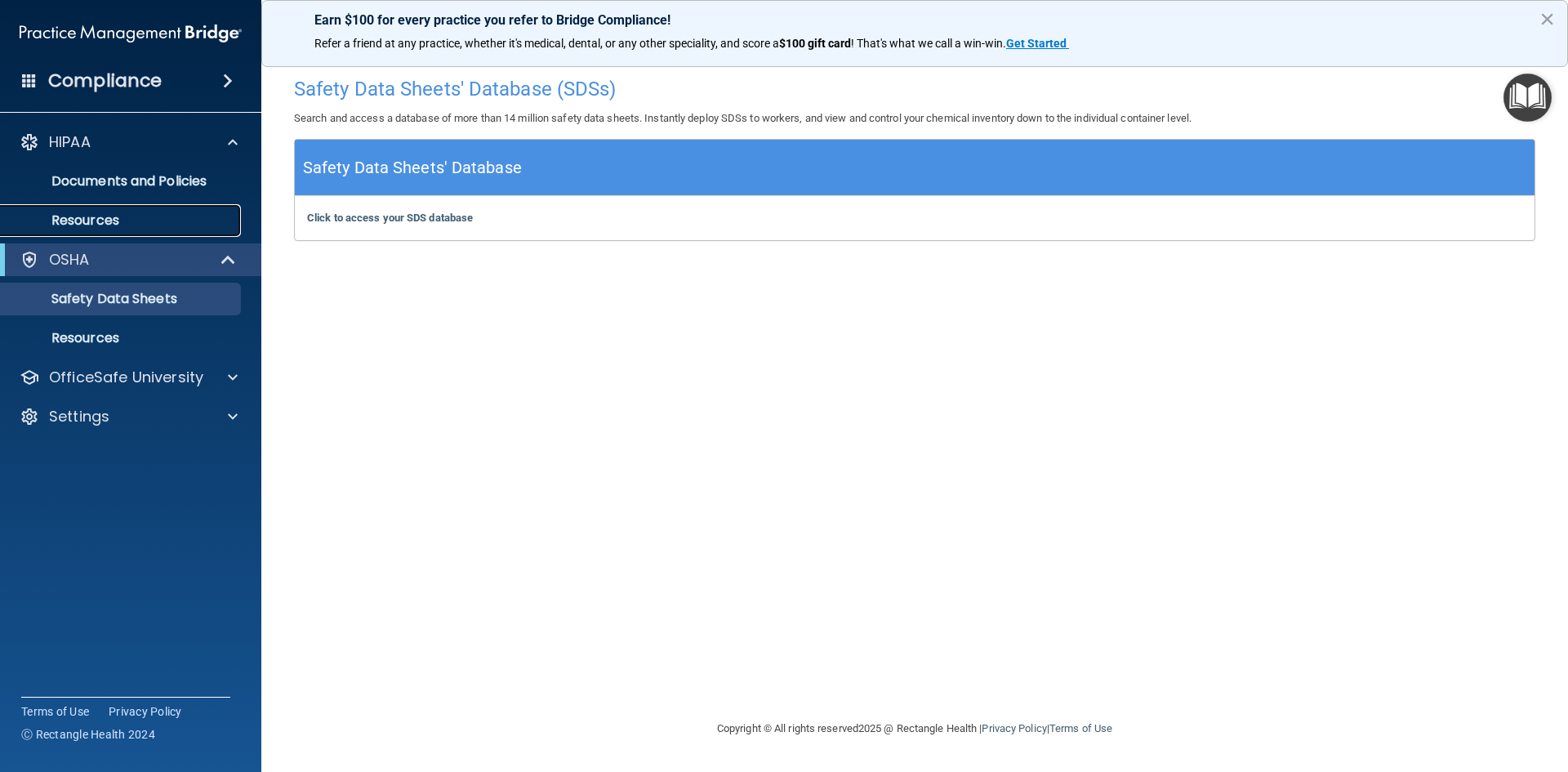
click at [109, 215] on p "Resources" at bounding box center [122, 220] width 223 height 17
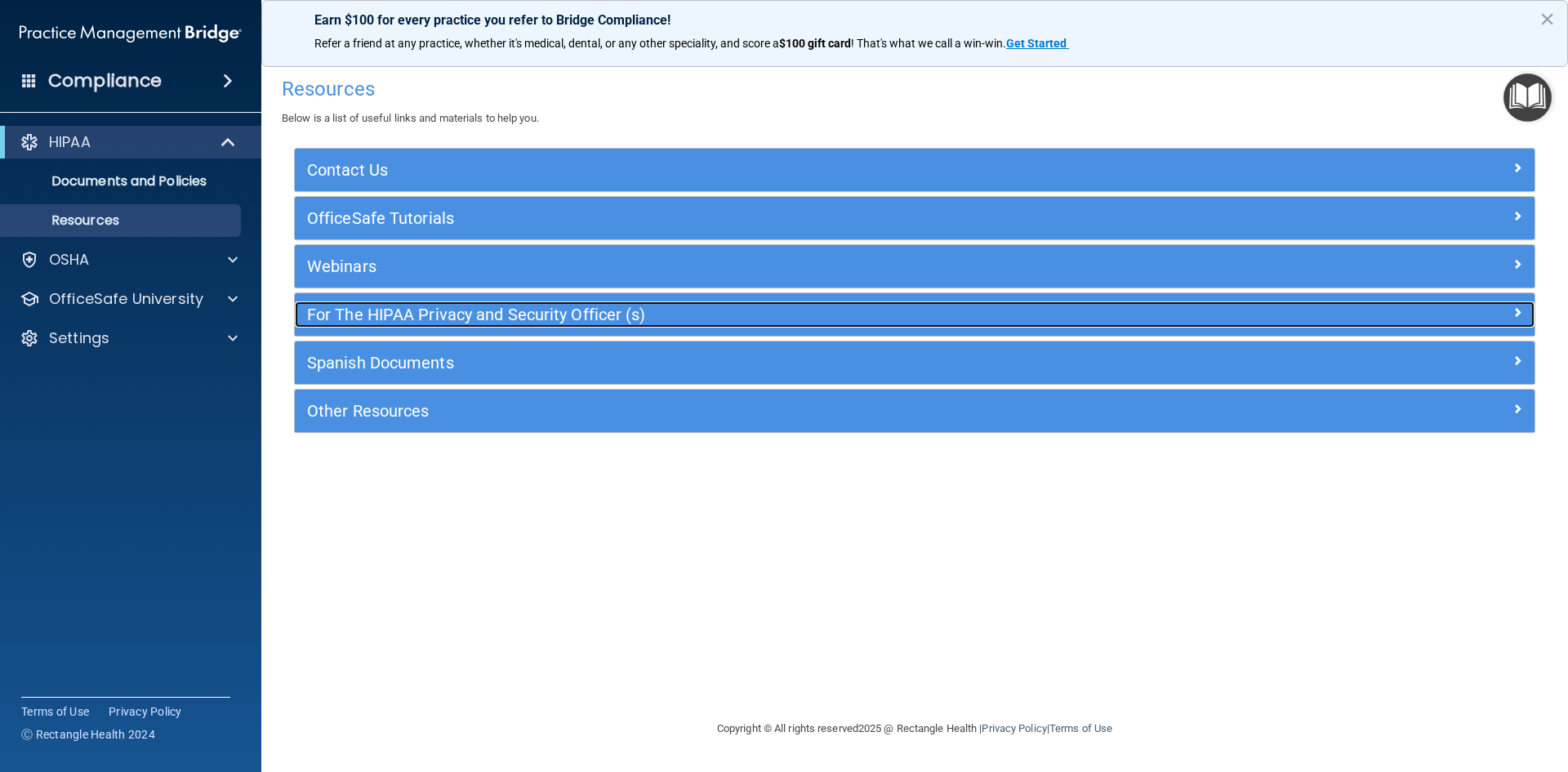
click at [628, 311] on h5 "For The HIPAA Privacy and Security Officer (s)" at bounding box center [760, 315] width 905 height 18
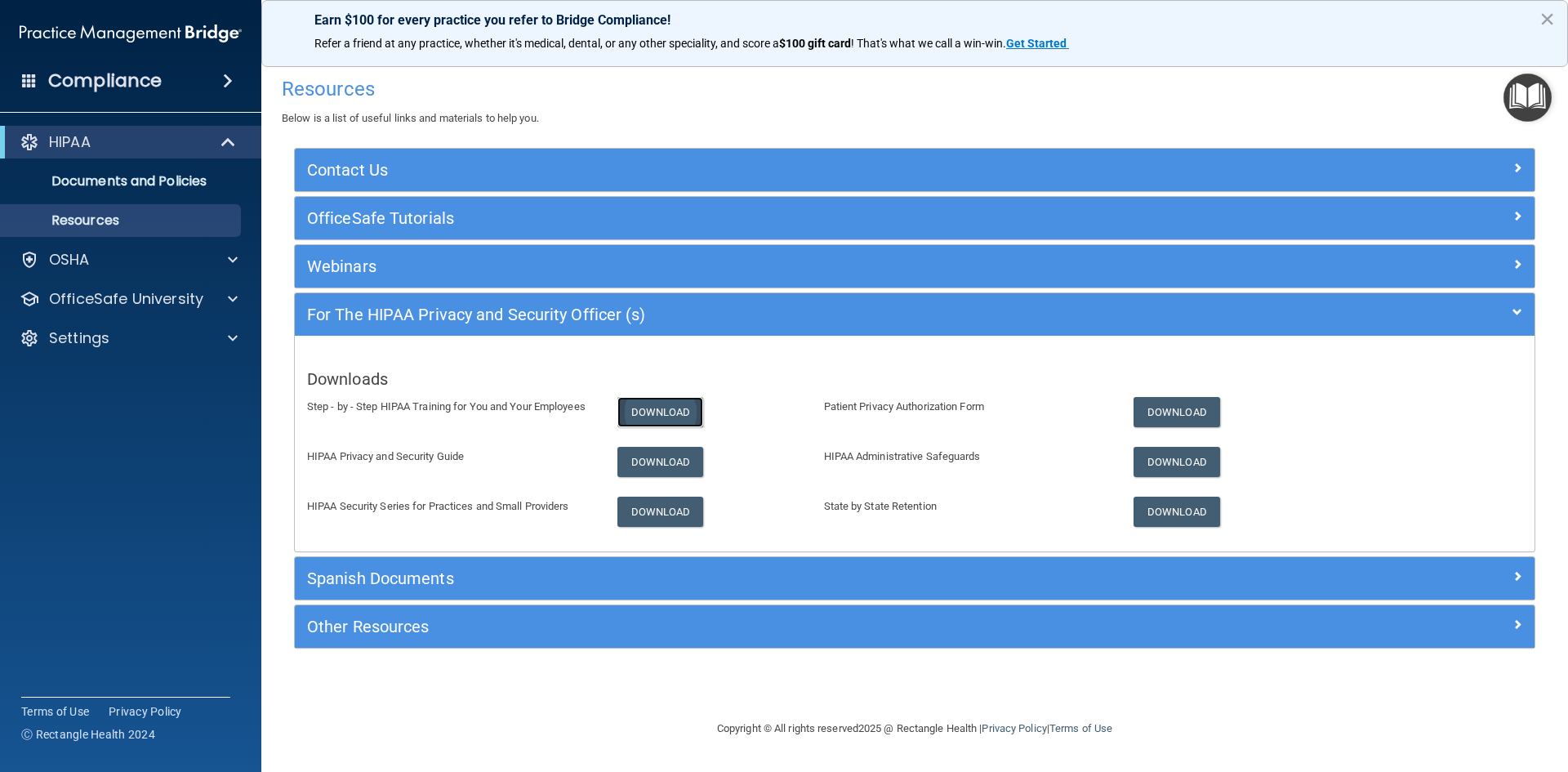
click at [659, 410] on link "Download" at bounding box center [660, 412] width 86 height 30
click at [108, 345] on p "Settings" at bounding box center [79, 338] width 60 height 20
click at [106, 365] on link "My Account" at bounding box center [112, 377] width 258 height 32
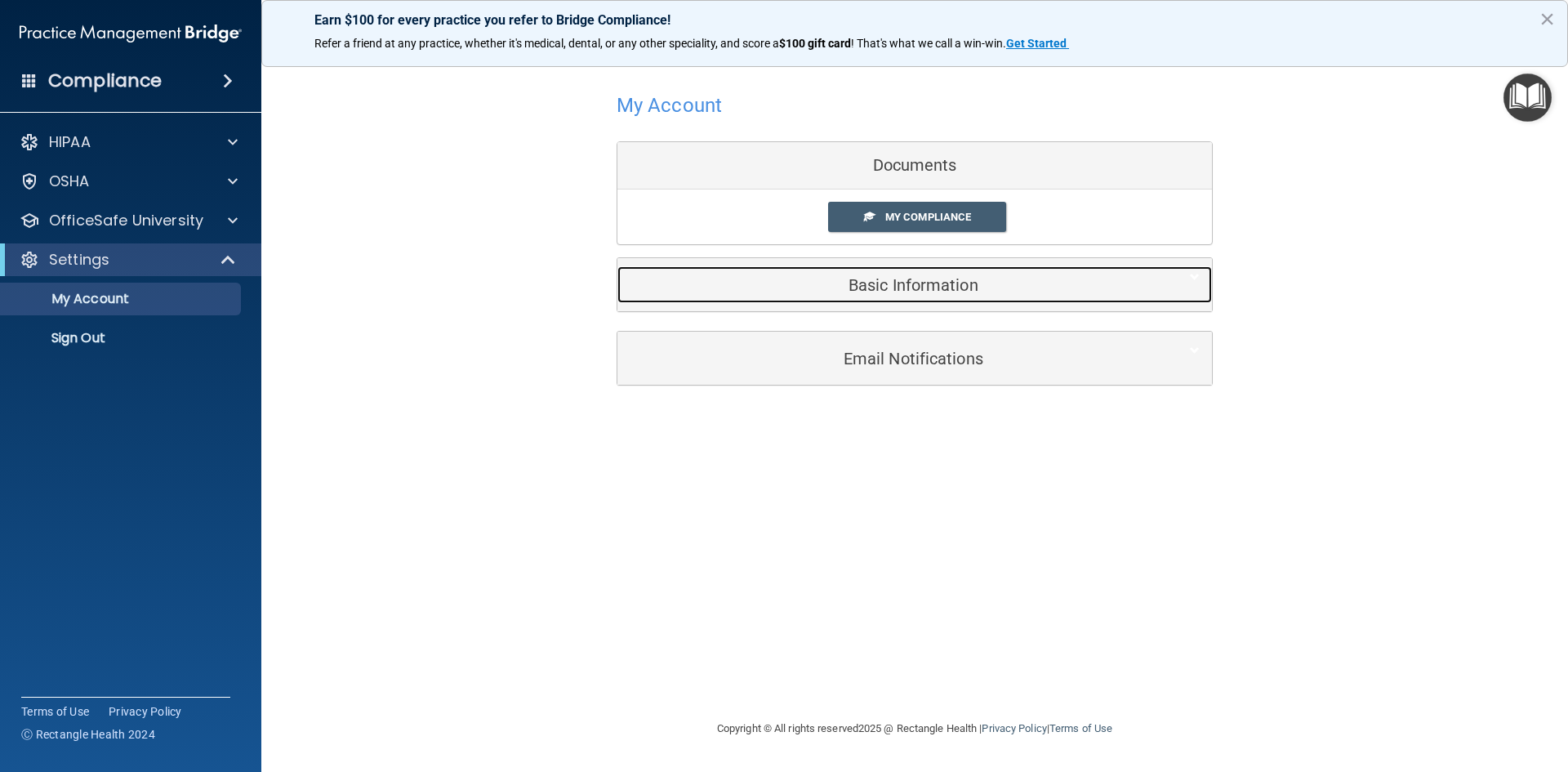
click at [941, 292] on h5 "Basic Information" at bounding box center [890, 285] width 520 height 18
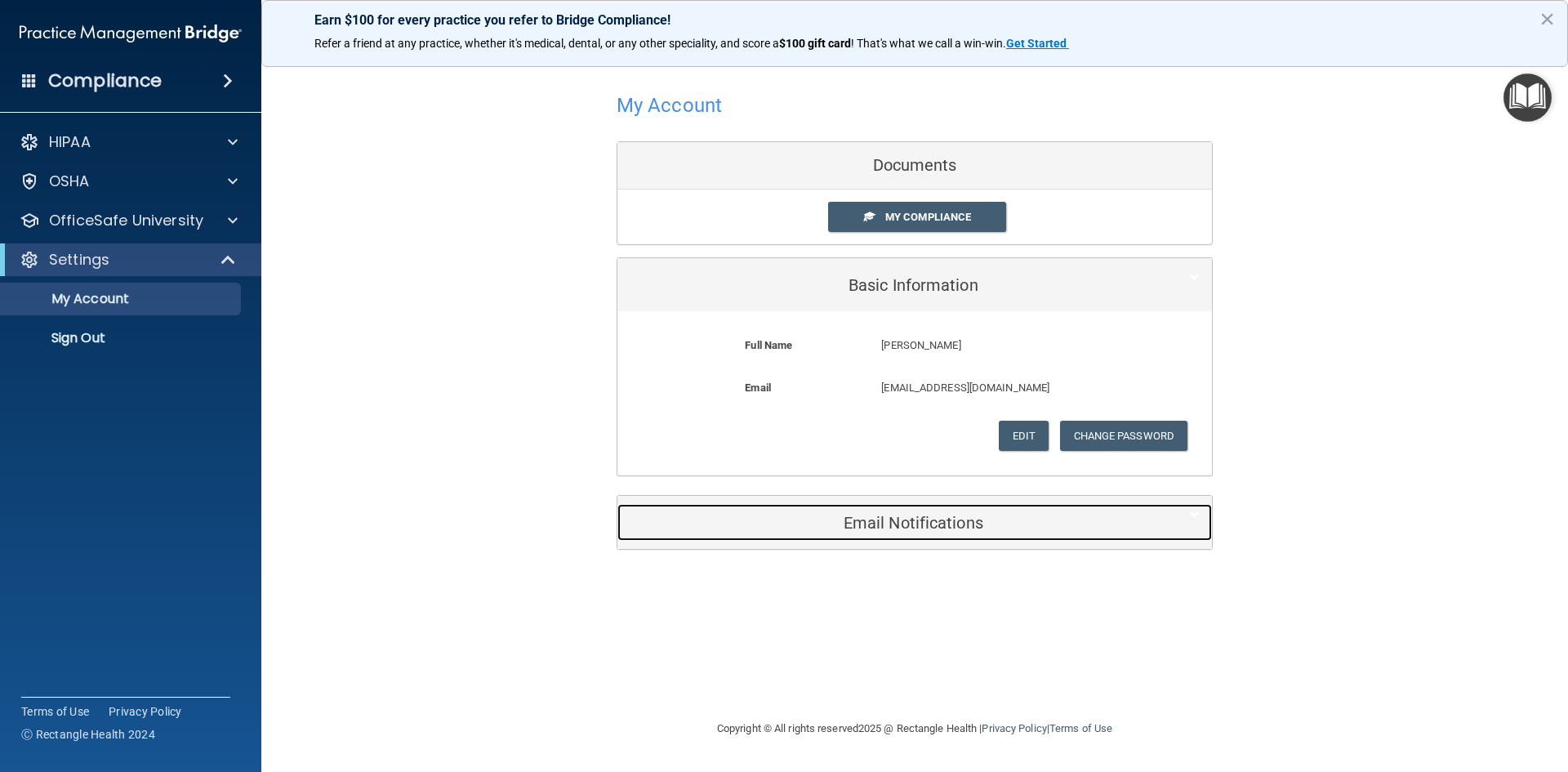
click at [964, 525] on h5 "Email Notifications" at bounding box center [890, 523] width 520 height 18
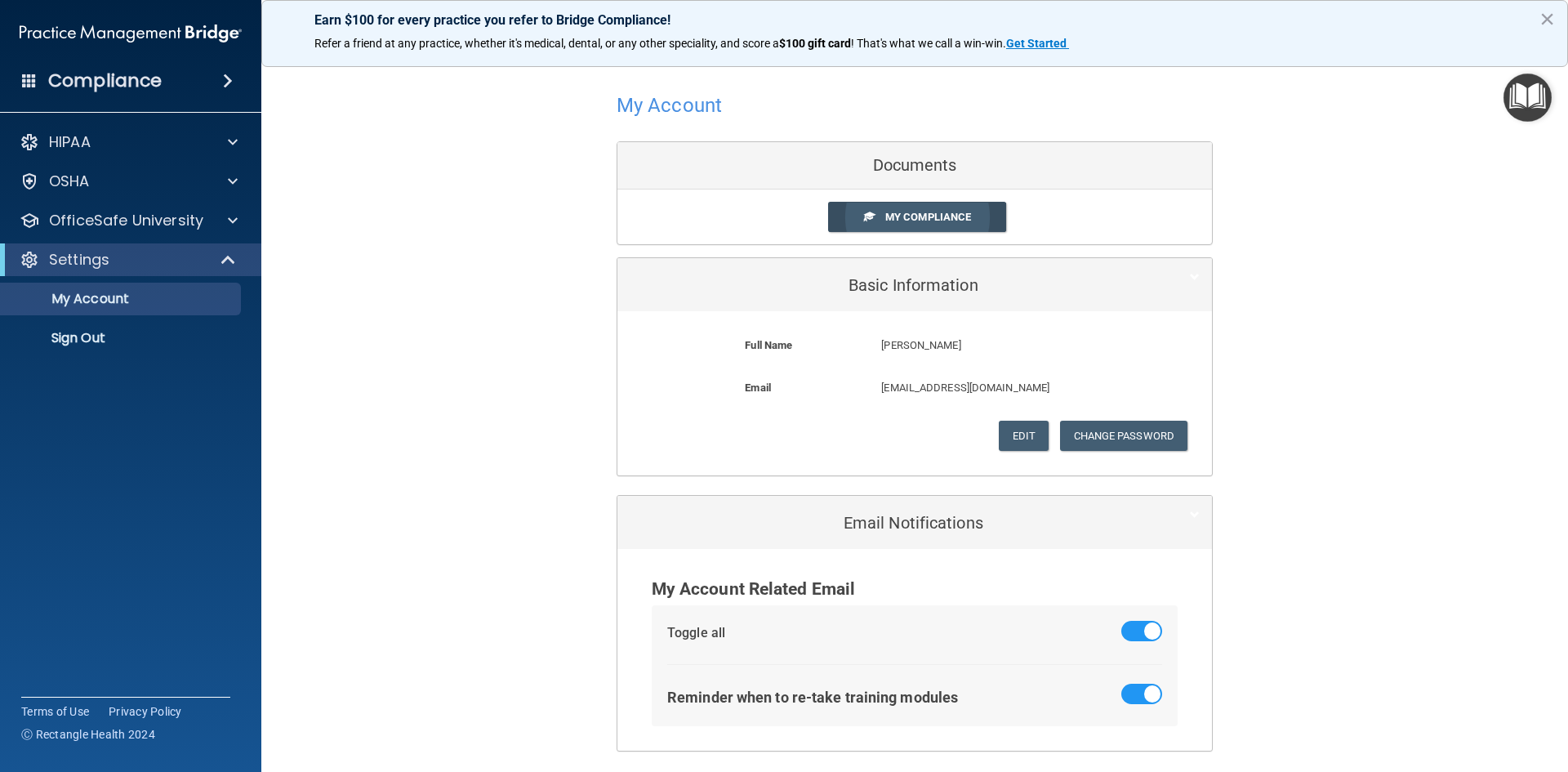
click at [874, 226] on link "My Compliance" at bounding box center [918, 217] width 179 height 30
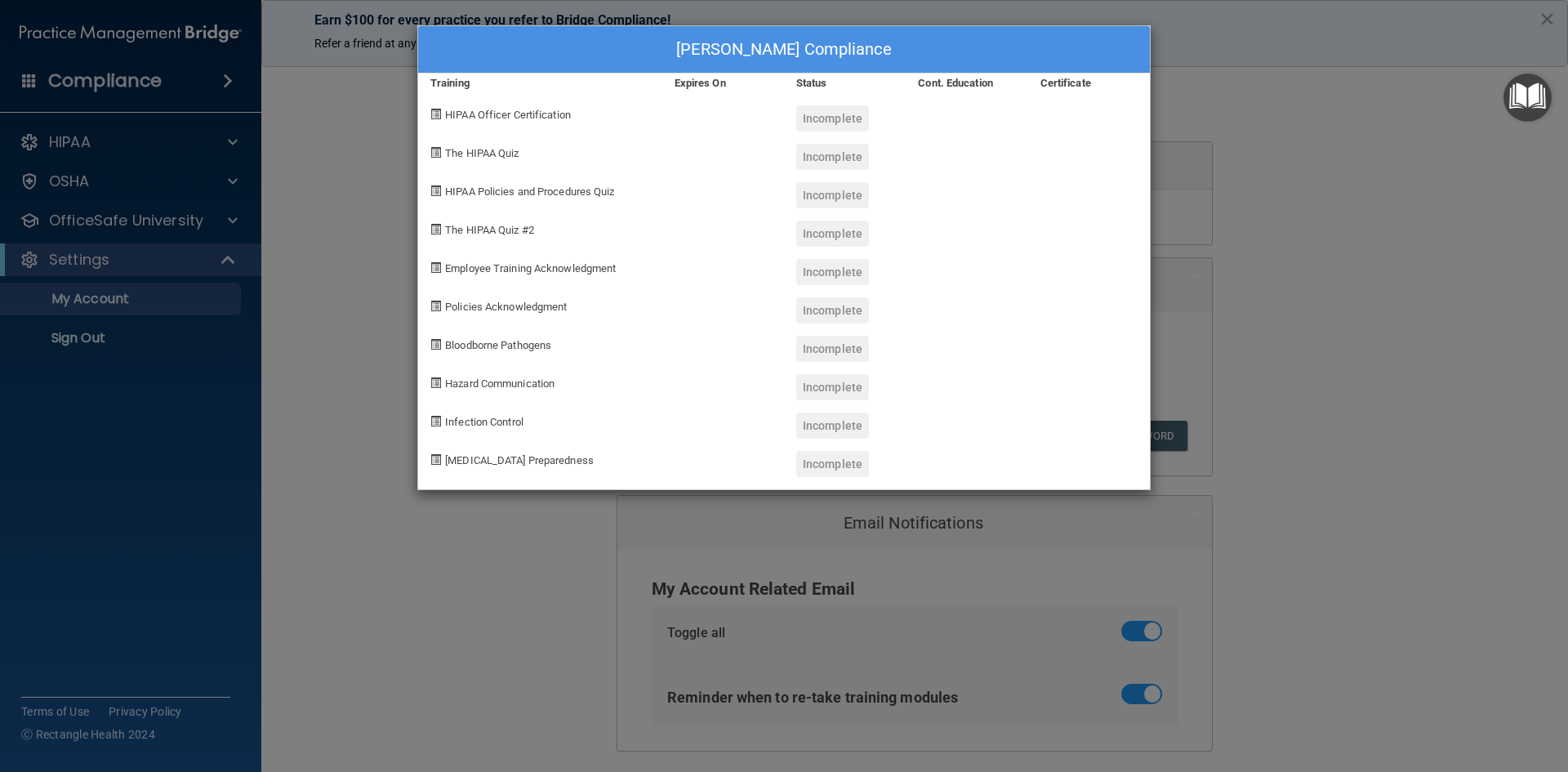
click at [821, 116] on div "Incomplete" at bounding box center [832, 118] width 73 height 27
click at [441, 115] on div "HIPAA Officer Certification" at bounding box center [540, 112] width 244 height 38
click at [439, 113] on span at bounding box center [436, 113] width 11 height 11
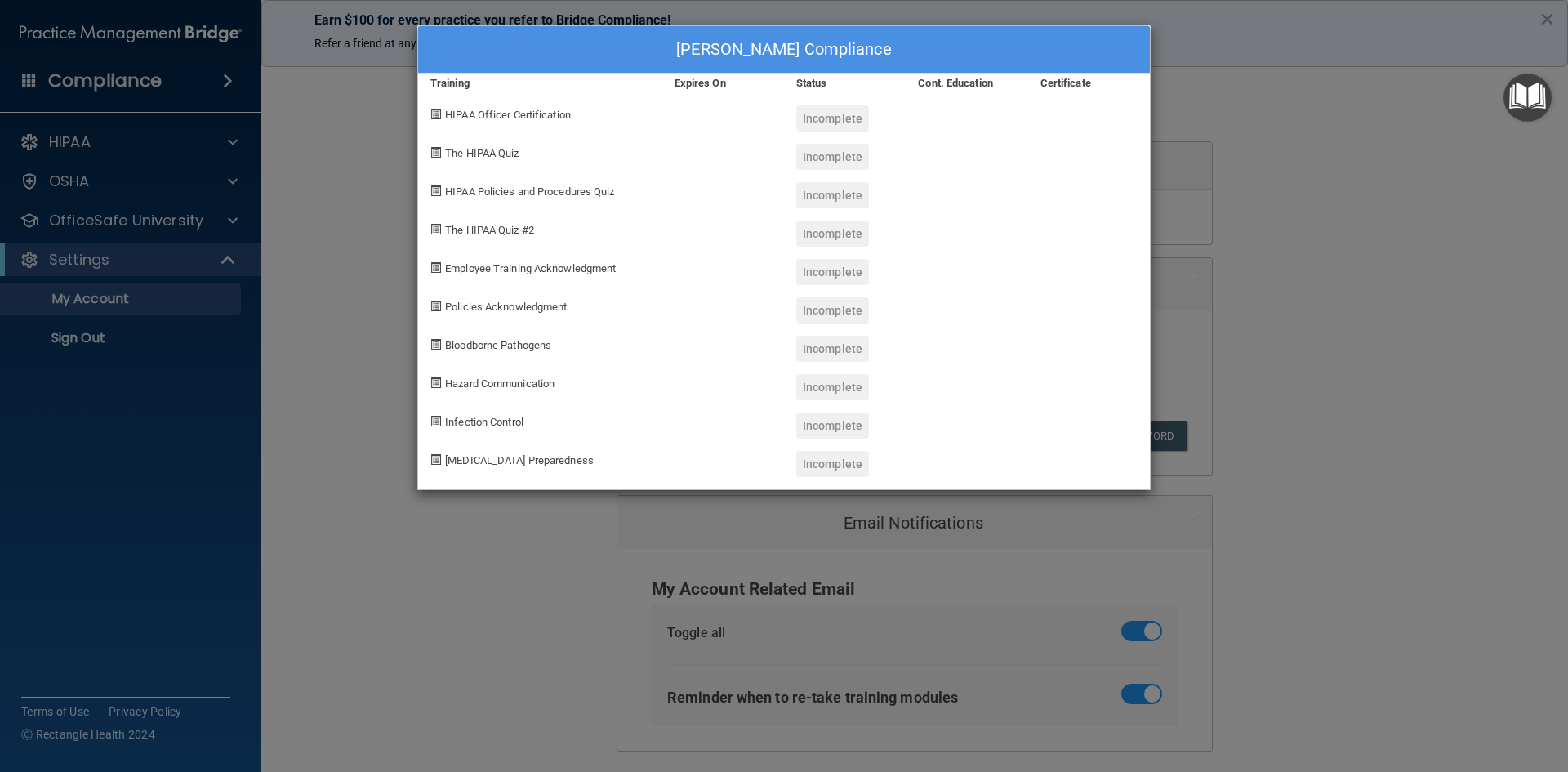
drag, startPoint x: 446, startPoint y: 141, endPoint x: 489, endPoint y: 133, distance: 43.7
click at [451, 141] on div "The HIPAA Quiz" at bounding box center [540, 151] width 244 height 38
click at [561, 129] on div "HIPAA Officer Certification" at bounding box center [540, 112] width 244 height 38
drag, startPoint x: 580, startPoint y: 106, endPoint x: 396, endPoint y: 123, distance: 184.8
click at [396, 123] on div "[PERSON_NAME] Compliance Training Expires On Status Cont. Education Certificate…" at bounding box center [784, 386] width 1568 height 772
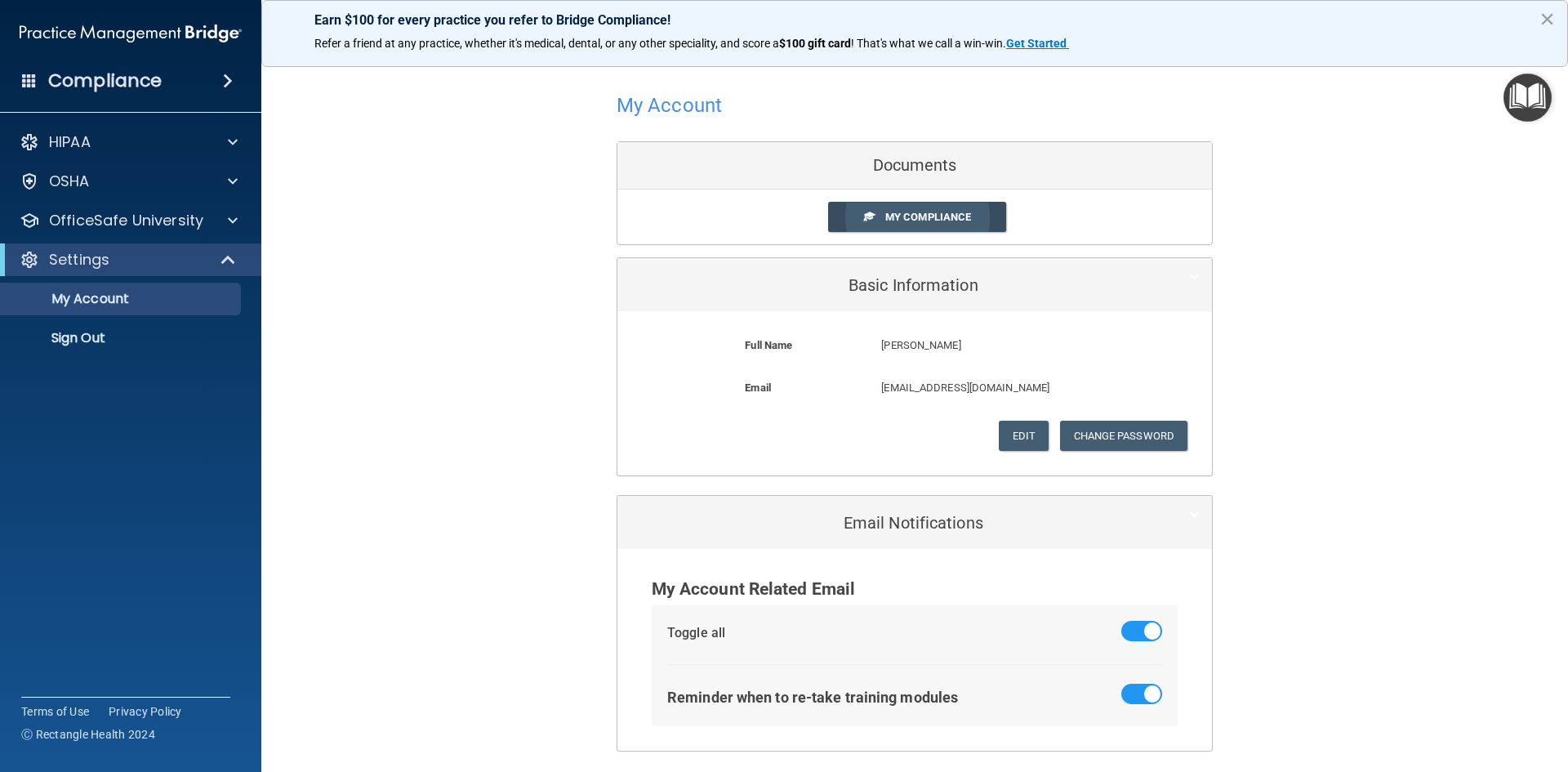
click at [966, 217] on link "My Compliance" at bounding box center [918, 217] width 179 height 30
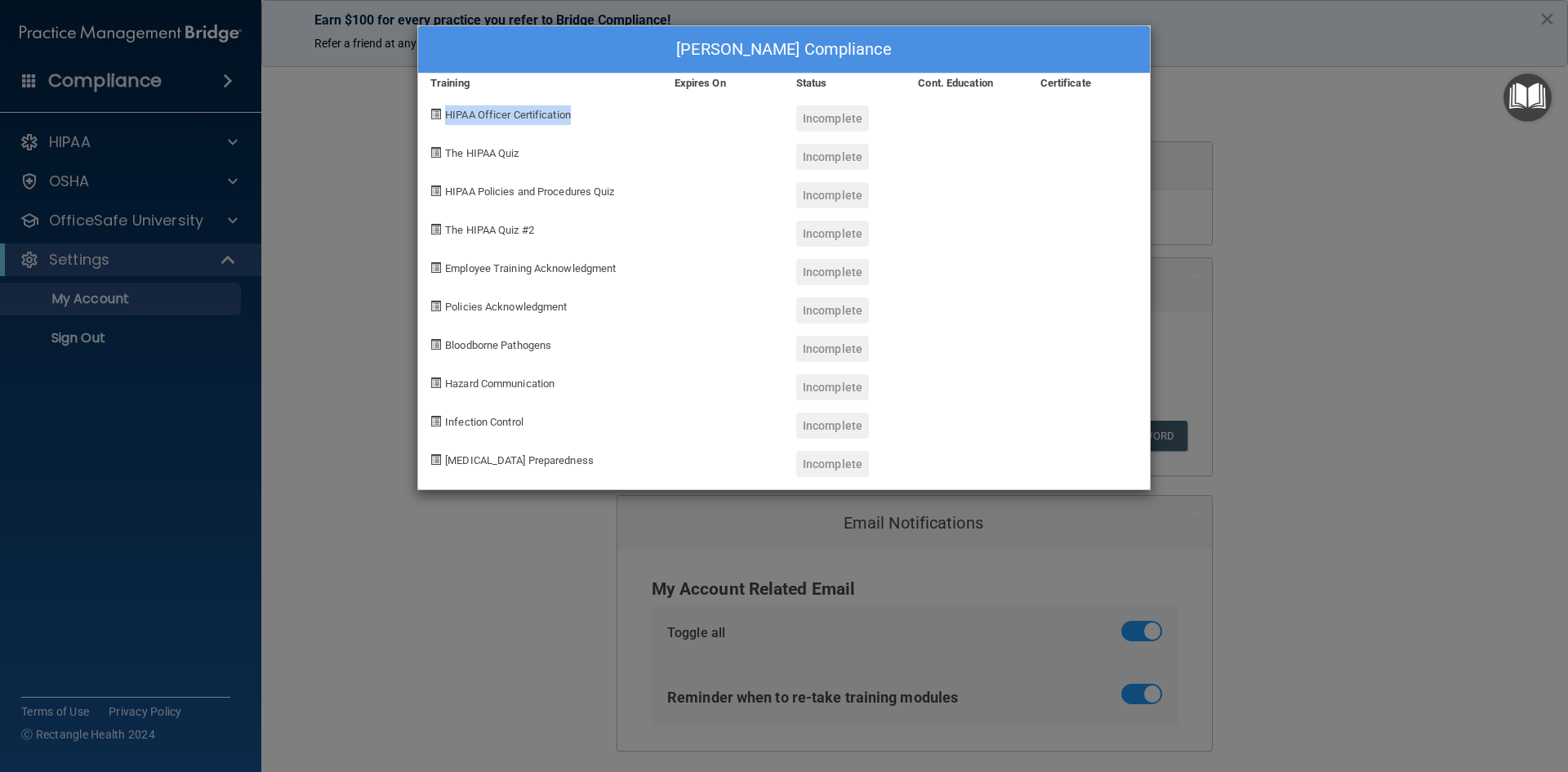
drag, startPoint x: 606, startPoint y: 110, endPoint x: 431, endPoint y: 120, distance: 175.3
click at [431, 120] on div "HIPAA Officer Certification" at bounding box center [540, 112] width 244 height 38
copy div "HIPAA Officer Certification"
click at [1512, 364] on div "[PERSON_NAME] Compliance Training Expires On Status Cont. Education Certificate…" at bounding box center [784, 386] width 1568 height 772
